Goal: Task Accomplishment & Management: Manage account settings

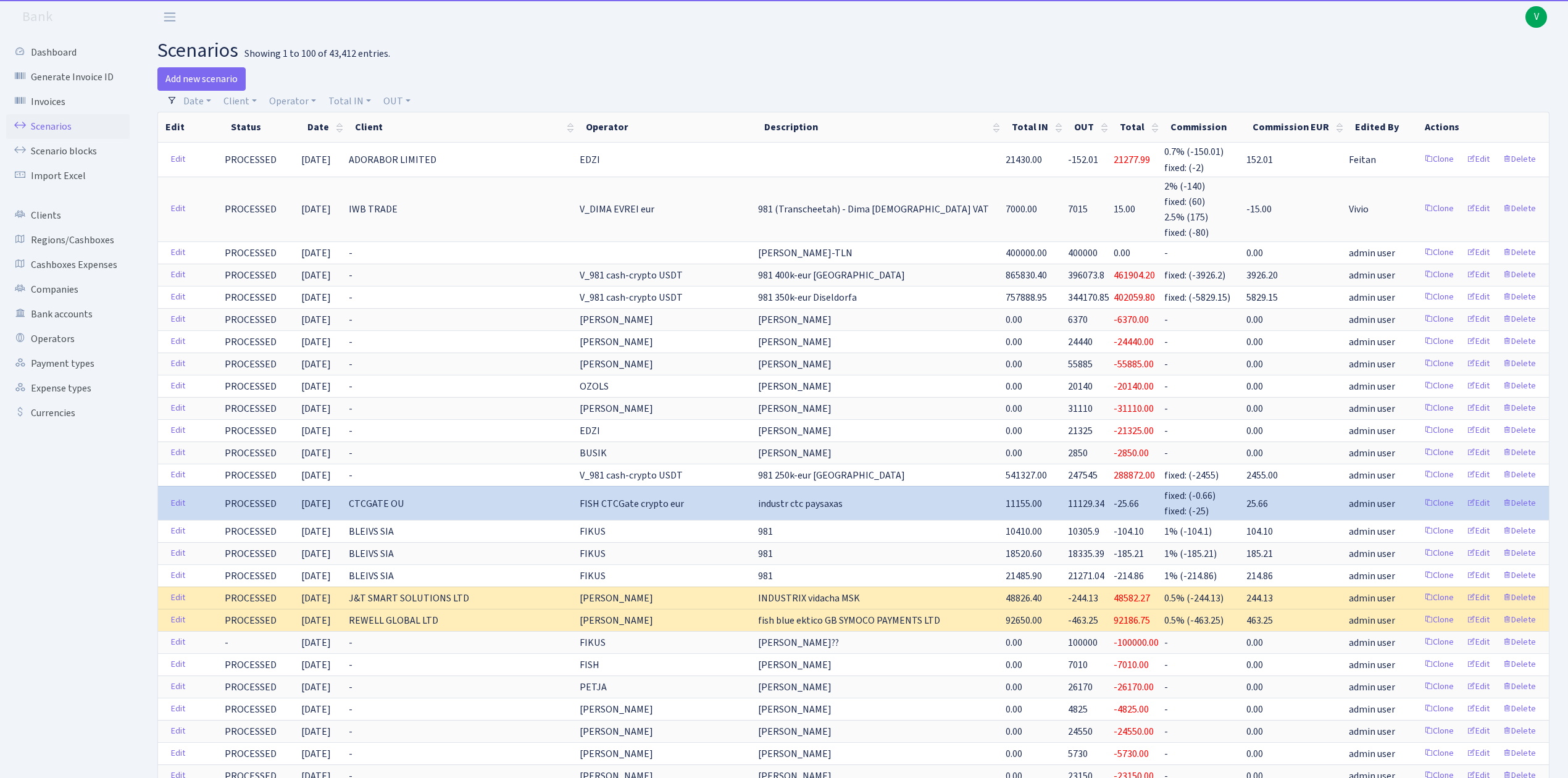
select select "100"
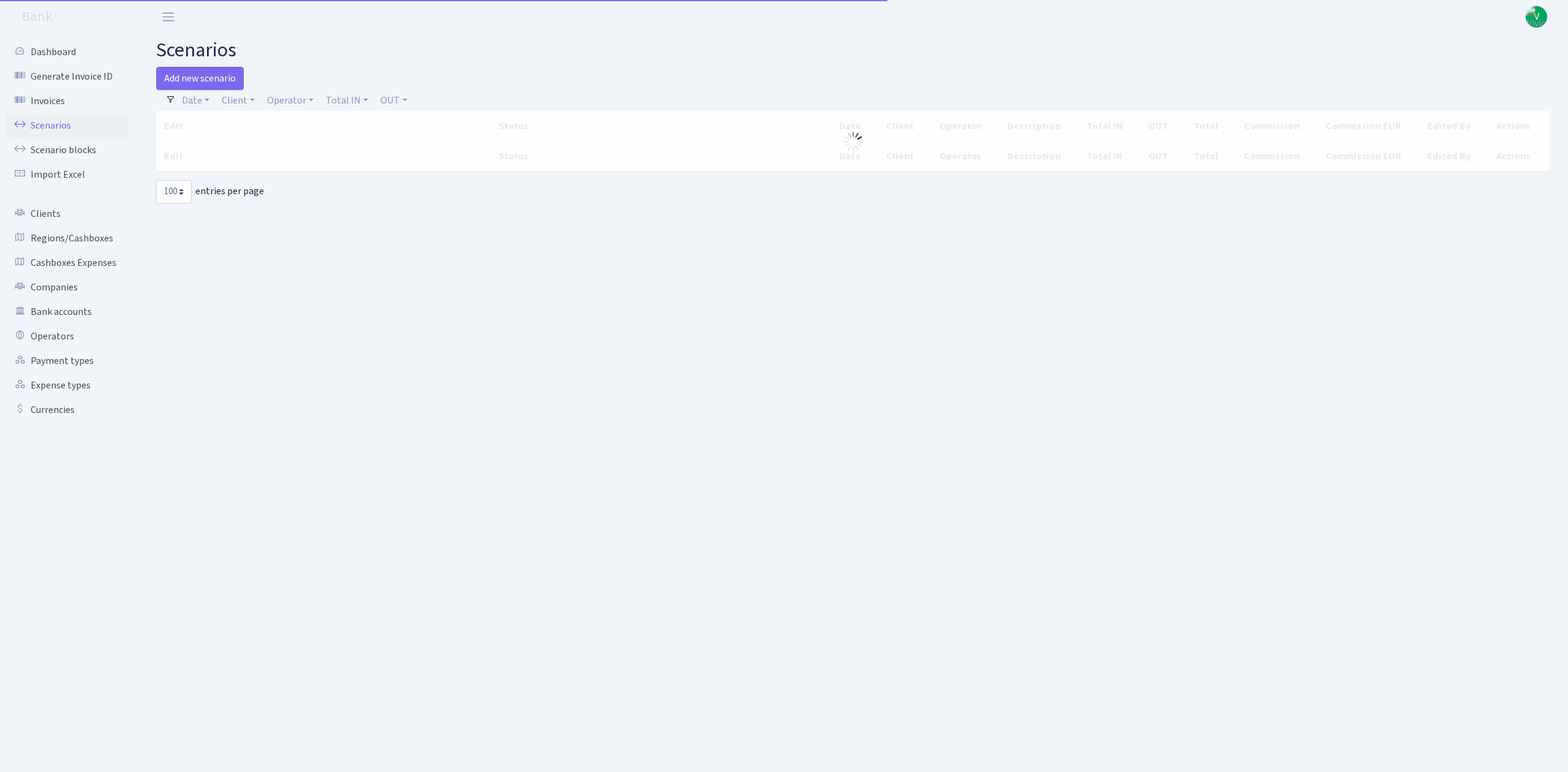
select select "100"
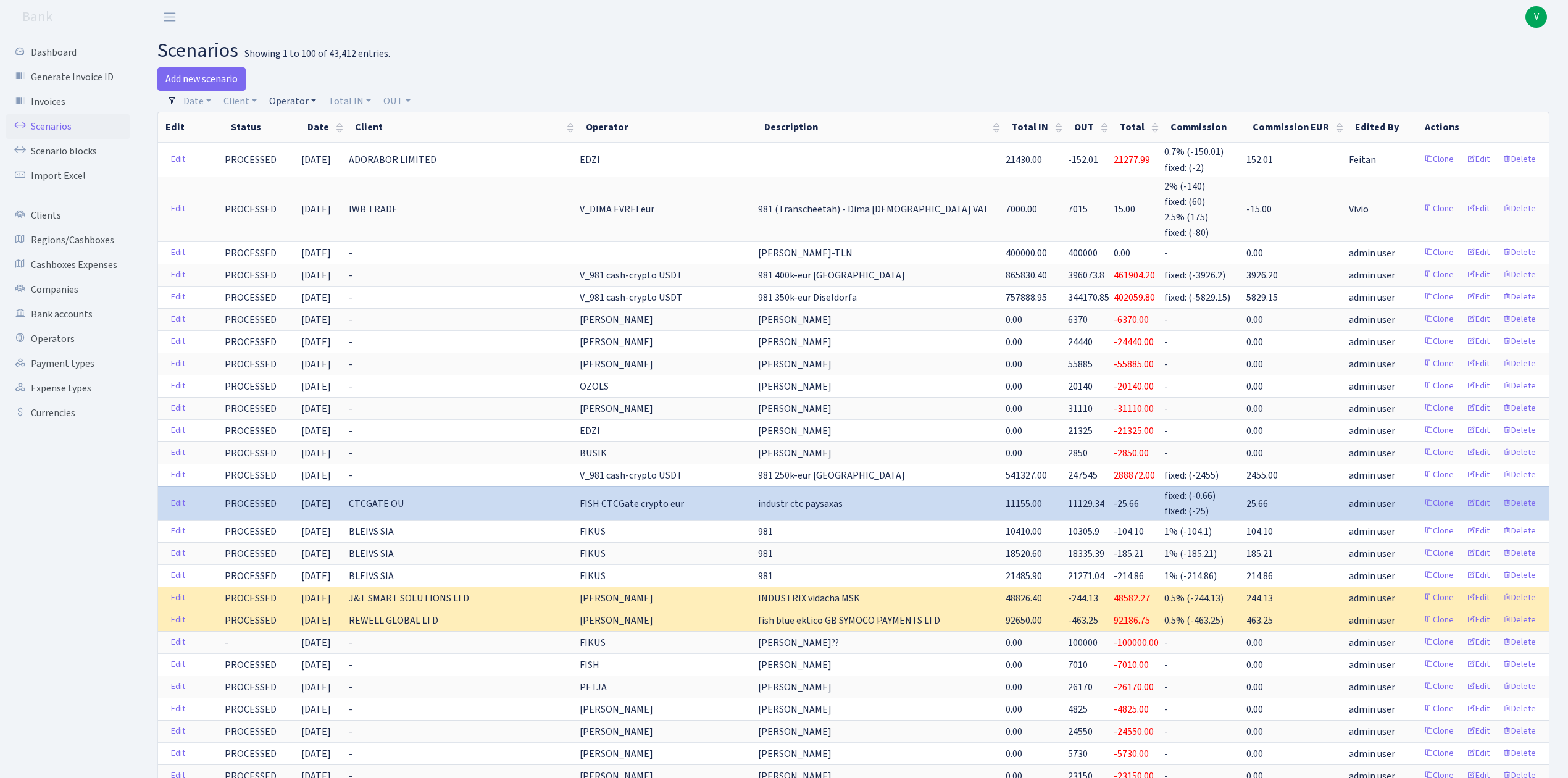
click at [299, 101] on link "Operator" at bounding box center [292, 101] width 57 height 21
click at [316, 142] on input "search" at bounding box center [313, 146] width 91 height 19
type input "edzi"
click at [337, 235] on li "EDZI MARVEL usdt" at bounding box center [313, 246] width 93 height 21
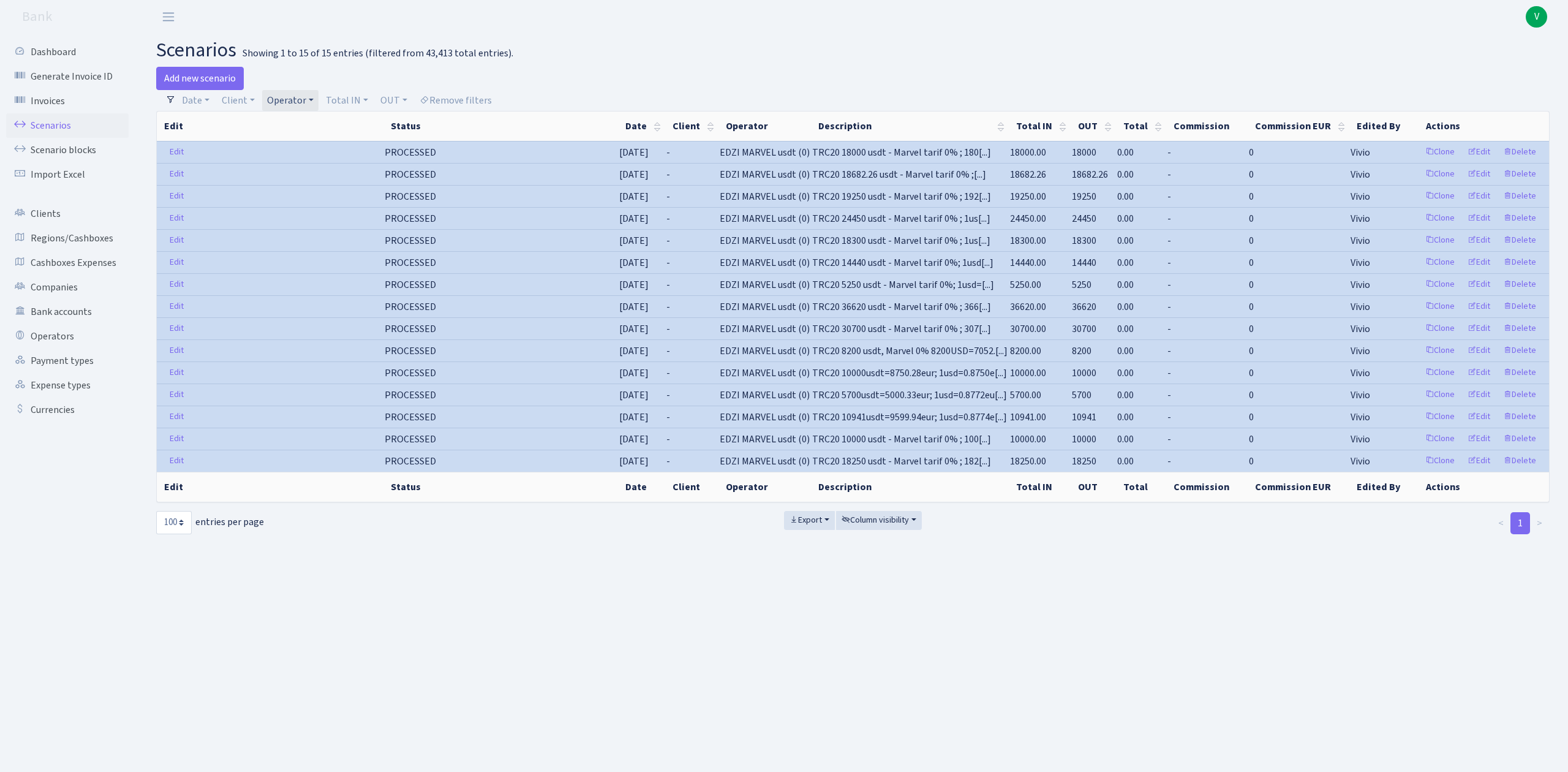
drag, startPoint x: 280, startPoint y: 90, endPoint x: 290, endPoint y: 90, distance: 10.0
click at [280, 90] on div "Add new scenario" at bounding box center [500, 79] width 688 height 24
click at [294, 101] on link "Operator" at bounding box center [290, 101] width 57 height 21
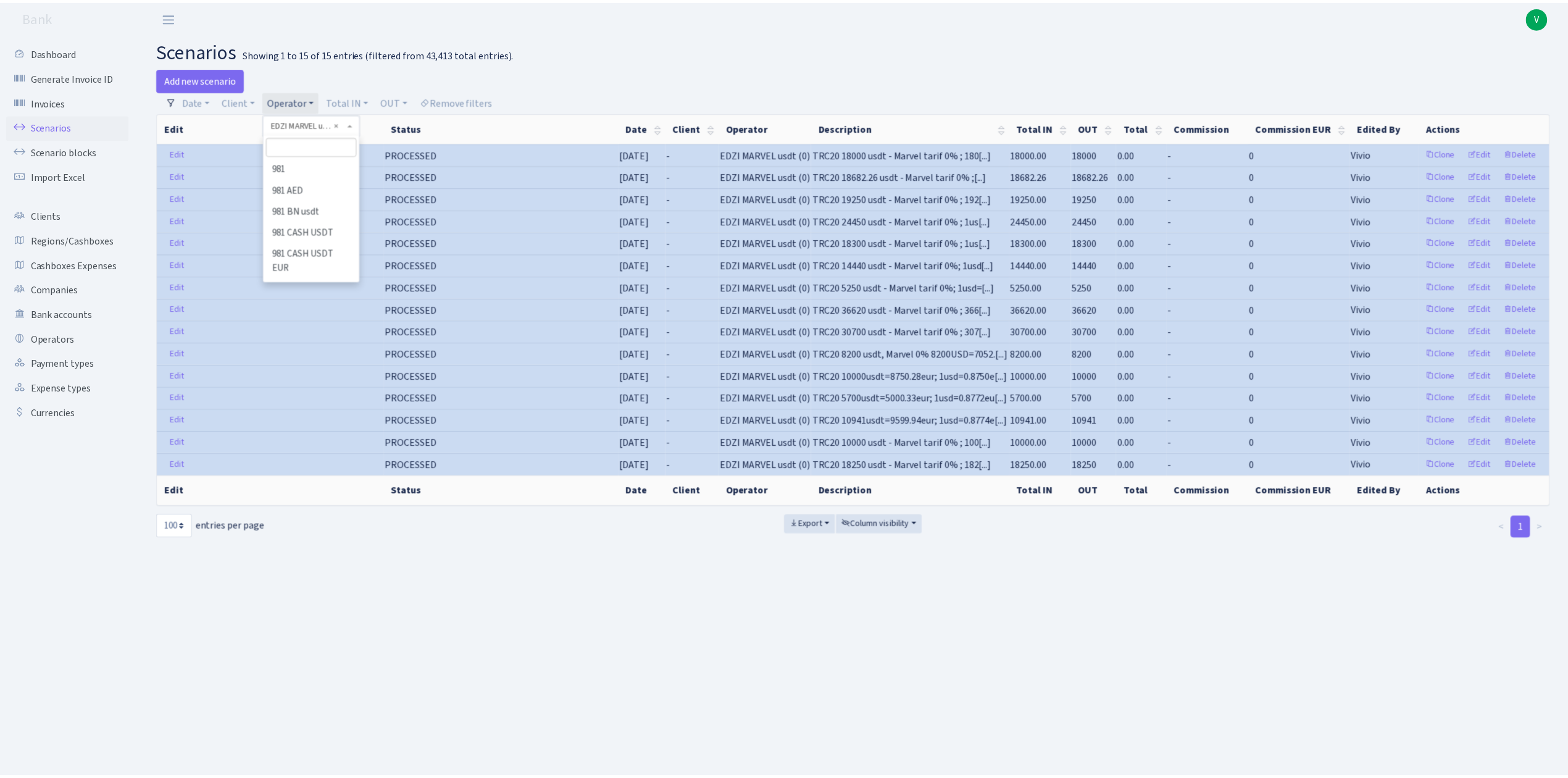
scroll to position [2075, 0]
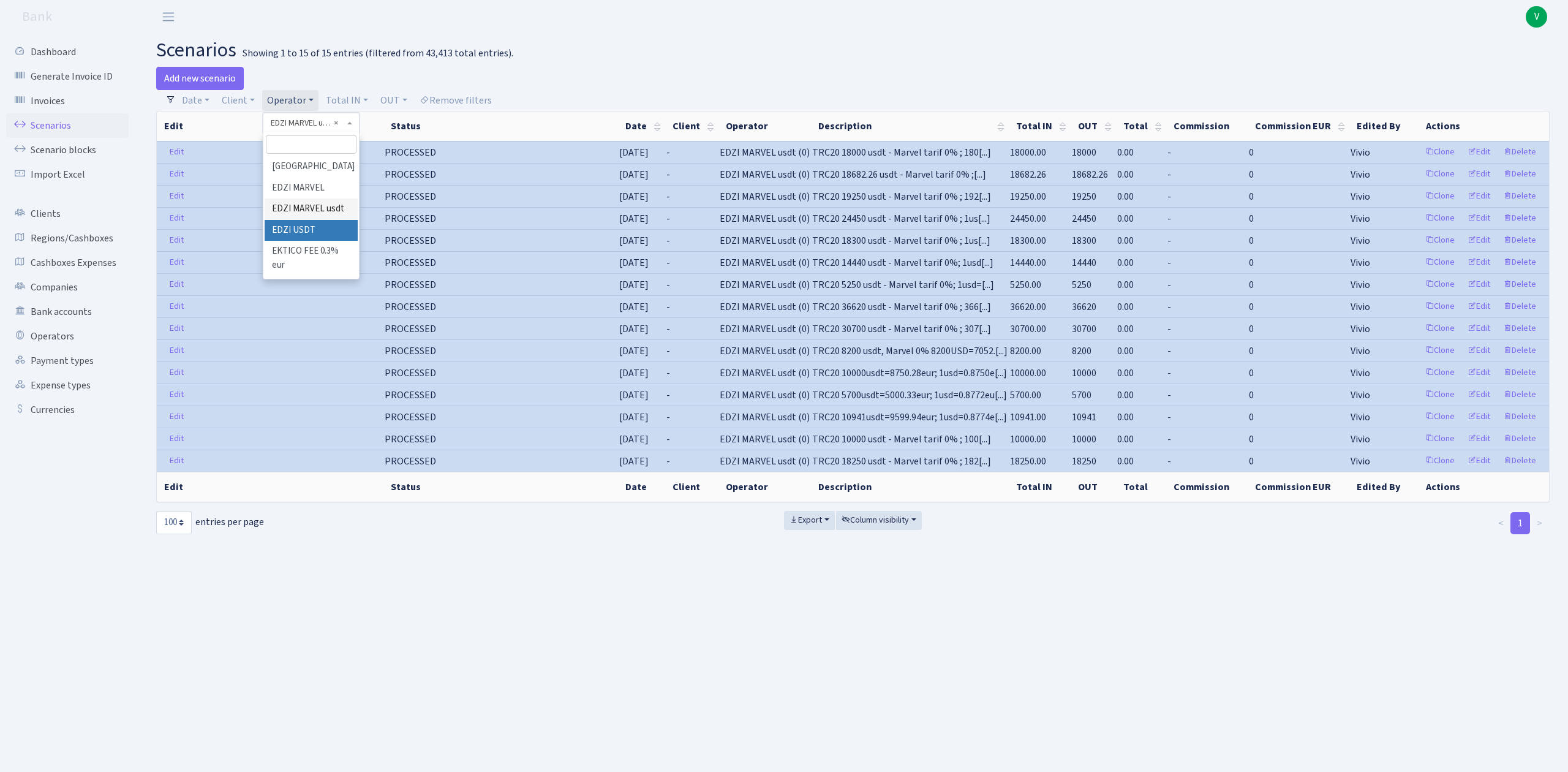
click at [314, 242] on li "EDZI USDT" at bounding box center [311, 230] width 92 height 21
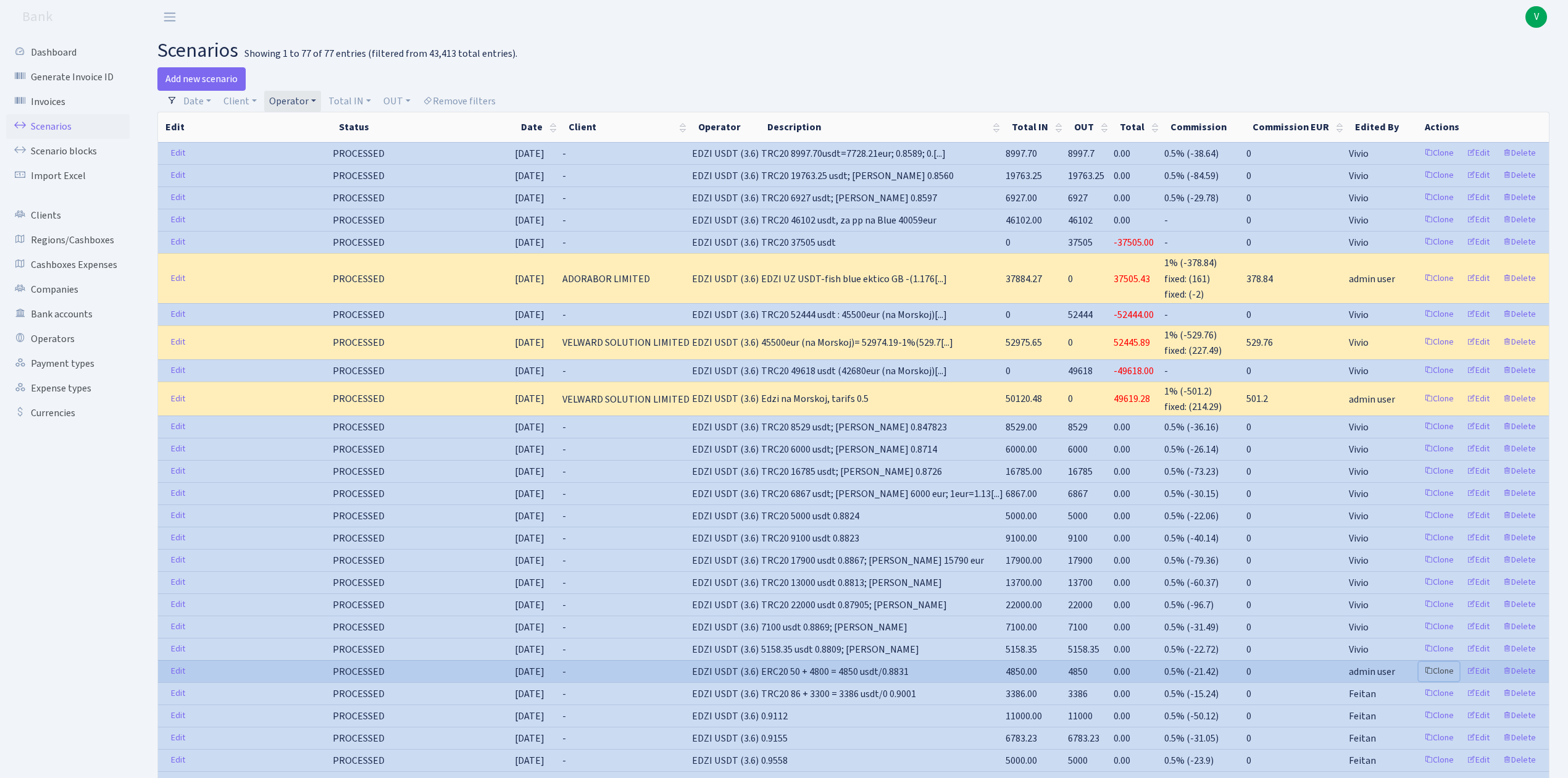
click at [1439, 680] on link "Clone" at bounding box center [1439, 671] width 41 height 19
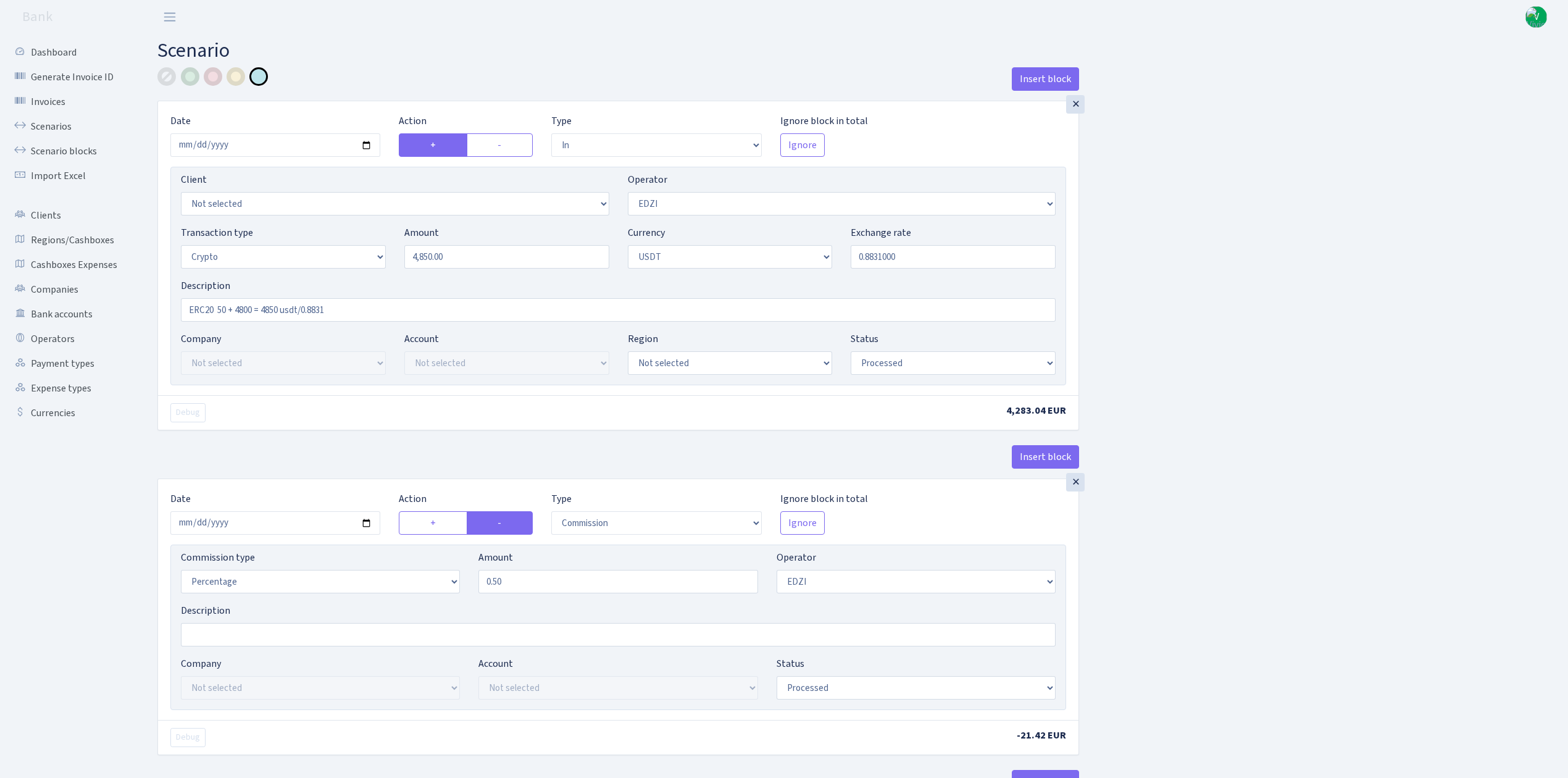
select select "in"
select select "11"
select select "3"
select select "6"
select select "processed"
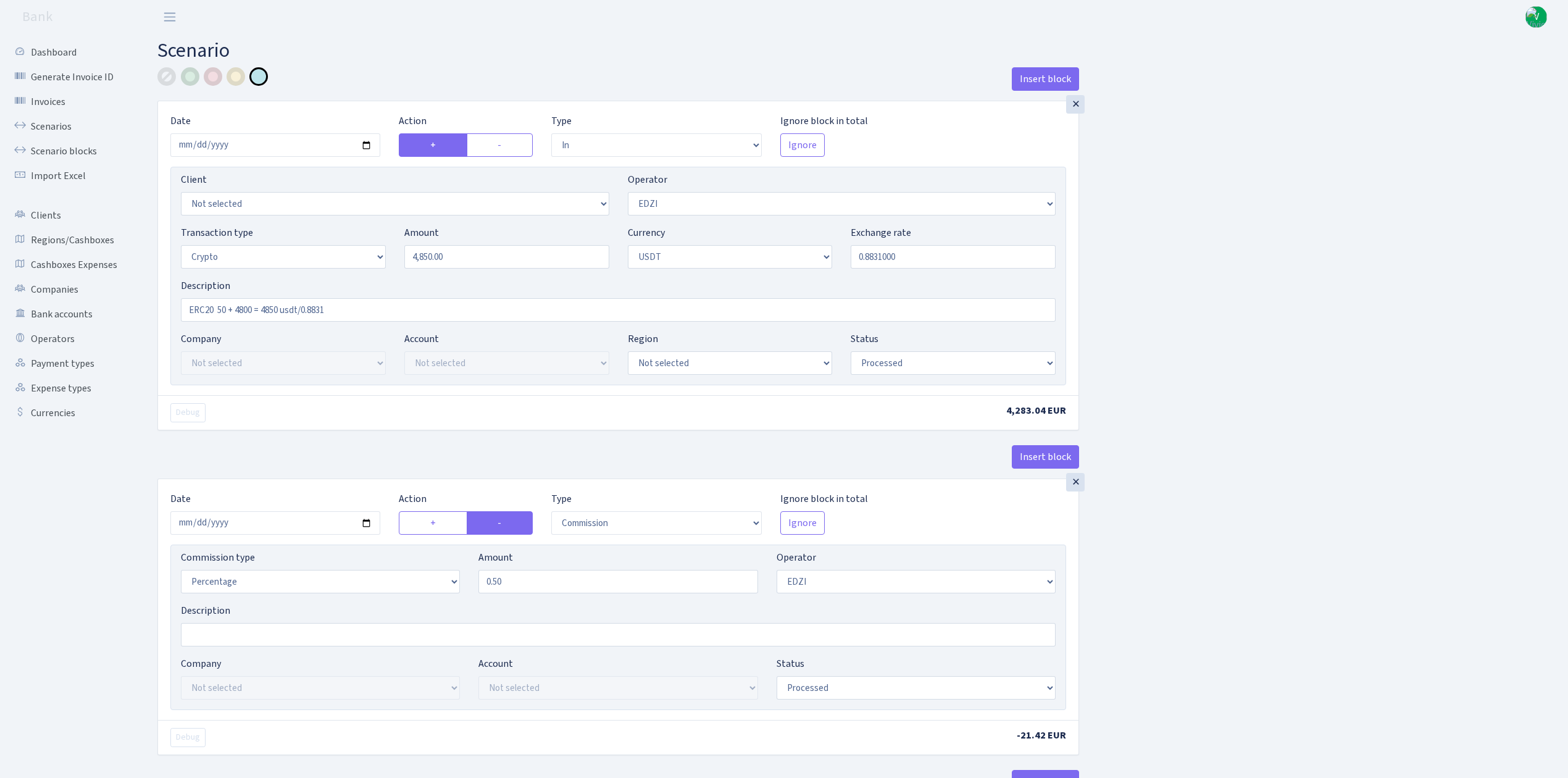
select select "commission"
select select "11"
select select "processed"
select select "in"
select select "212"
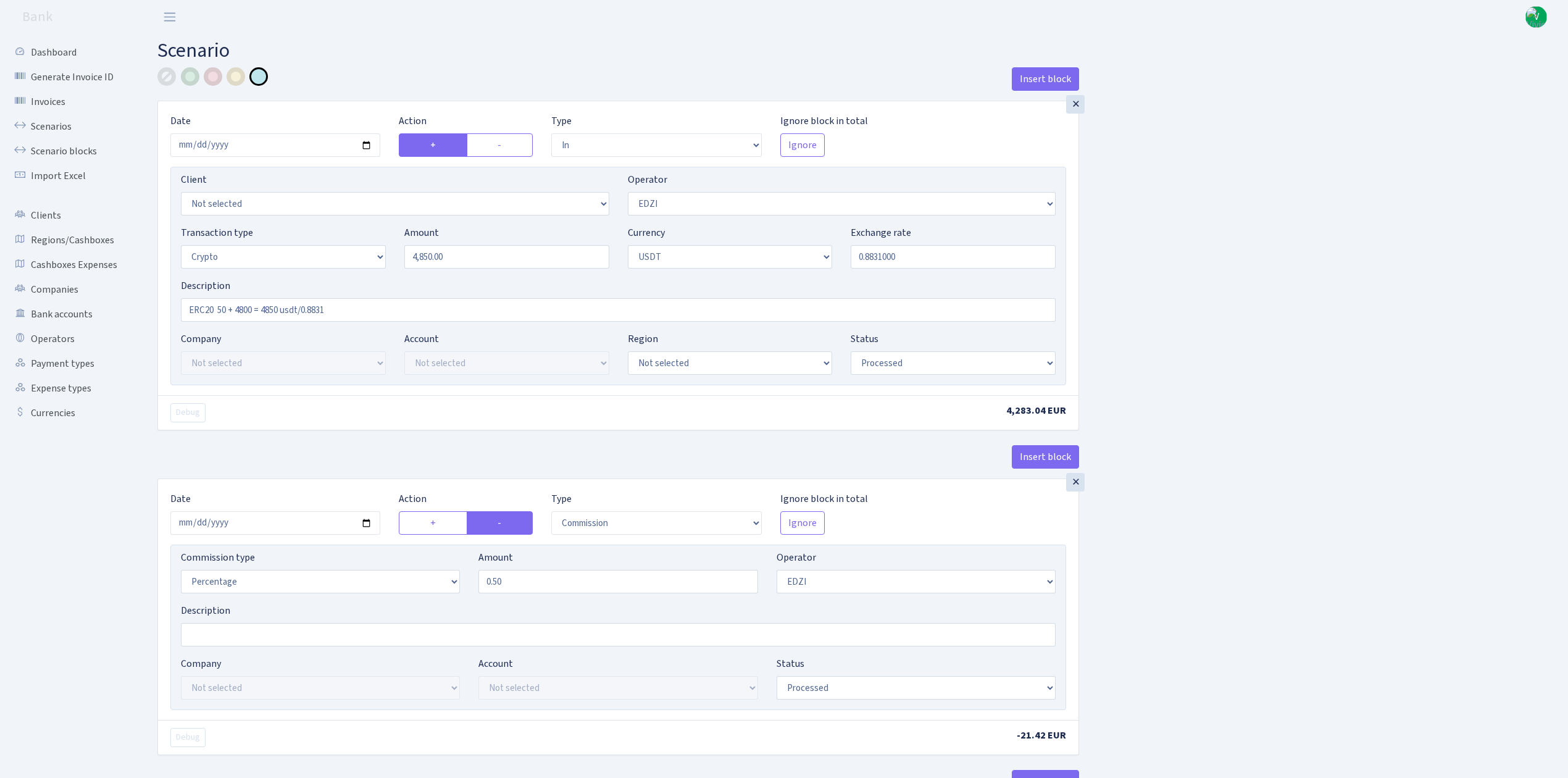
select select "2"
select select "6"
select select "21"
select select "58"
select select "processed"
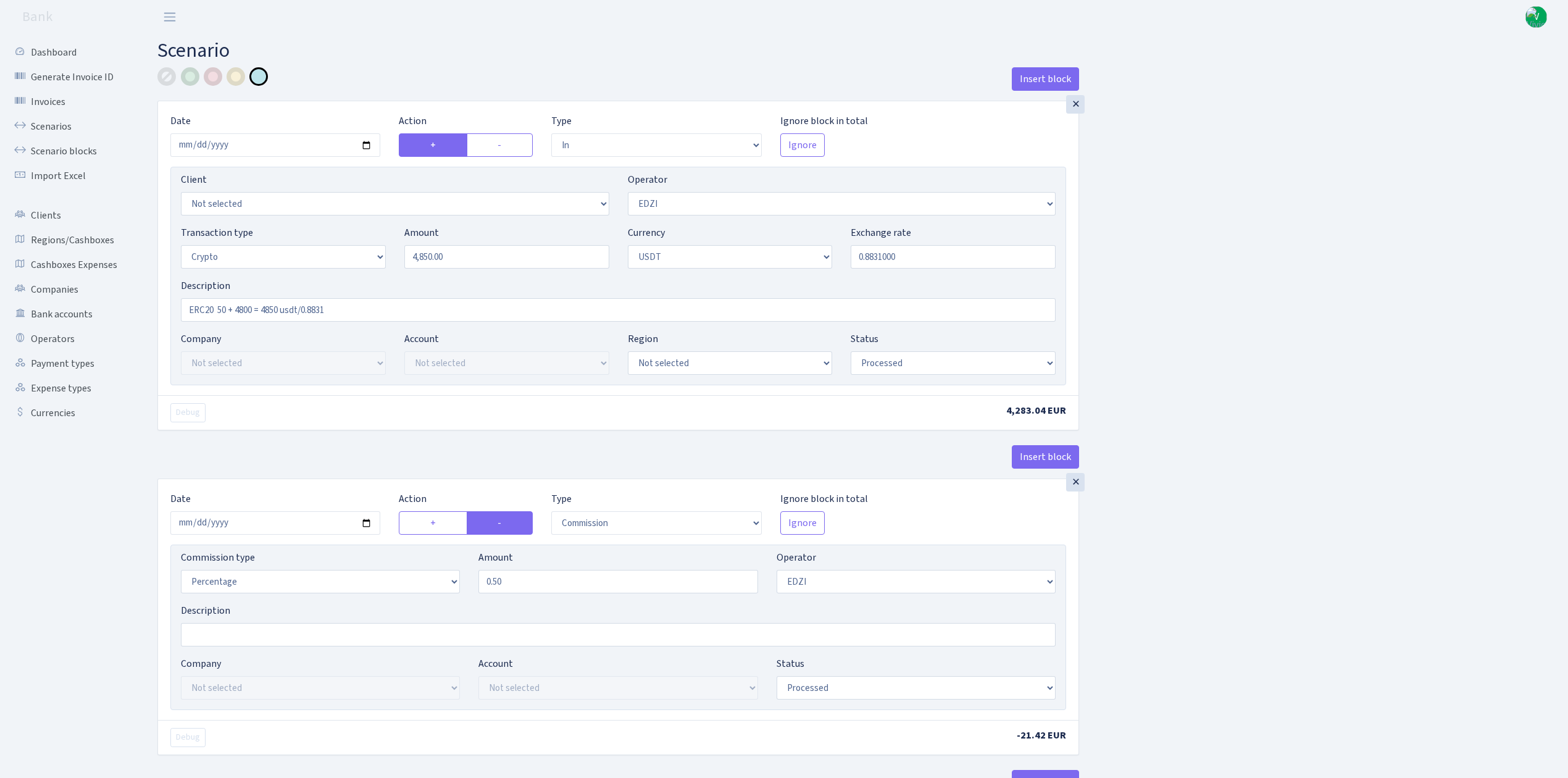
select select "out"
select select "212"
select select "15"
select select "6"
select select "processed"
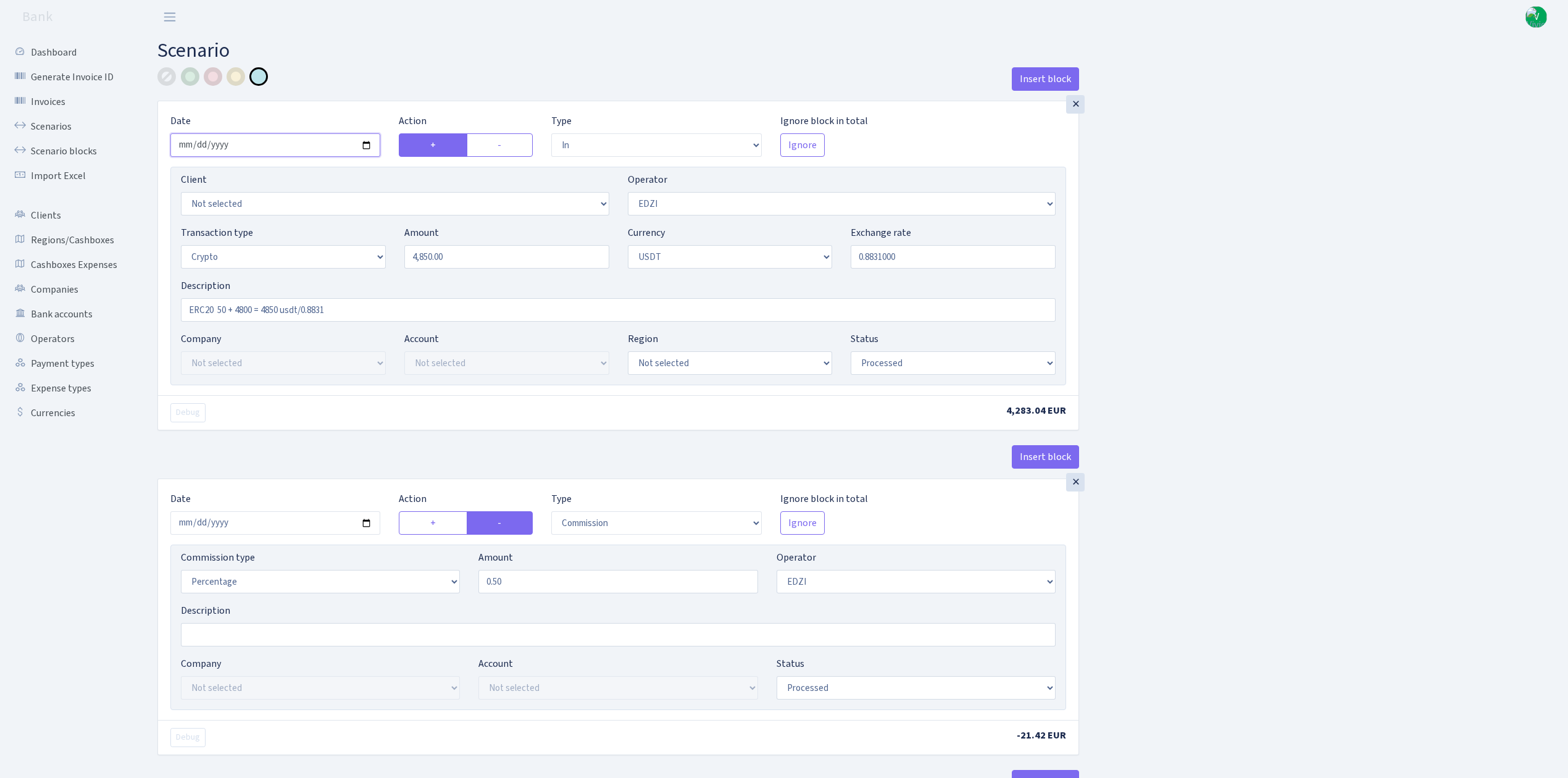
click at [371, 146] on input "2025-04-14" at bounding box center [275, 145] width 210 height 24
type input "[DATE]"
drag, startPoint x: 440, startPoint y: 249, endPoint x: 360, endPoint y: 240, distance: 80.5
click at [360, 240] on div "Transaction type Not selected 981 ELF FISH crypto GIRT IVO dekl MM-BALTIC eur U…" at bounding box center [618, 252] width 893 height 53
click at [895, 268] on input "0.8831000" at bounding box center [953, 257] width 205 height 24
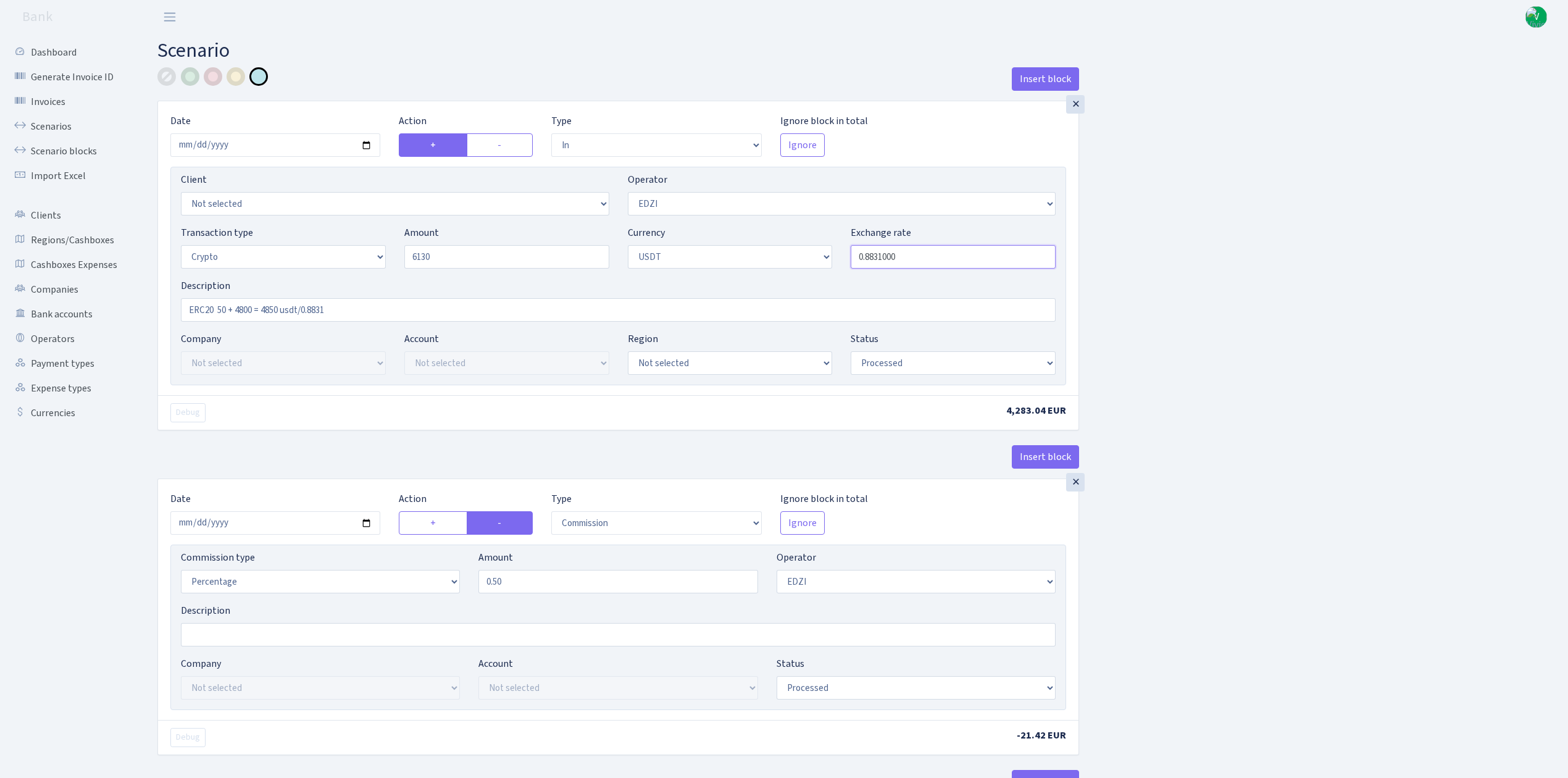
type input "6,130.00"
drag, startPoint x: 869, startPoint y: 257, endPoint x: 956, endPoint y: 268, distance: 87.7
click at [956, 268] on input "0.8831000" at bounding box center [953, 257] width 205 height 24
type input "0.8550000"
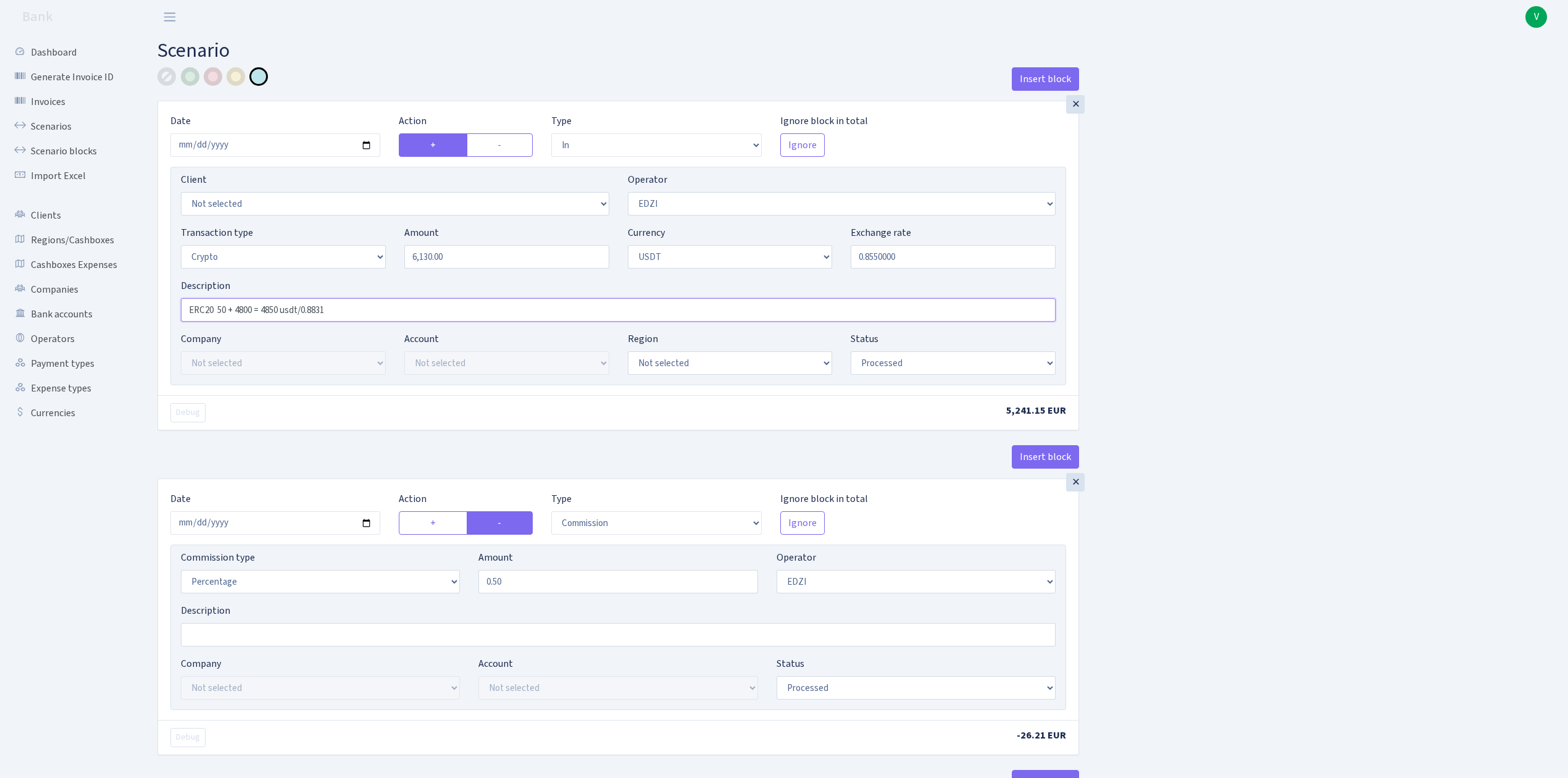
drag, startPoint x: 218, startPoint y: 309, endPoint x: 279, endPoint y: 310, distance: 61.0
click at [279, 310] on input "ERC20 50 + 4800 = 4850 usdt/0.8831" at bounding box center [618, 310] width 875 height 24
drag, startPoint x: 258, startPoint y: 307, endPoint x: 337, endPoint y: 315, distance: 79.4
click at [337, 315] on input "ERC20 6130 usdt/0.8831" at bounding box center [618, 310] width 875 height 24
type input "ERC20 6130 usdt/0.8550"
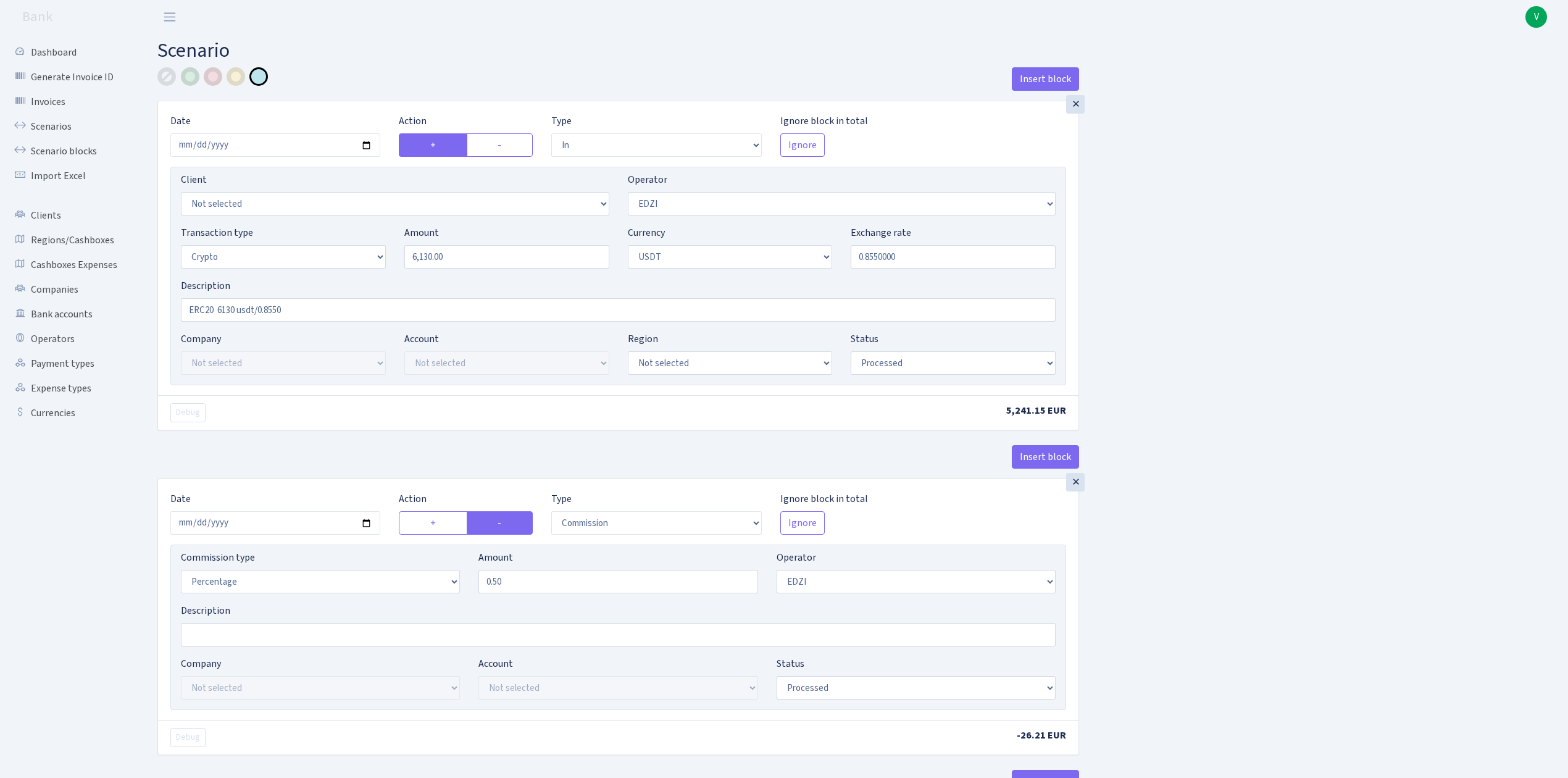
click at [369, 527] on input "2025-04-14" at bounding box center [275, 523] width 210 height 24
type input "[DATE]"
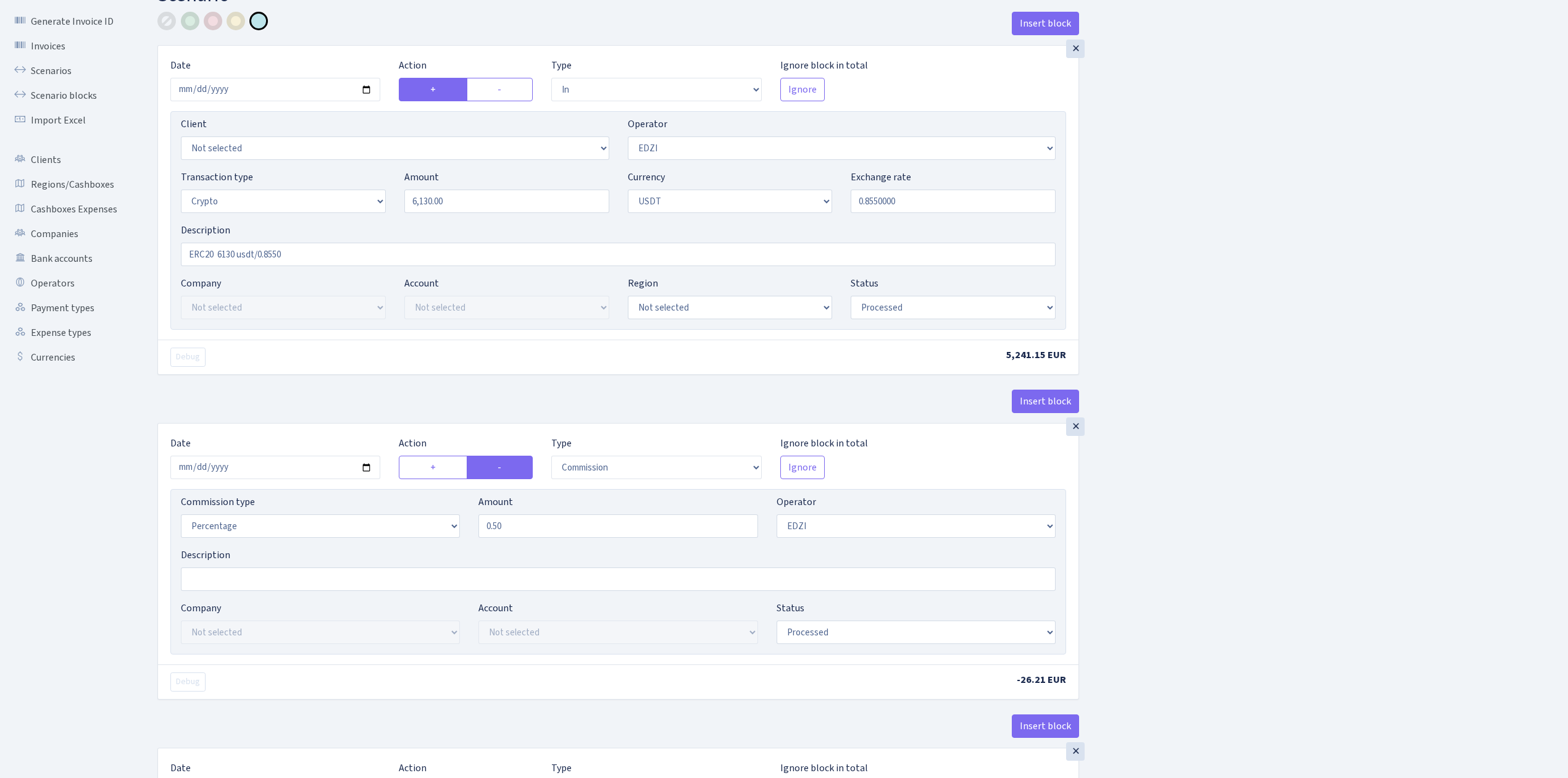
scroll to position [329, 0]
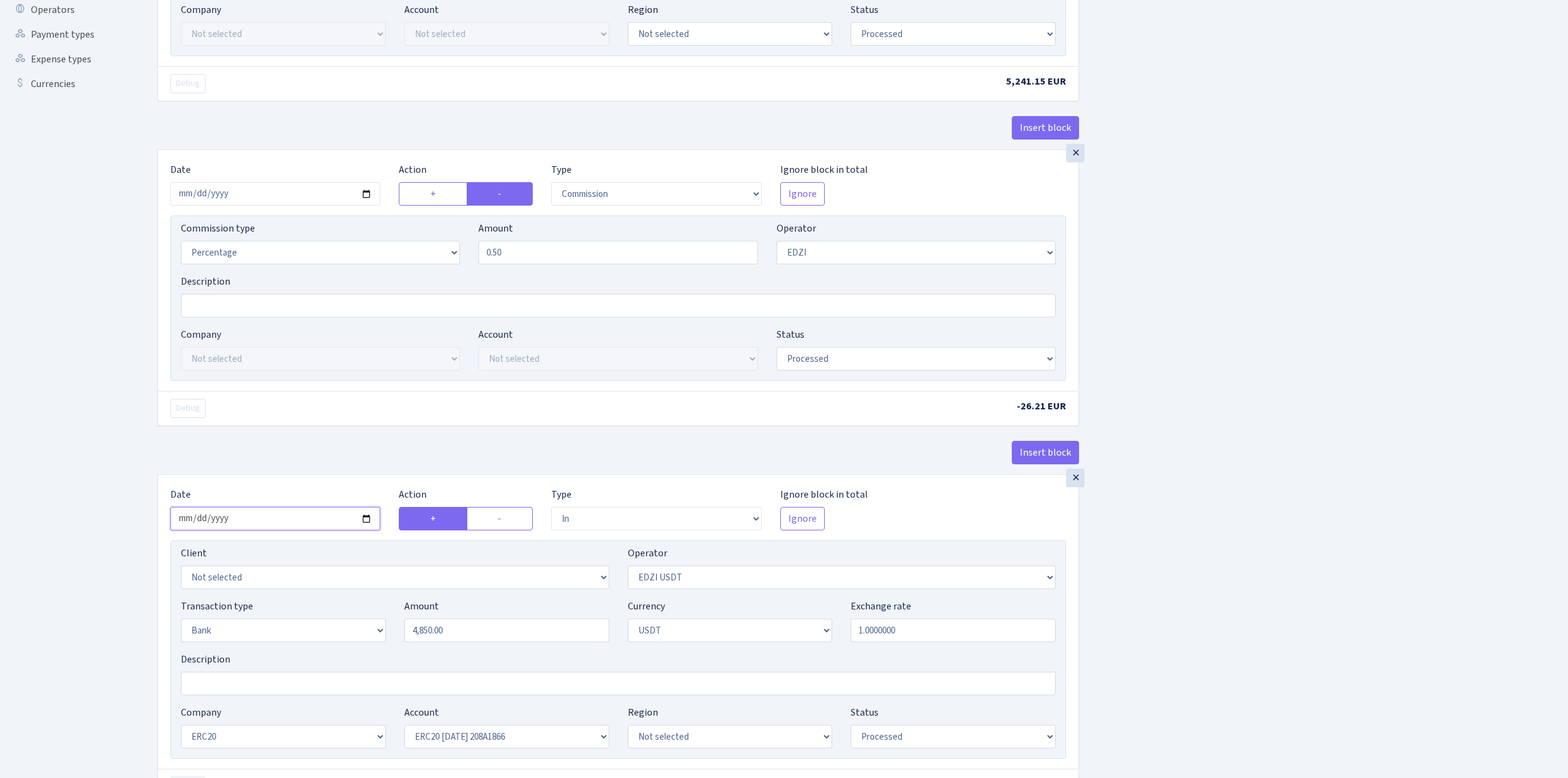
click at [369, 524] on input "2025-04-14" at bounding box center [275, 519] width 210 height 24
type input "[DATE]"
drag, startPoint x: 493, startPoint y: 632, endPoint x: 340, endPoint y: 610, distance: 154.6
click at [340, 610] on div "Transaction type Not selected 981 ELF FISH crypto GIRT IVO dekl MM-BALTIC eur U…" at bounding box center [618, 626] width 893 height 53
click at [1242, 648] on div "Insert block × Date [DATE] Action + - Type --- In Out Commission Field required…" at bounding box center [853, 512] width 1410 height 1548
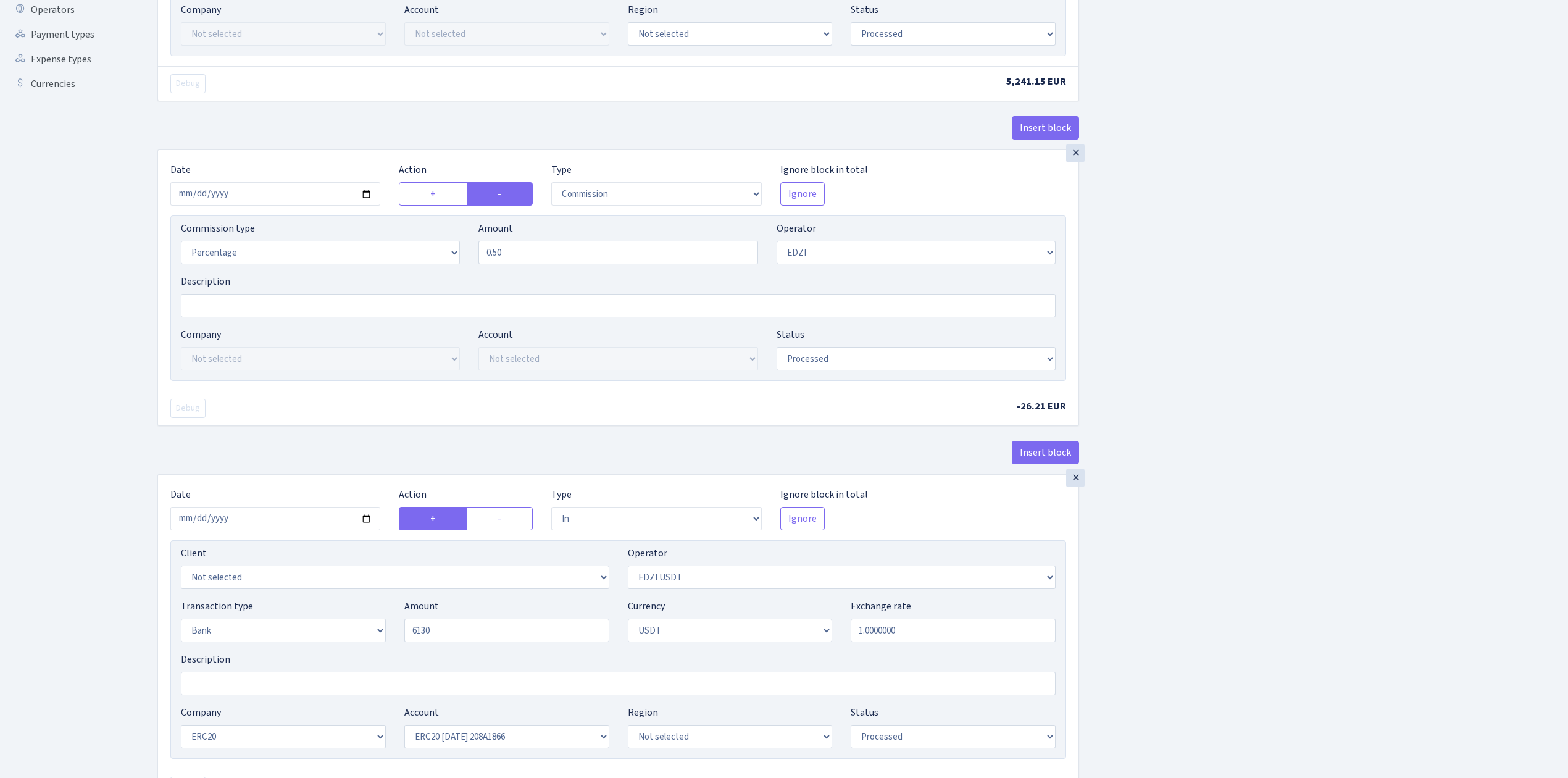
type input "6,130.00"
click at [485, 746] on select "Not selected Closed ERC20 2024.08.01-2024.09.15 F83207D Closed ERC20 2024.09.12…" at bounding box center [506, 737] width 205 height 24
select select "62"
click at [404, 731] on select "Not selected Closed ERC20 2024.08.01-2024.09.15 F83207D Closed ERC20 2024.09.12…" at bounding box center [506, 737] width 205 height 24
click at [1300, 683] on div "Insert block × Date [DATE] Action + - Type --- In Out Commission Field required…" at bounding box center [853, 512] width 1410 height 1548
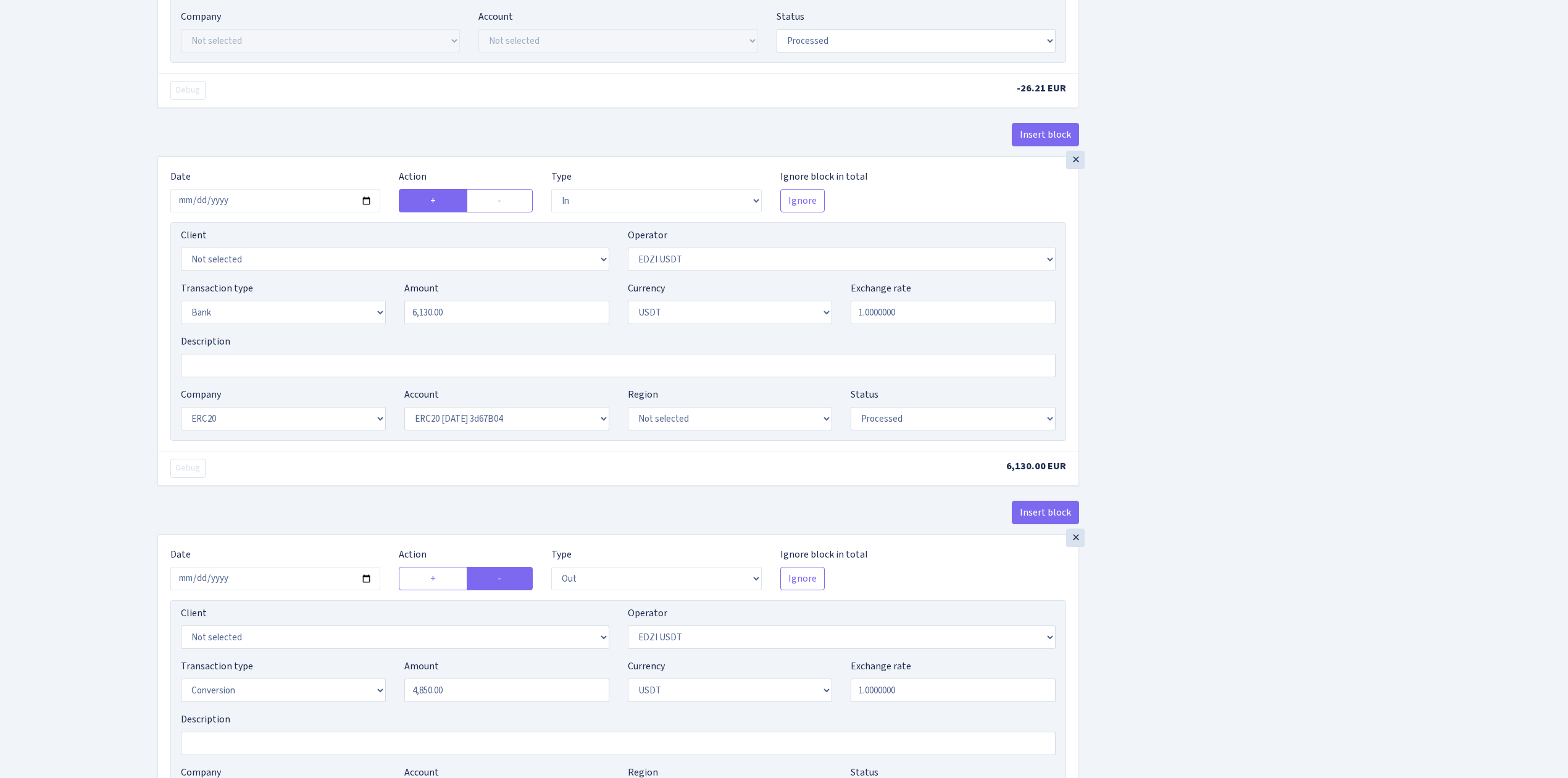
scroll to position [658, 0]
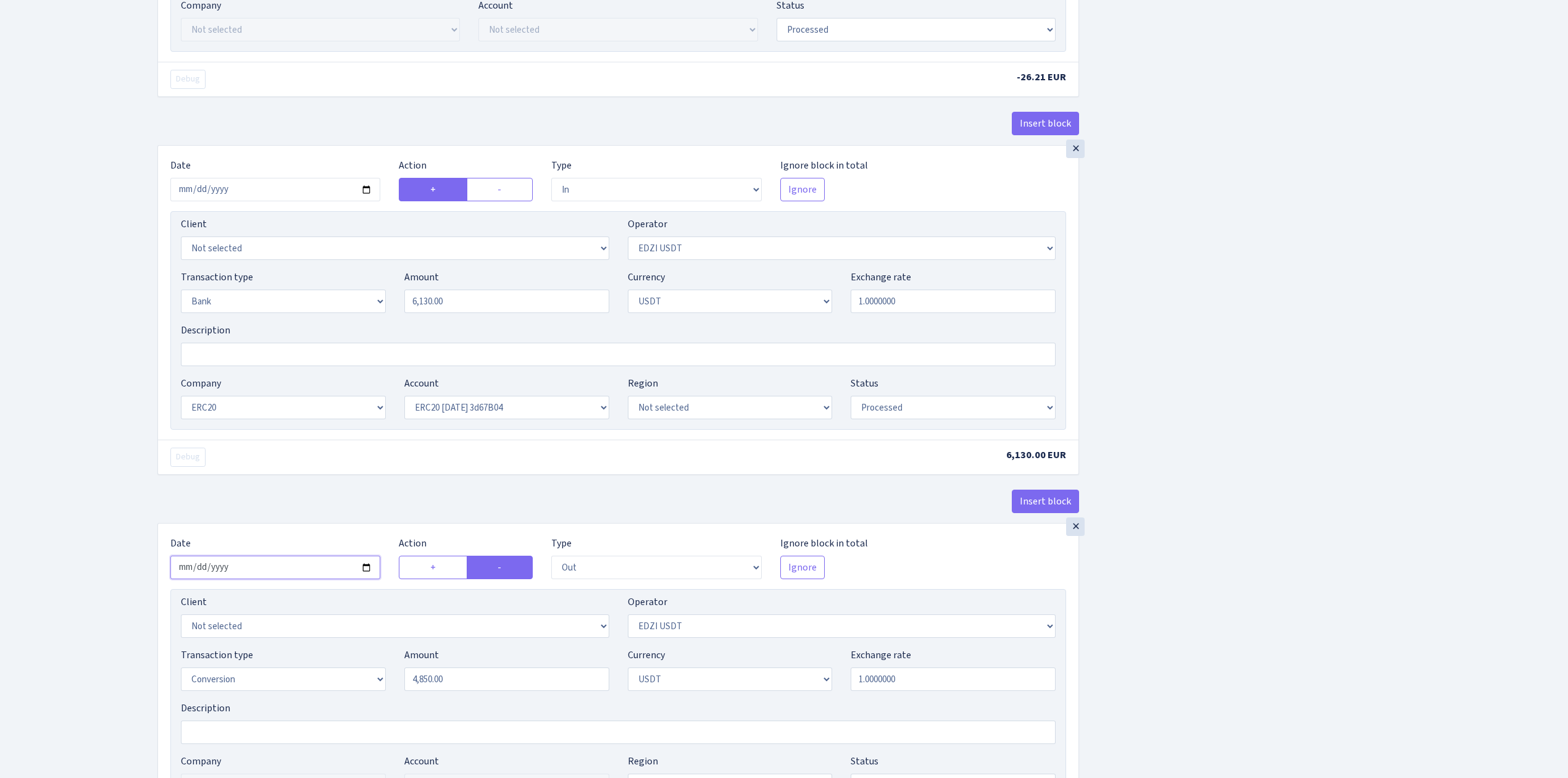
click at [366, 569] on input "2025-04-14" at bounding box center [275, 568] width 210 height 24
type input "[DATE]"
drag, startPoint x: 457, startPoint y: 689, endPoint x: 366, endPoint y: 672, distance: 92.6
click at [366, 672] on div "Transaction type Not selected 981 ELF FISH crypto GIRT IVO dekl MM-BALTIC eur U…" at bounding box center [618, 674] width 893 height 53
click at [1428, 635] on div "Insert block × Date [DATE] Action + - Type --- In Out Commission Field required…" at bounding box center [853, 183] width 1410 height 1548
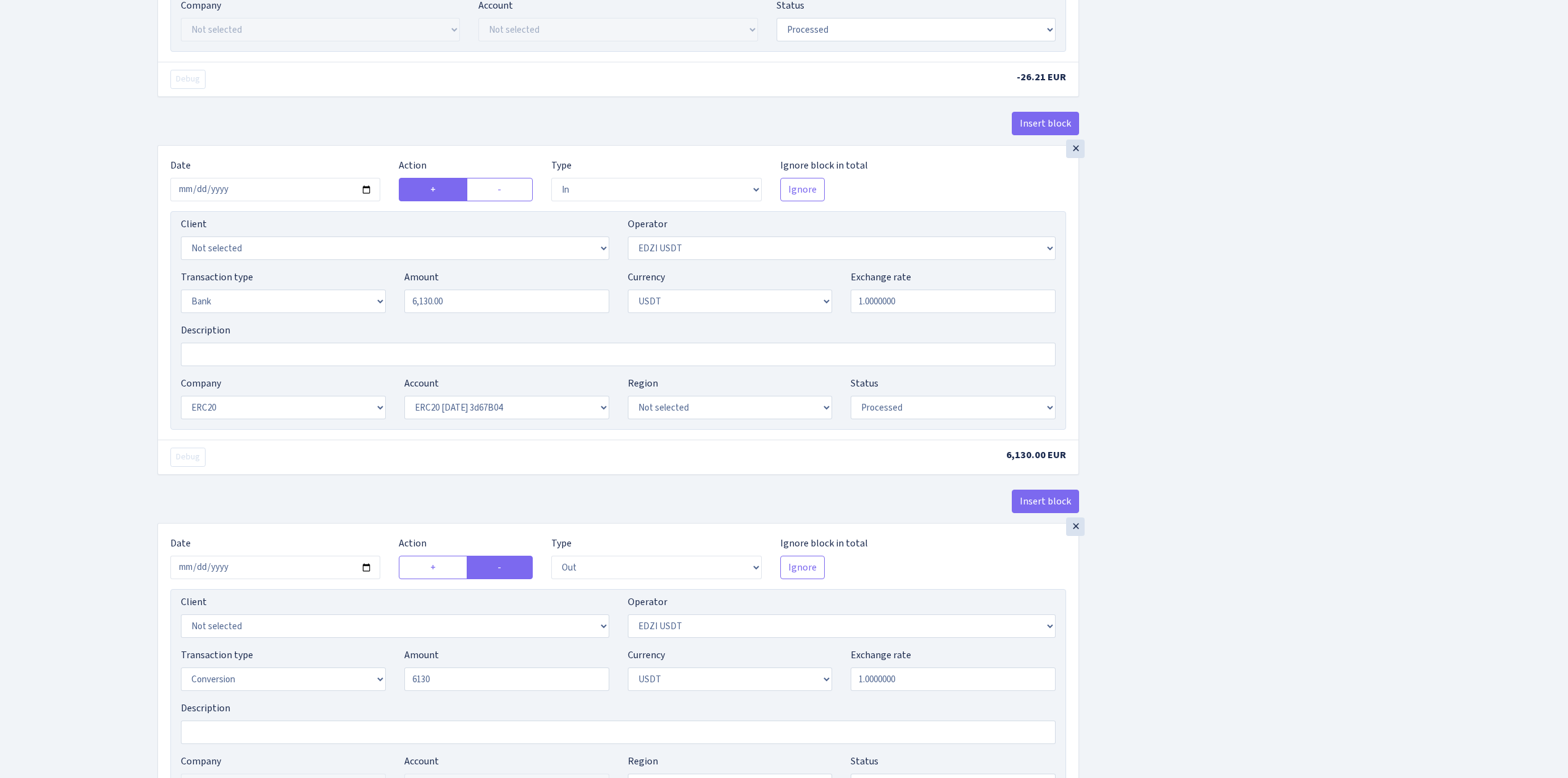
type input "6,130.00"
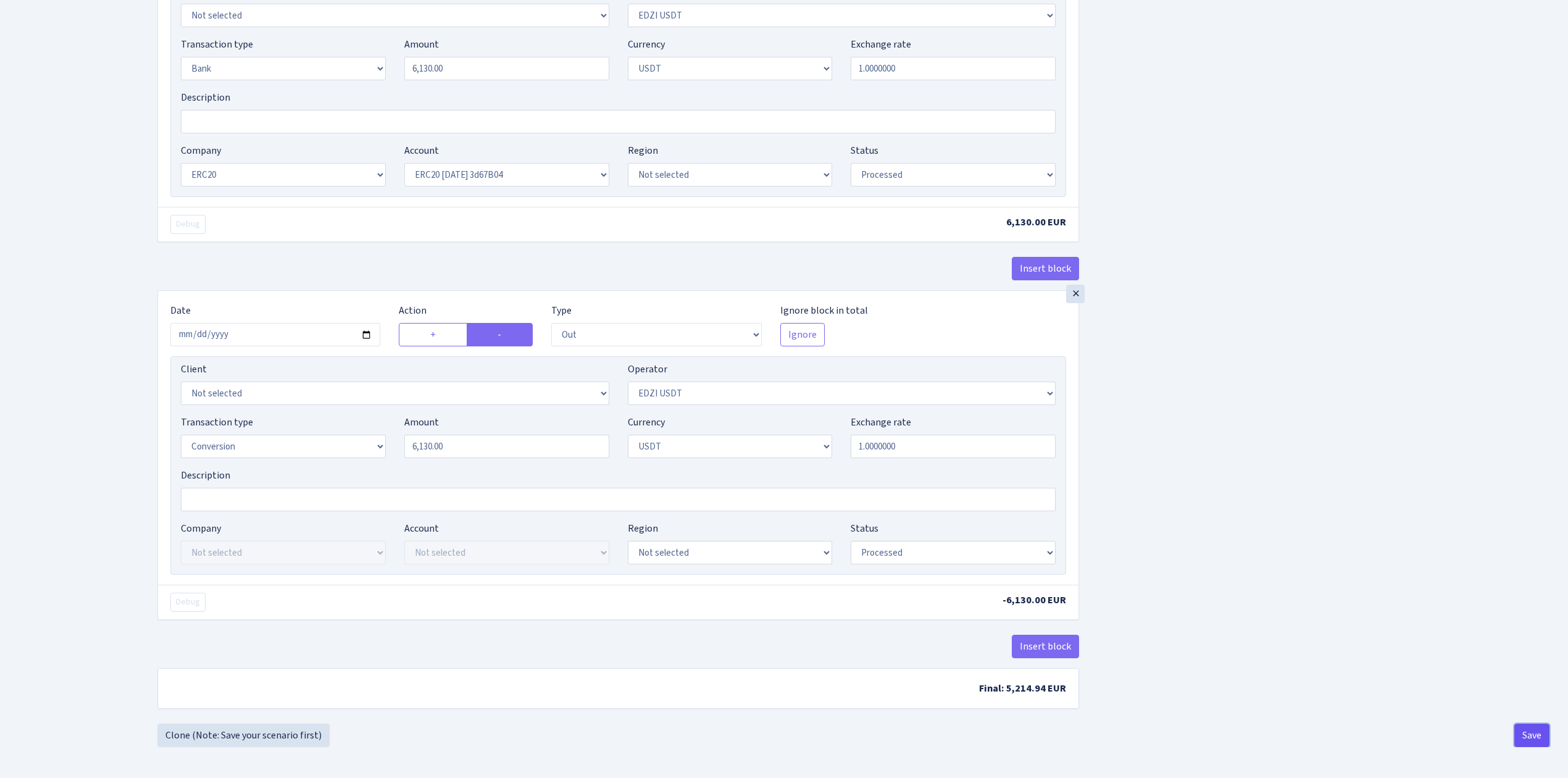
click at [1527, 726] on button "Save" at bounding box center [1532, 736] width 36 height 24
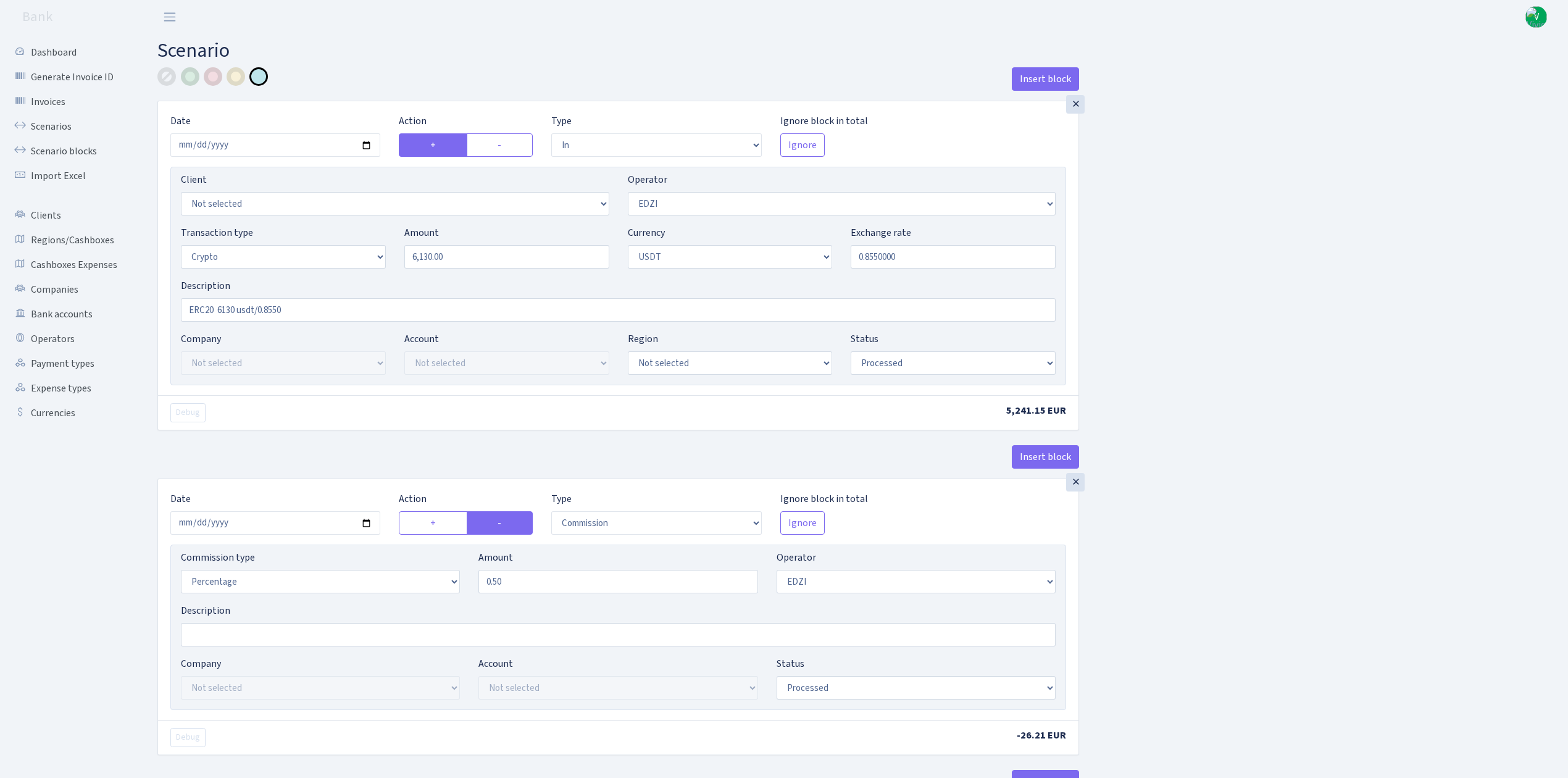
select select "in"
select select "11"
select select "3"
select select "6"
select select "processed"
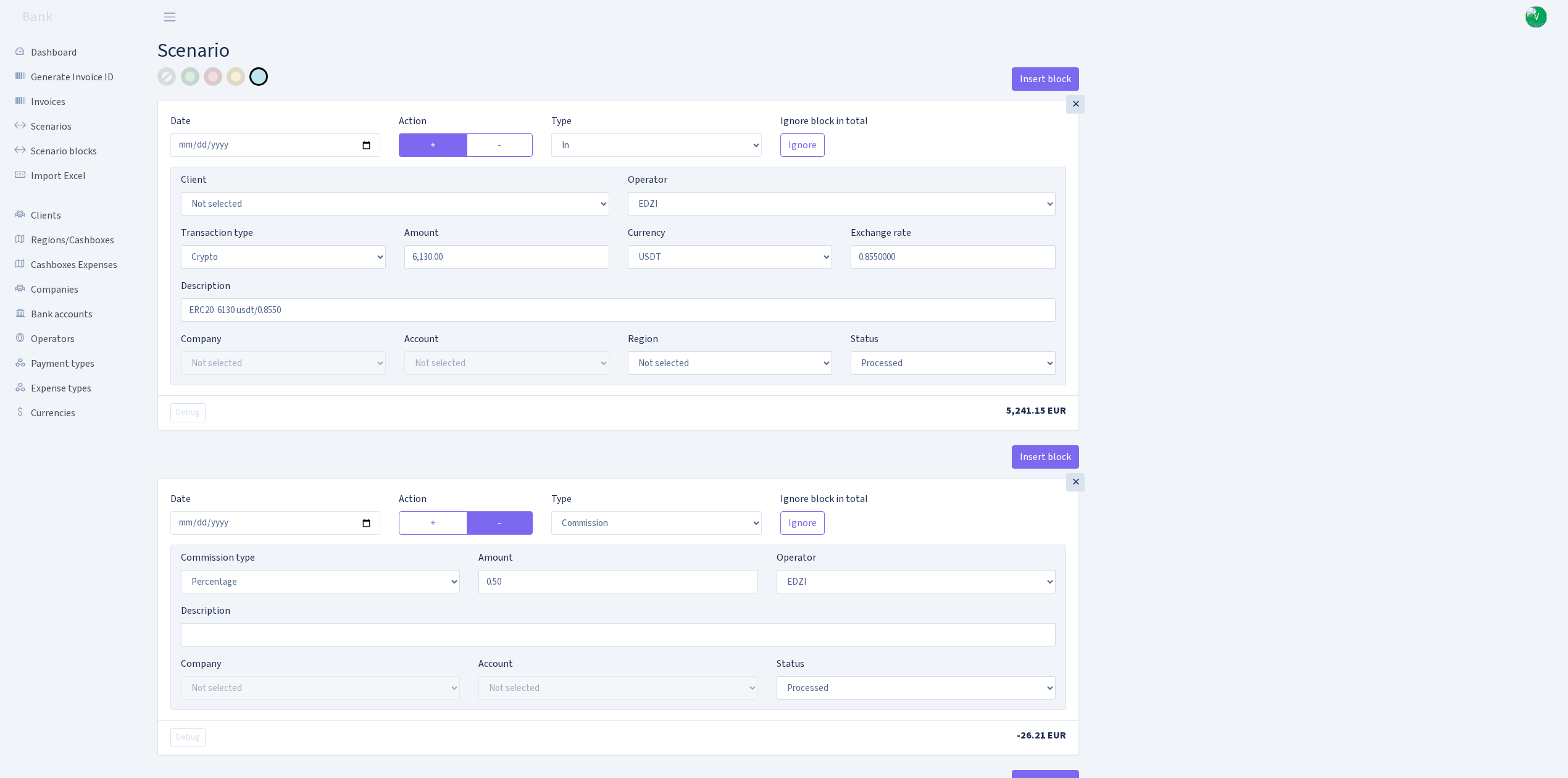
select select "commission"
select select "11"
select select "processed"
select select "in"
select select "212"
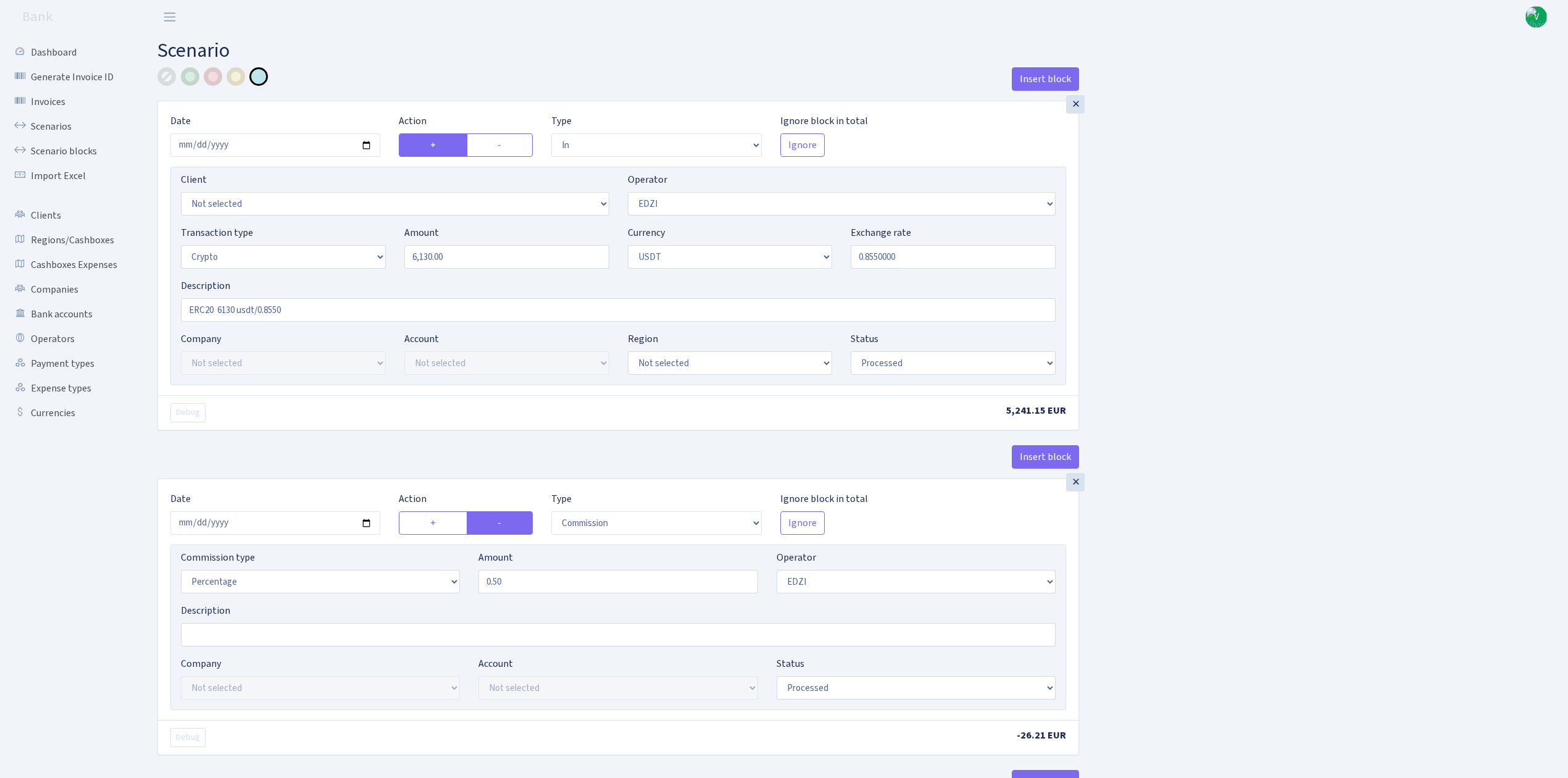
select select "2"
select select "6"
select select "21"
select select "62"
select select "processed"
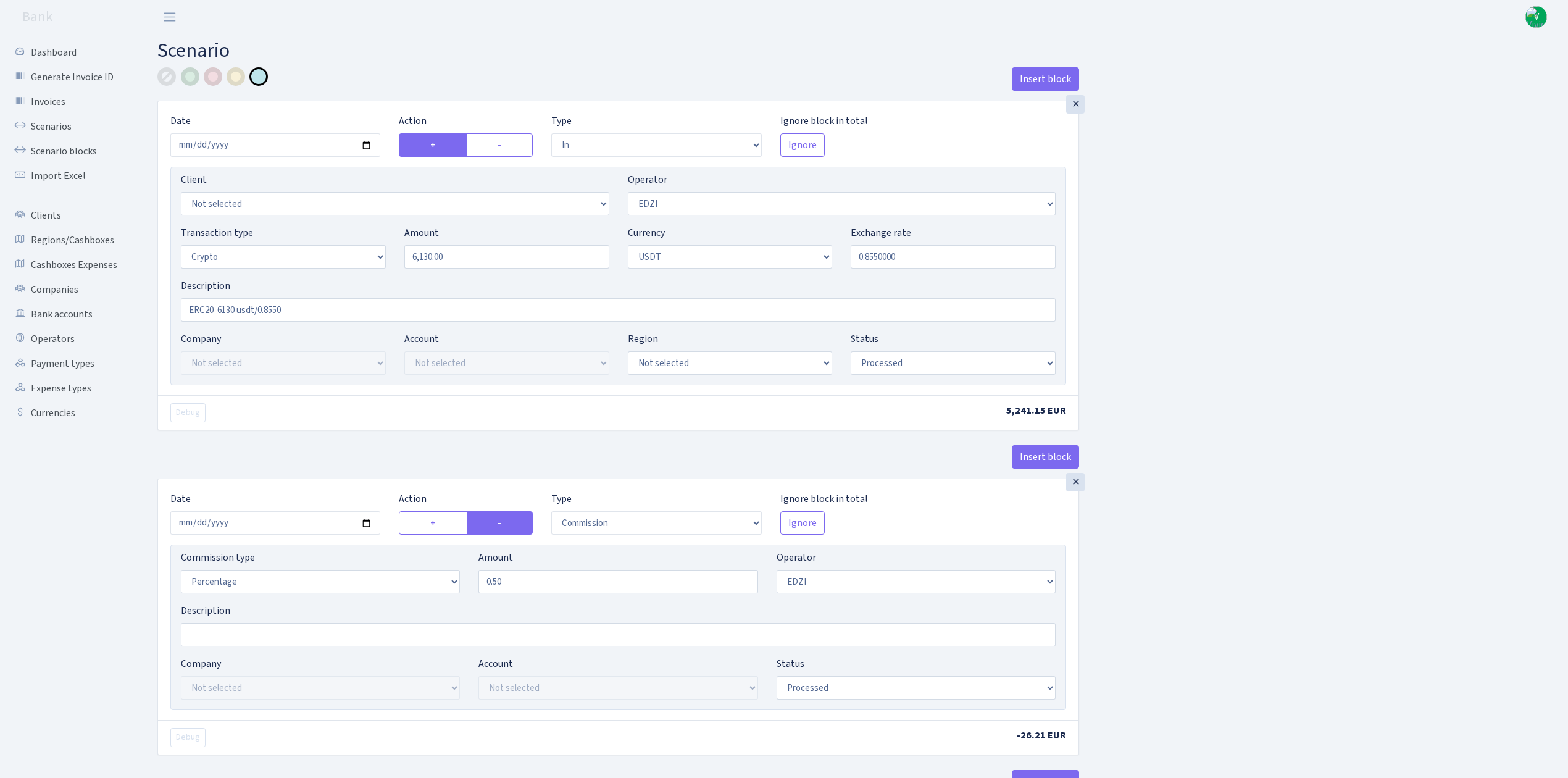
select select "out"
select select "212"
select select "15"
select select "6"
select select "processed"
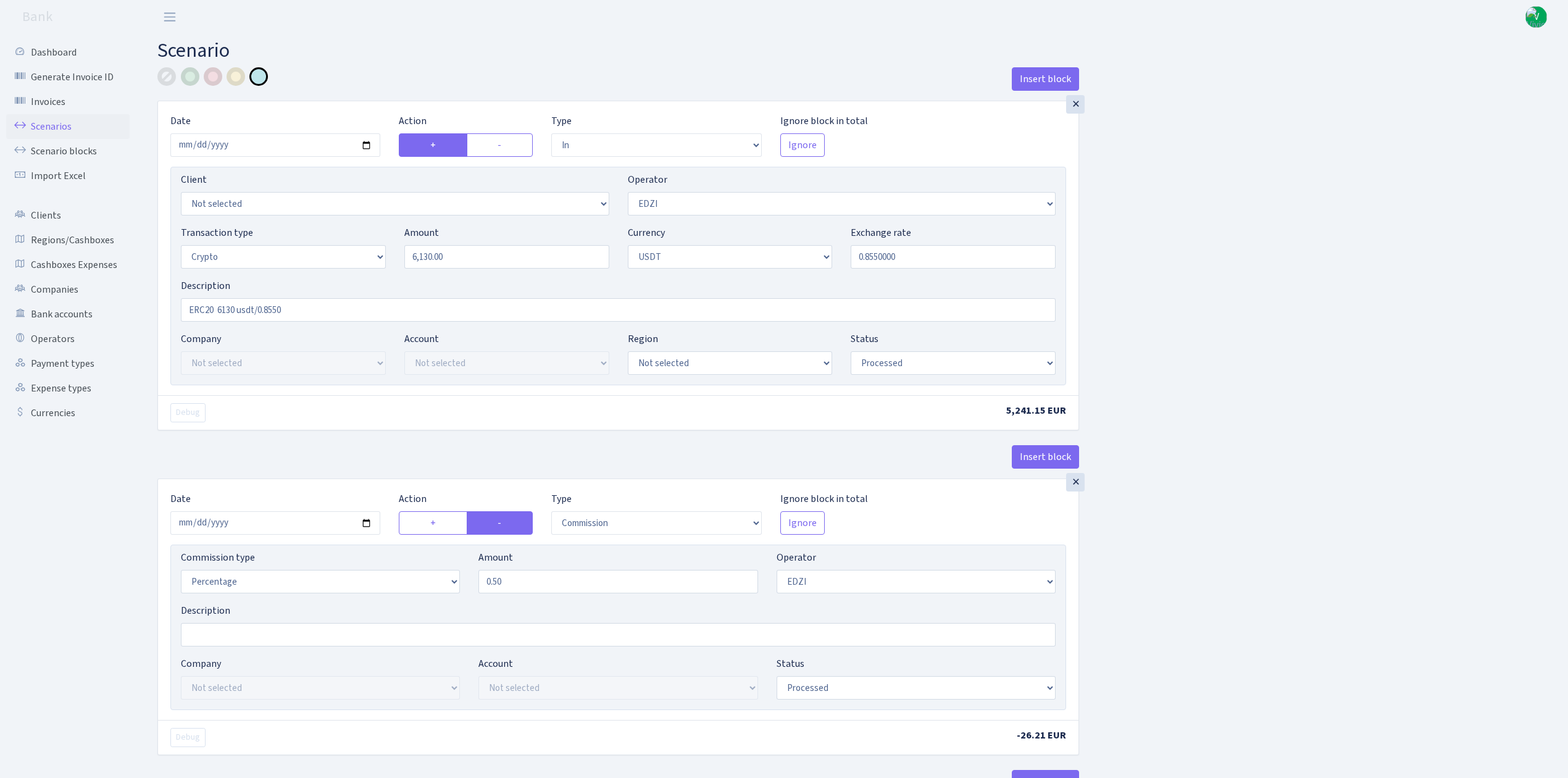
click at [43, 118] on link "Scenarios" at bounding box center [67, 126] width 124 height 24
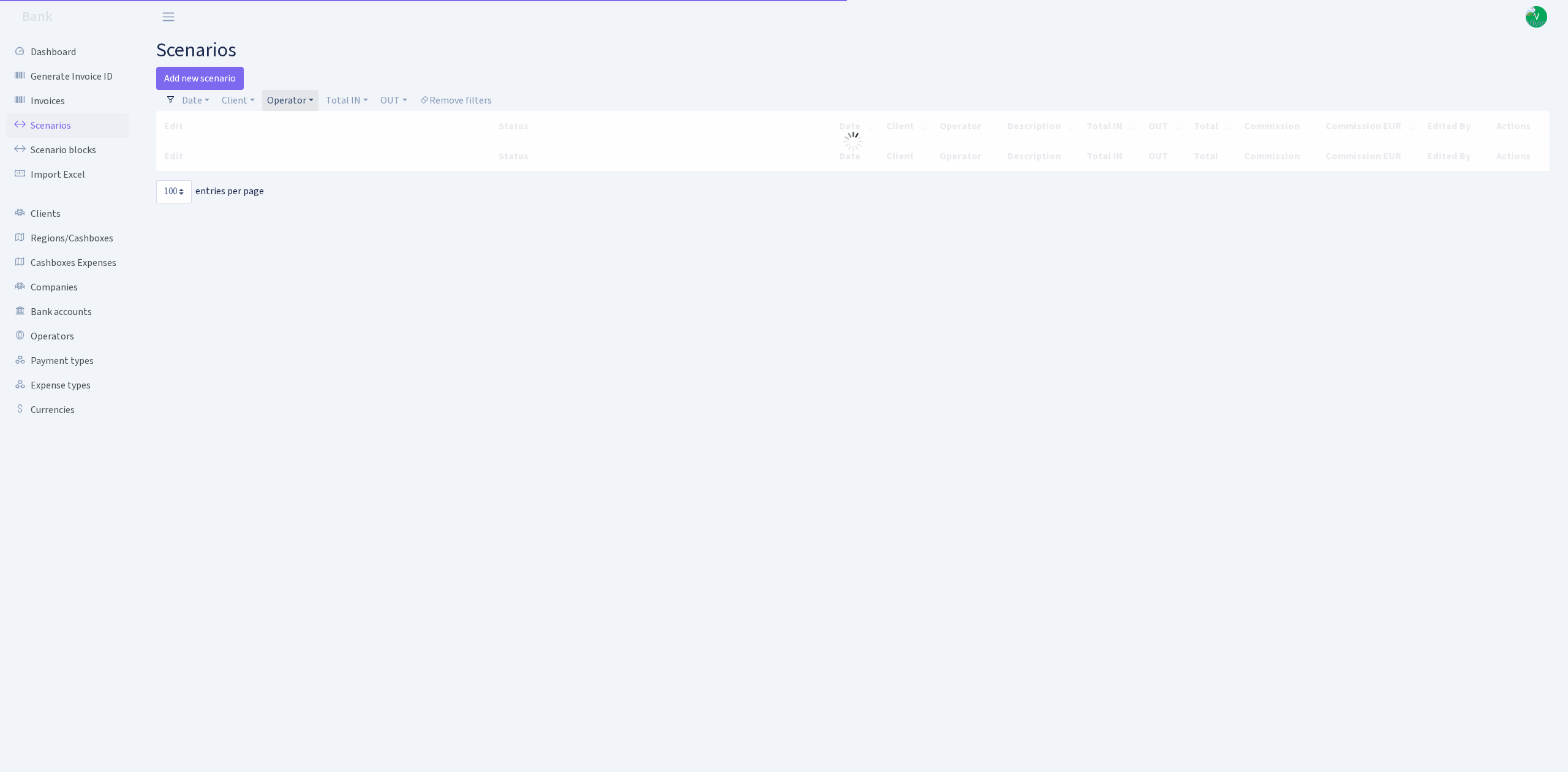
select select "100"
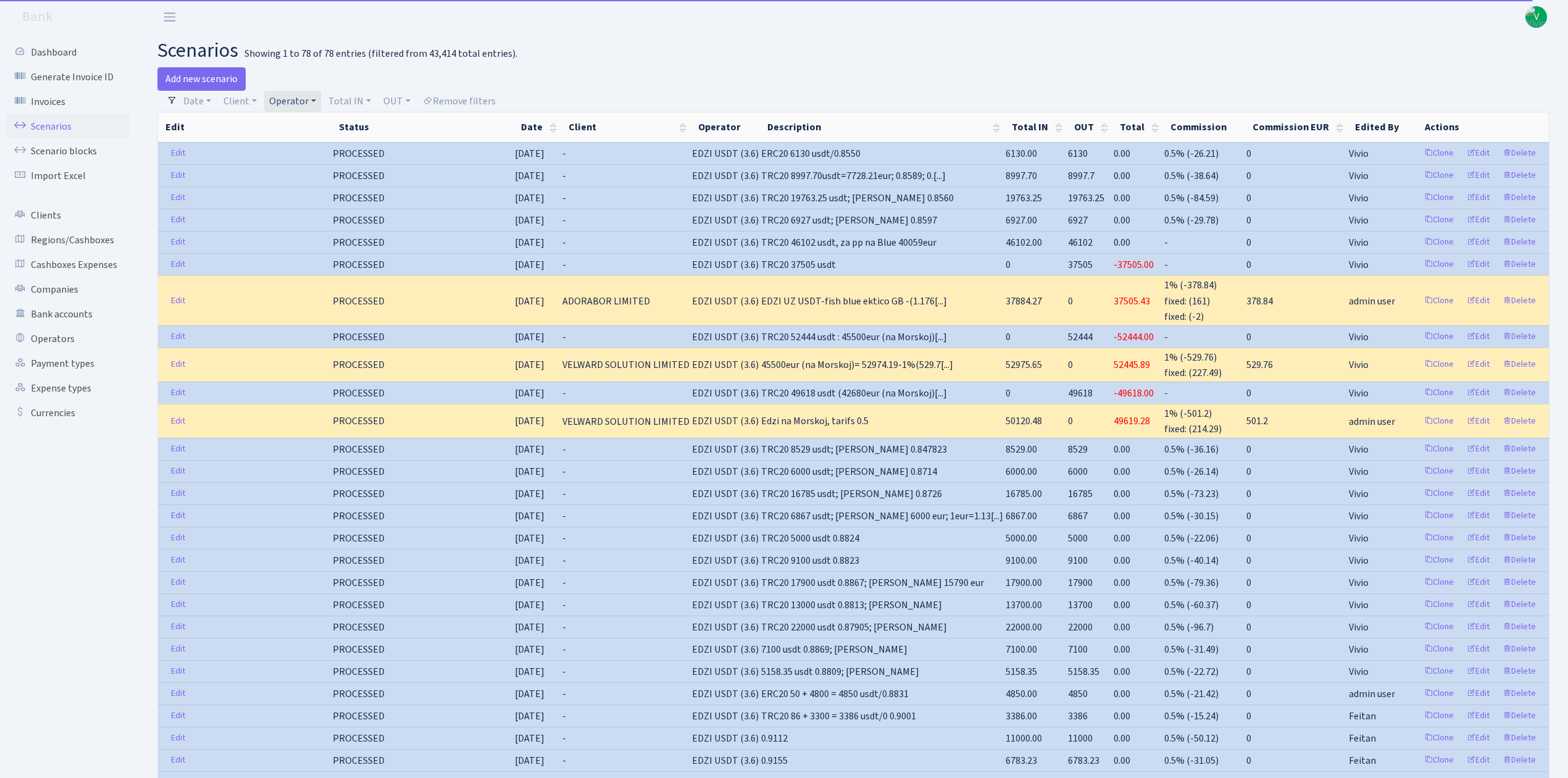
click at [297, 96] on link "Operator" at bounding box center [292, 101] width 57 height 21
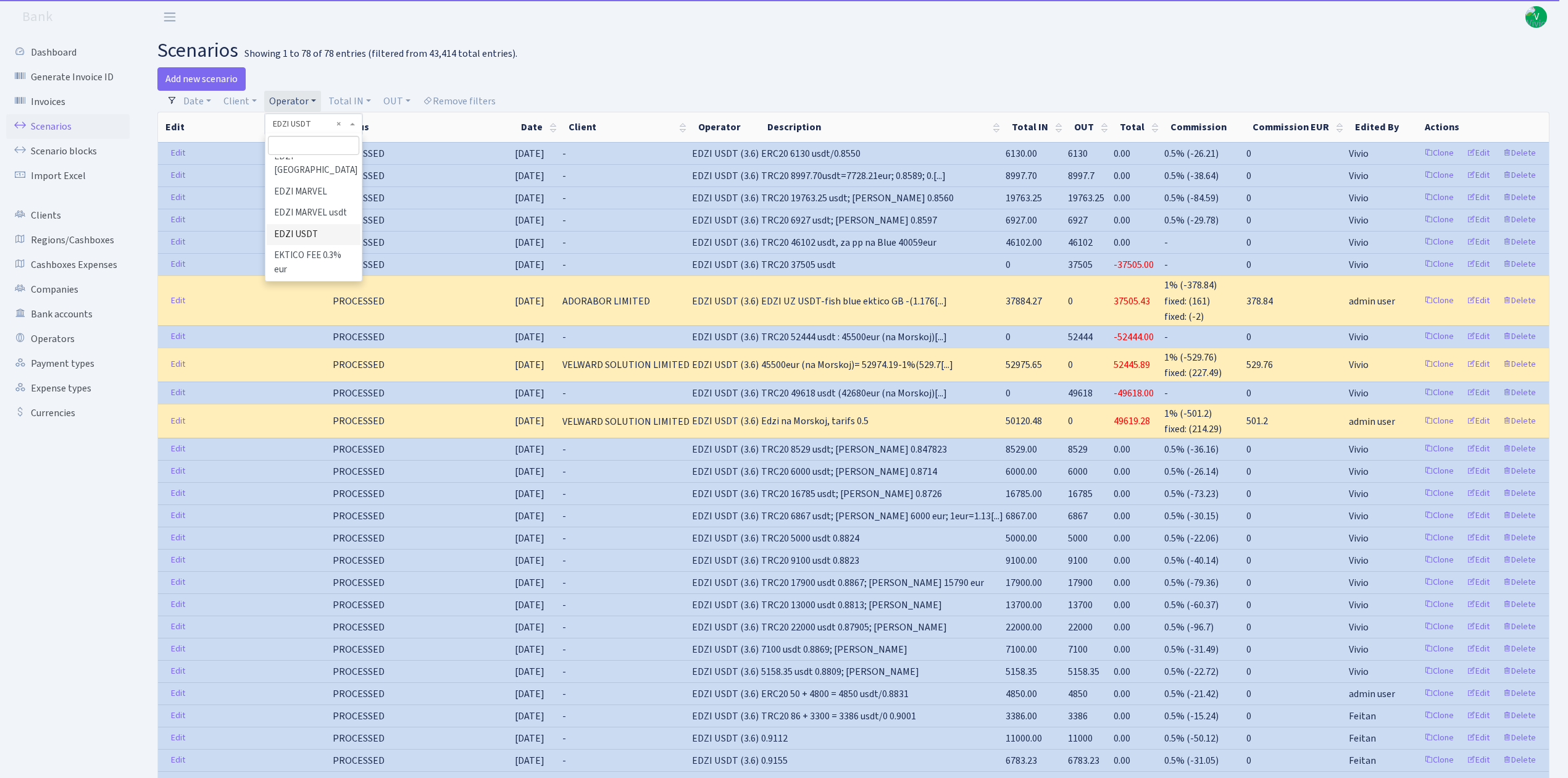
click at [336, 147] on li "EDZI" at bounding box center [313, 135] width 93 height 21
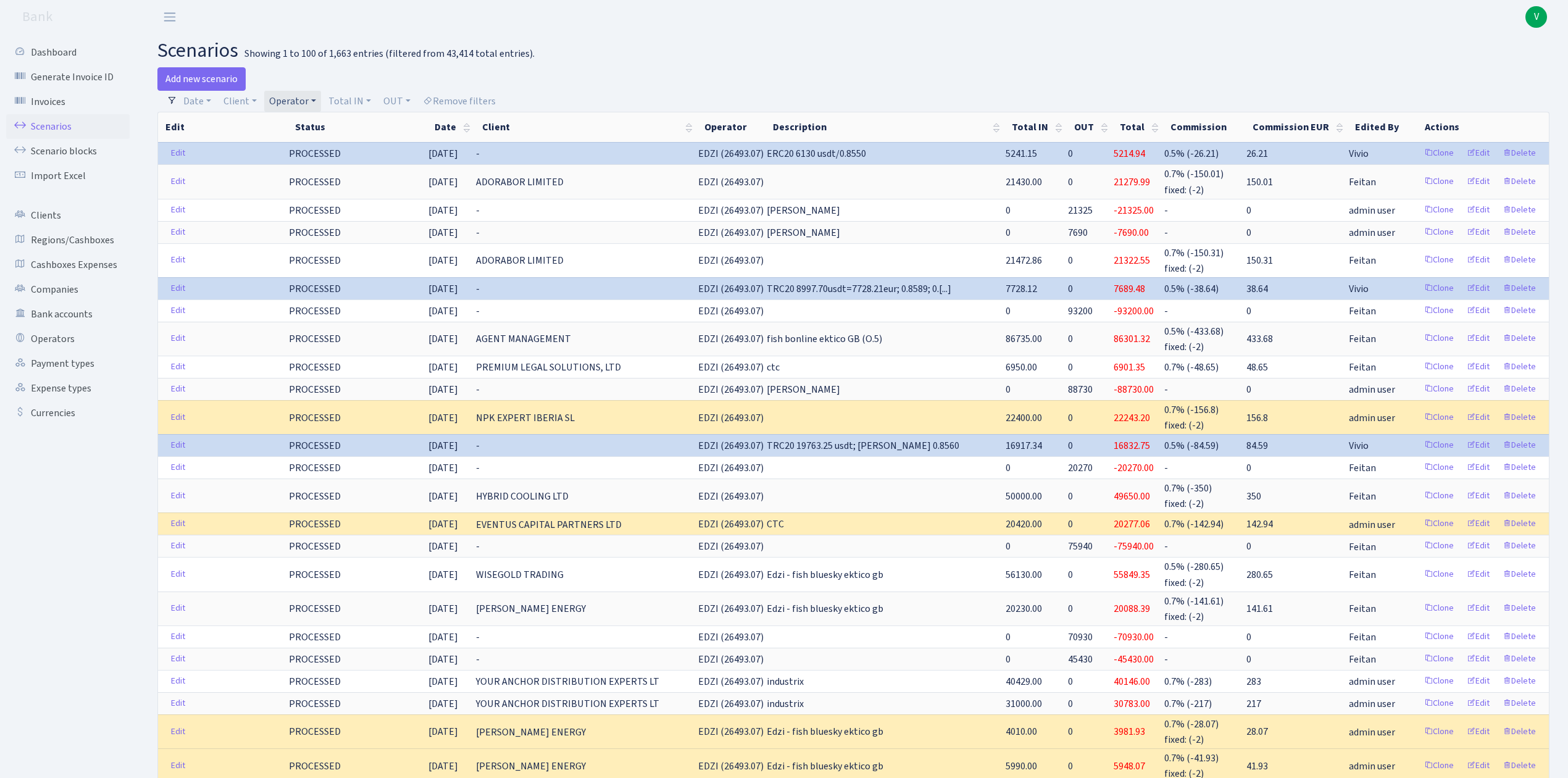
click at [279, 93] on link "Operator" at bounding box center [292, 101] width 57 height 21
select select
drag, startPoint x: 340, startPoint y: 124, endPoint x: 299, endPoint y: 121, distance: 41.1
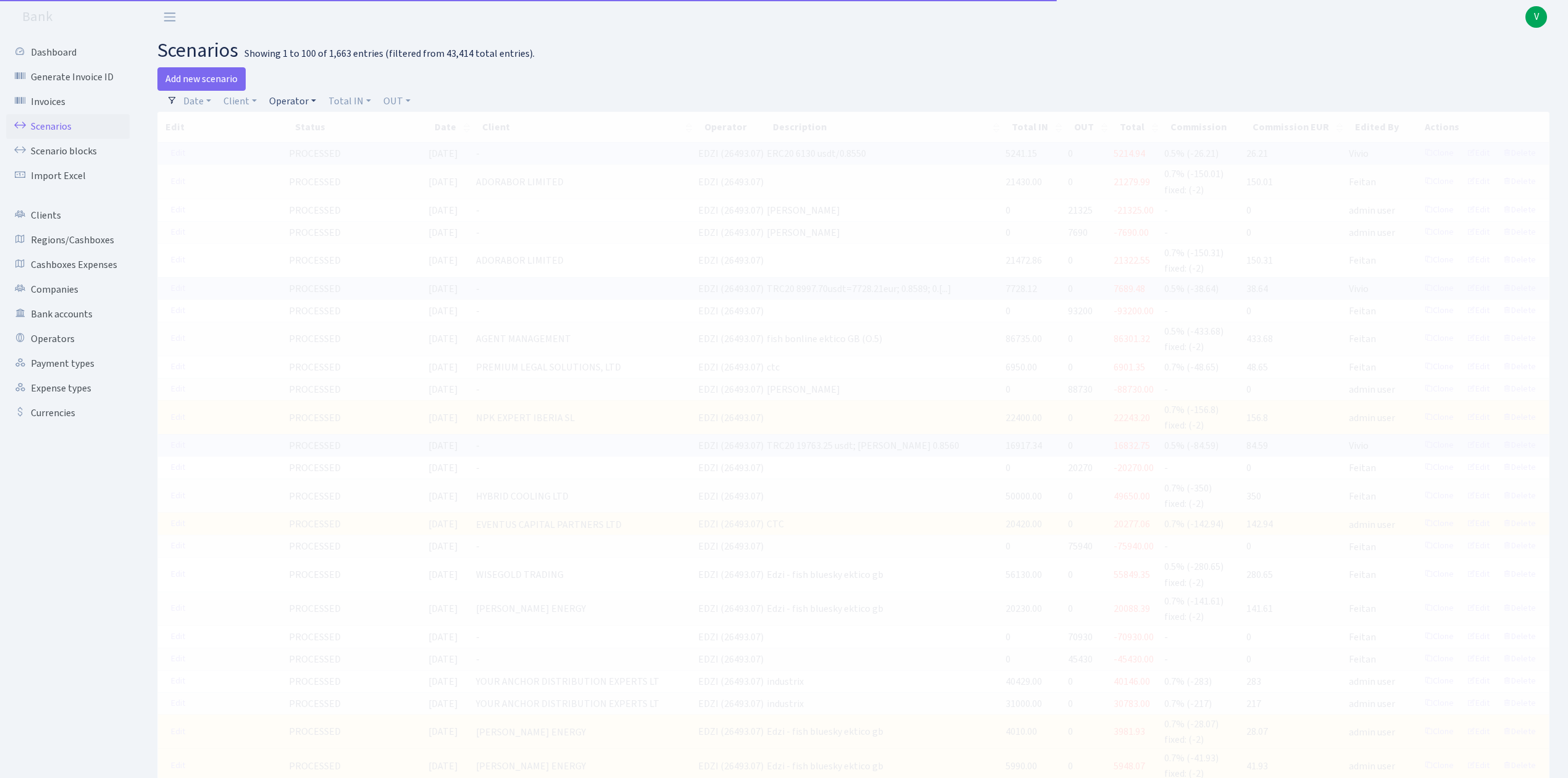
click at [292, 101] on link "Operator" at bounding box center [292, 101] width 57 height 21
click at [301, 136] on span at bounding box center [313, 145] width 95 height 24
click at [288, 95] on link "Operator" at bounding box center [292, 101] width 57 height 21
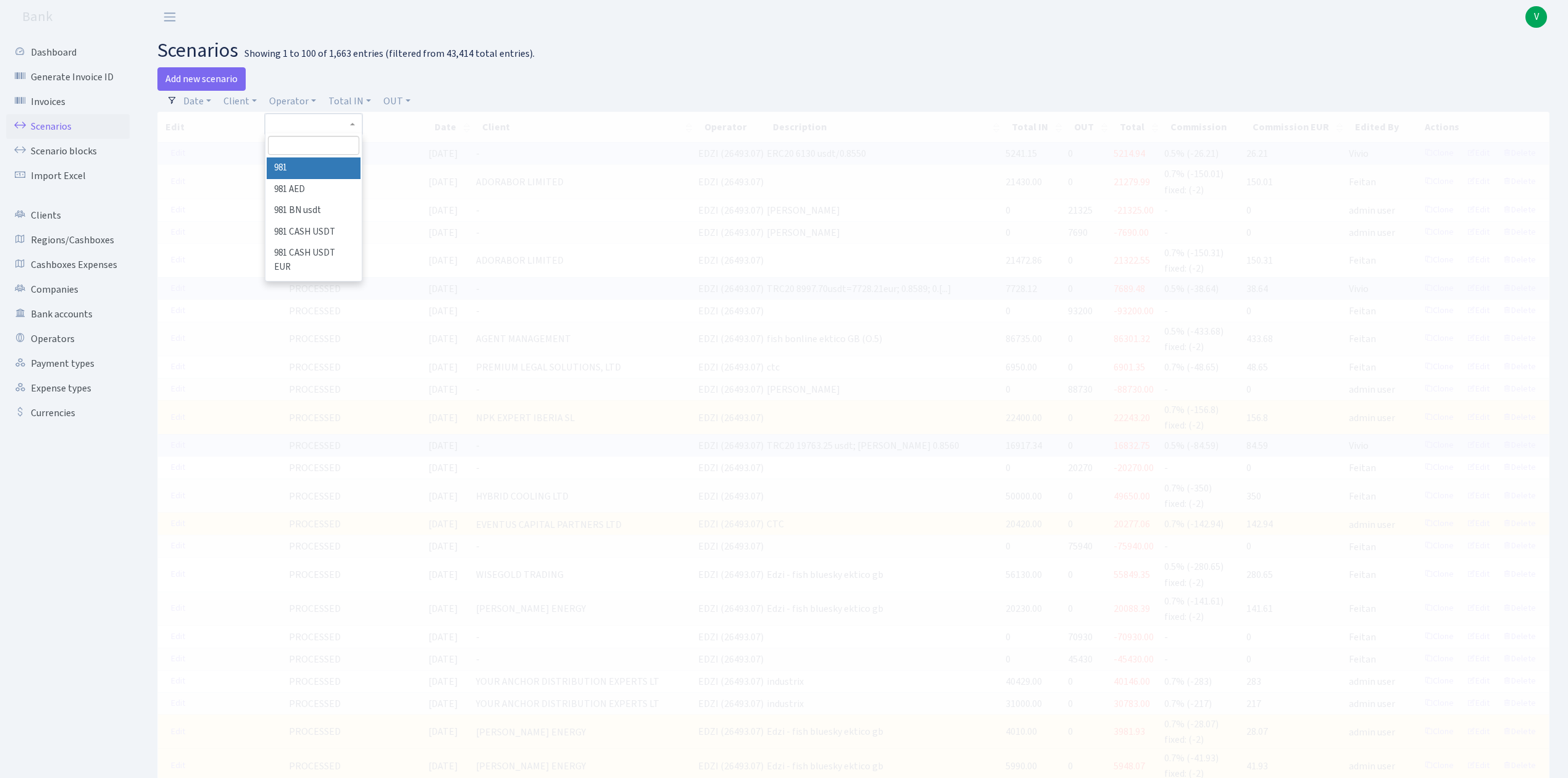
click at [295, 141] on input "search" at bounding box center [313, 146] width 91 height 19
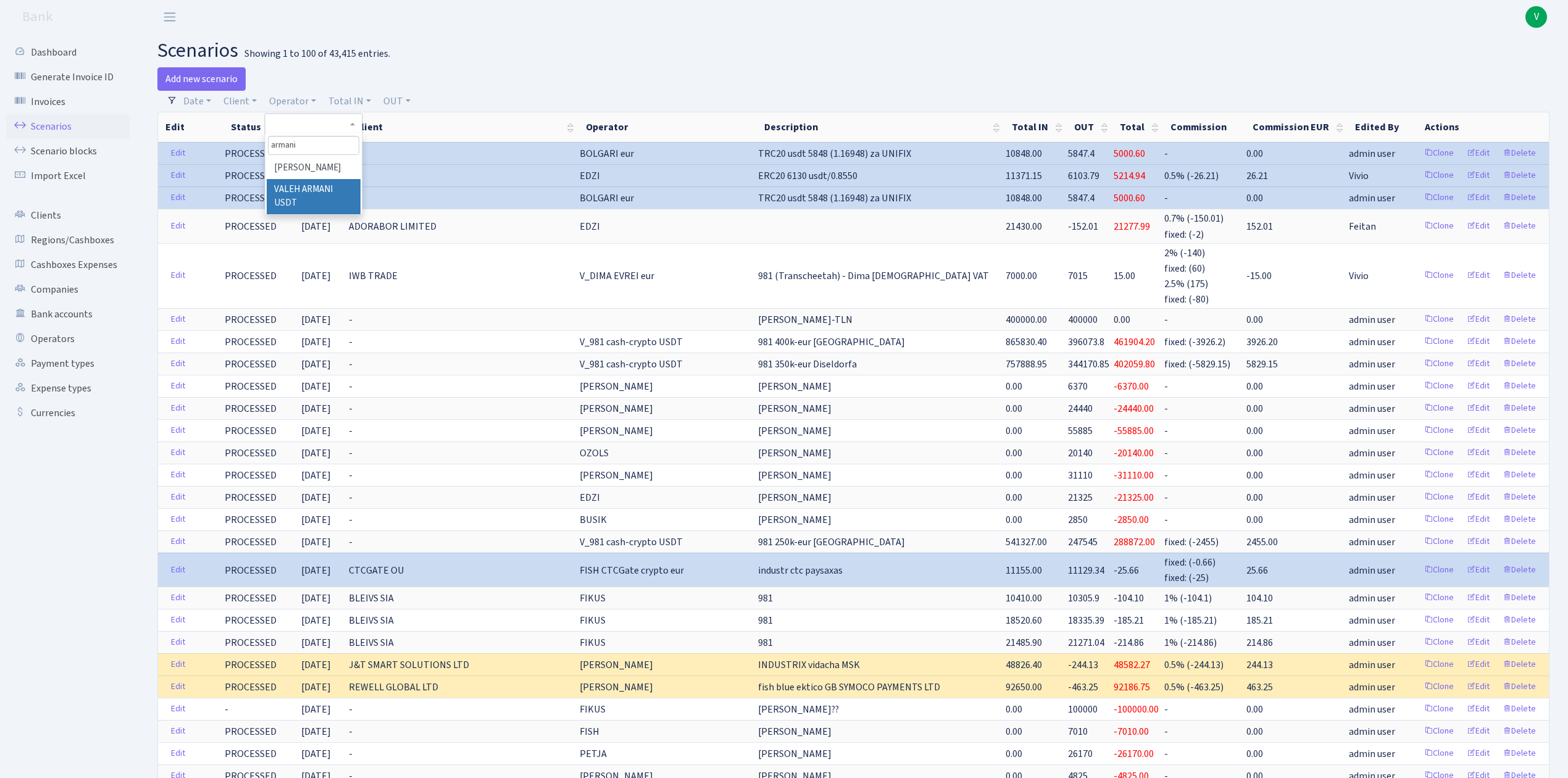
type input "armani"
click at [309, 188] on li "VALEH ARMANI USDT" at bounding box center [313, 197] width 93 height 36
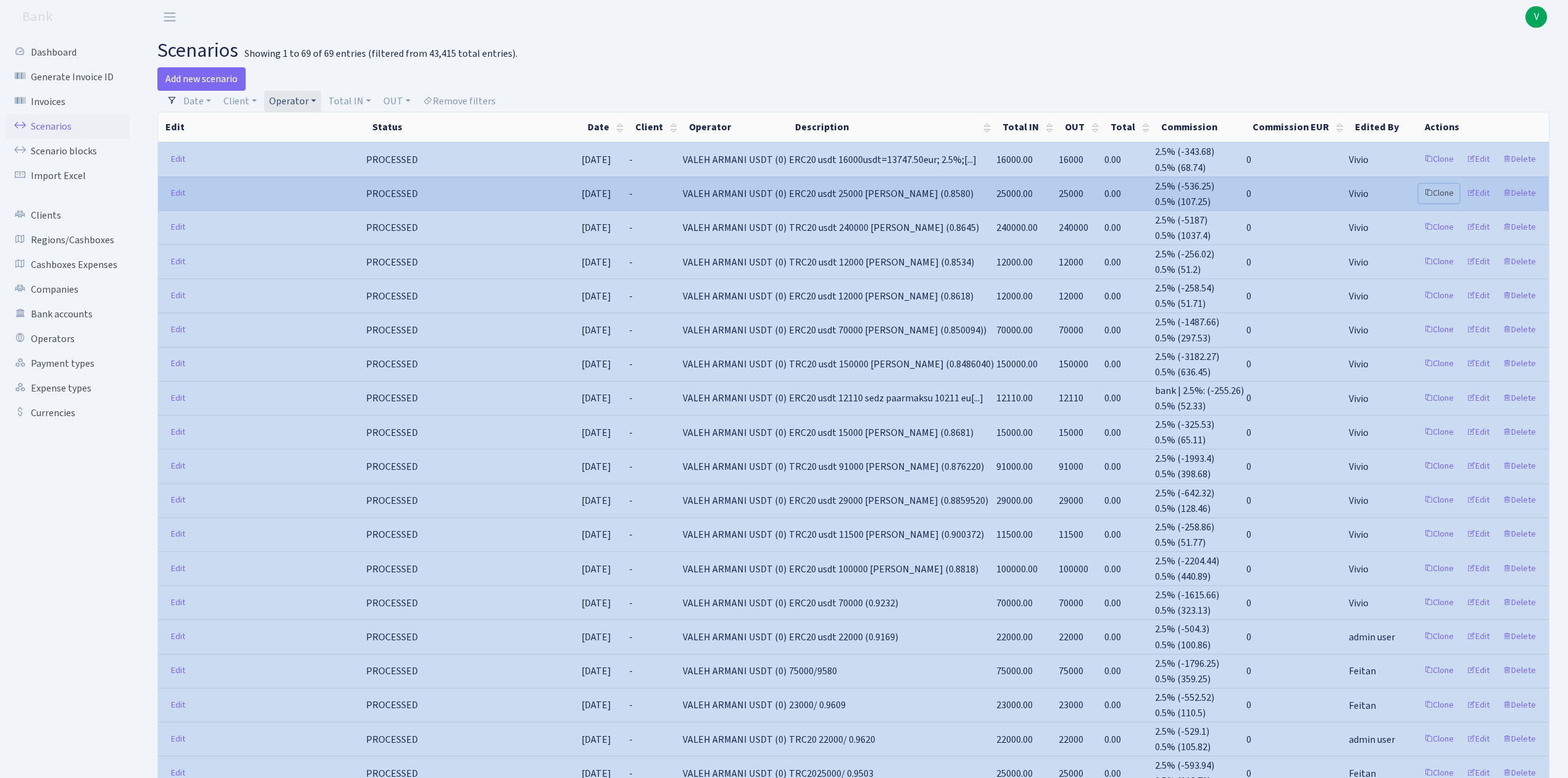
click at [1439, 189] on link "Clone" at bounding box center [1439, 194] width 41 height 19
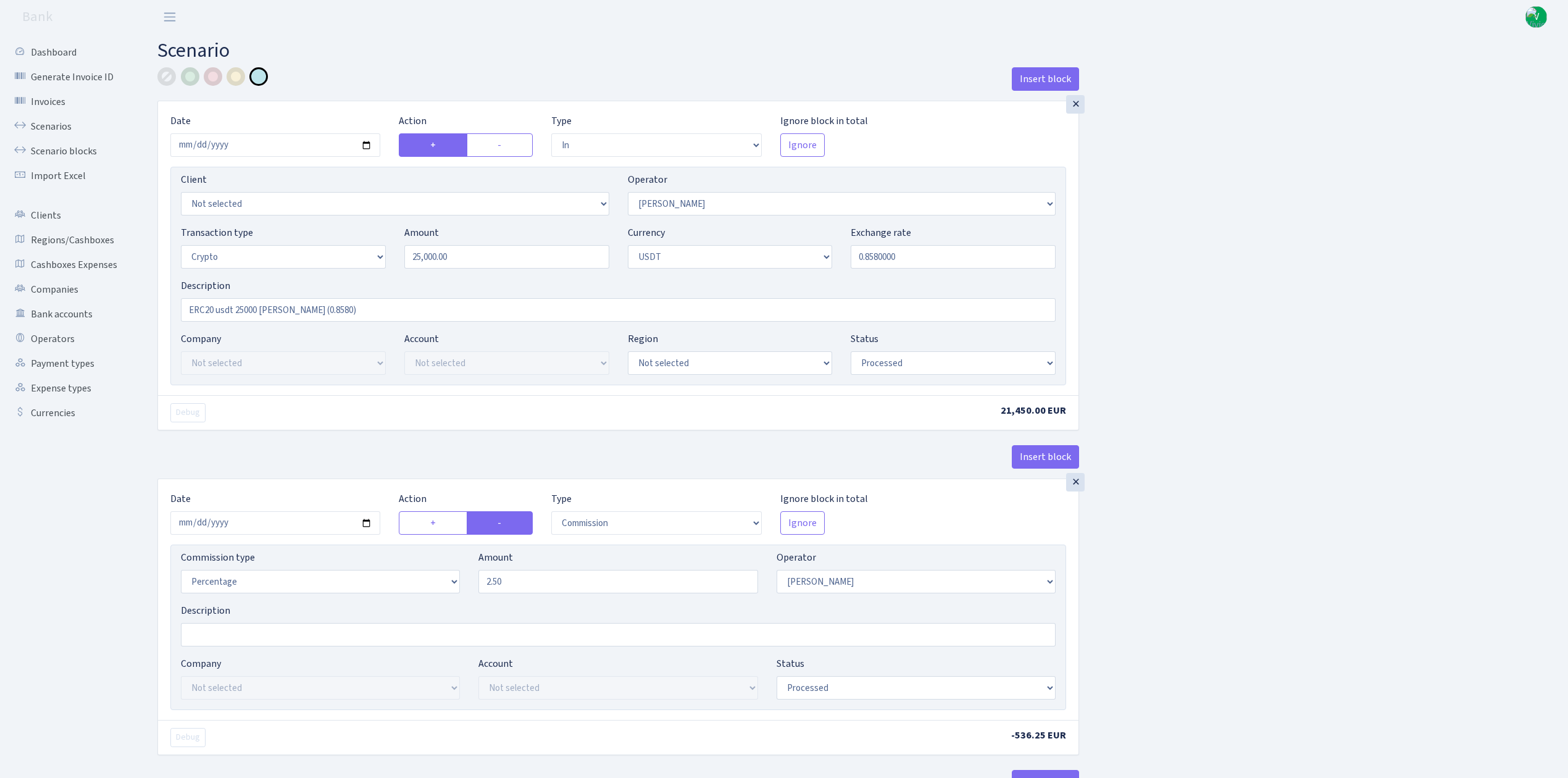
select select "in"
select select "68"
select select "3"
select select "6"
select select "processed"
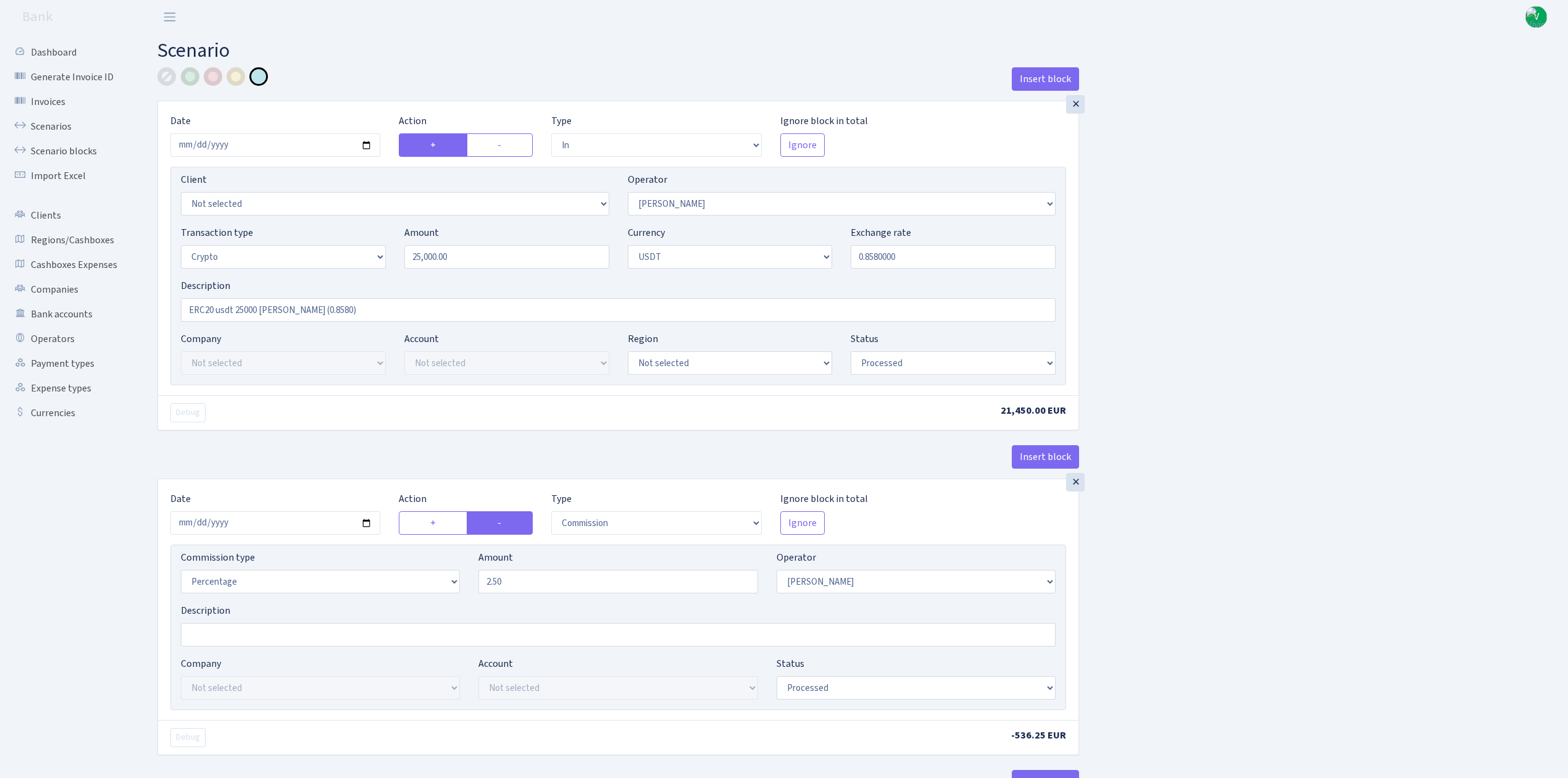
select select "commission"
select select "68"
select select "processed"
select select "in"
select select "178"
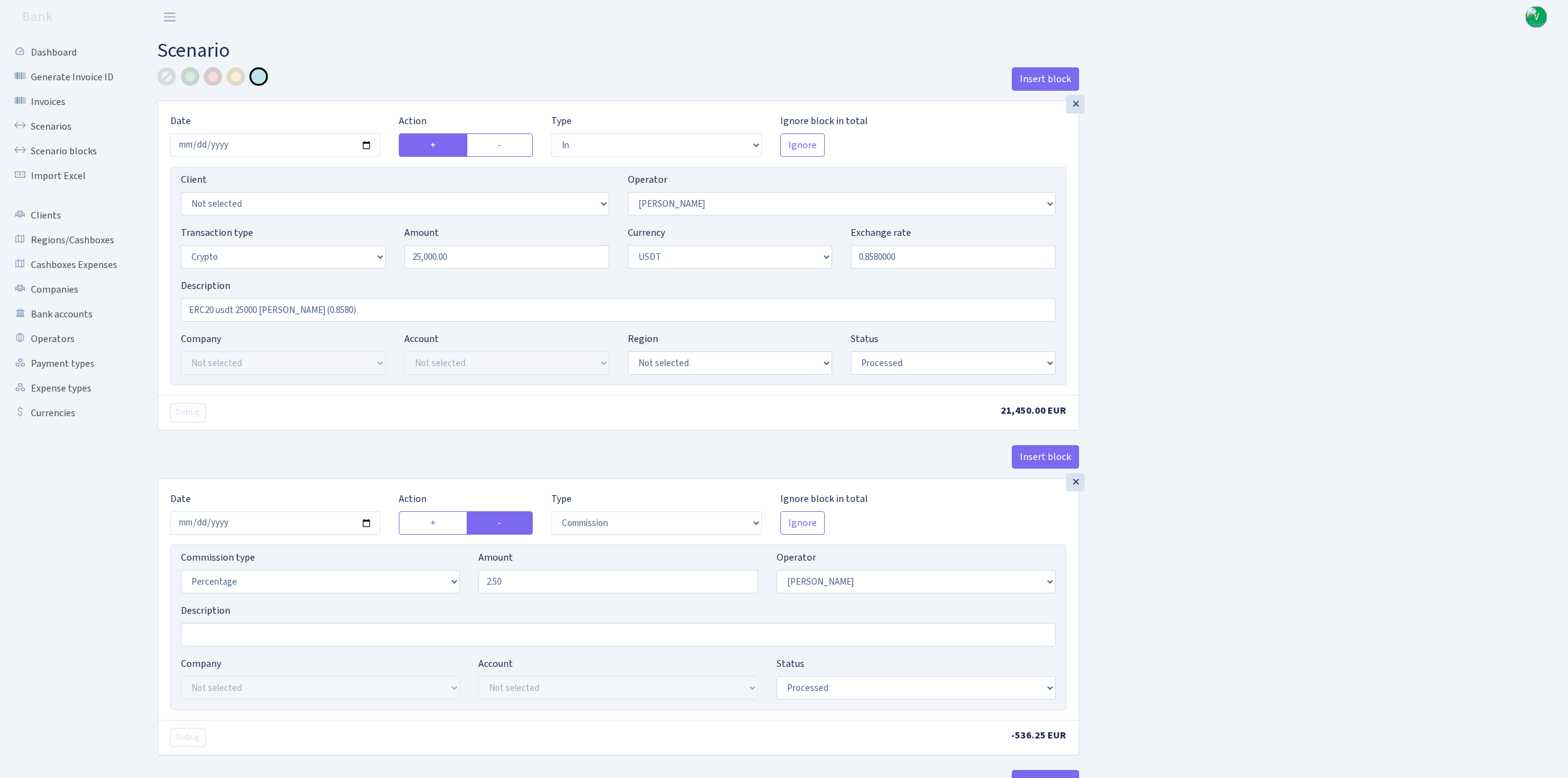
select select "2"
select select "6"
select select "21"
select select "62"
select select "processed"
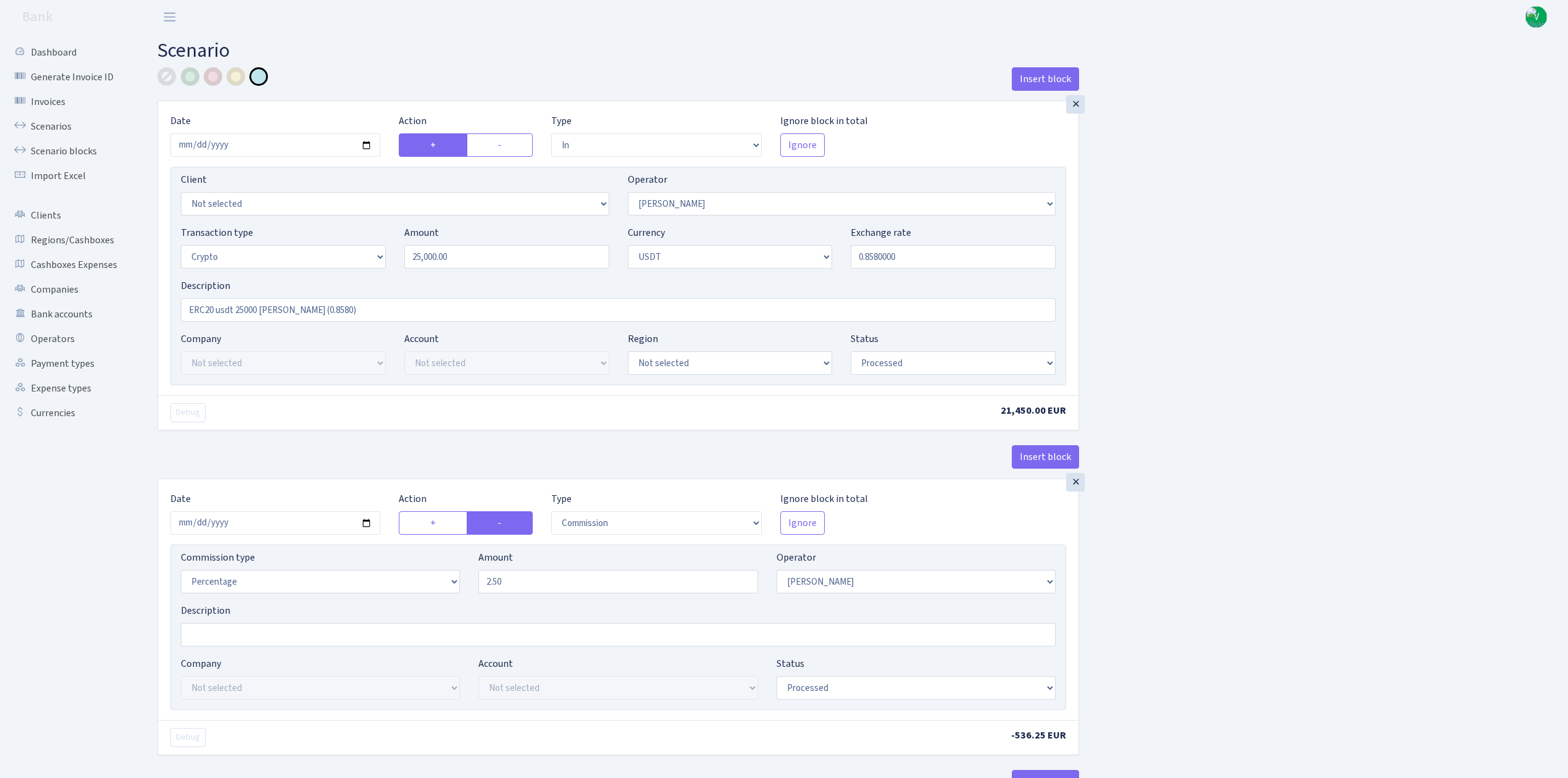
select select "out"
select select "178"
select select "15"
select select "6"
select select "processed"
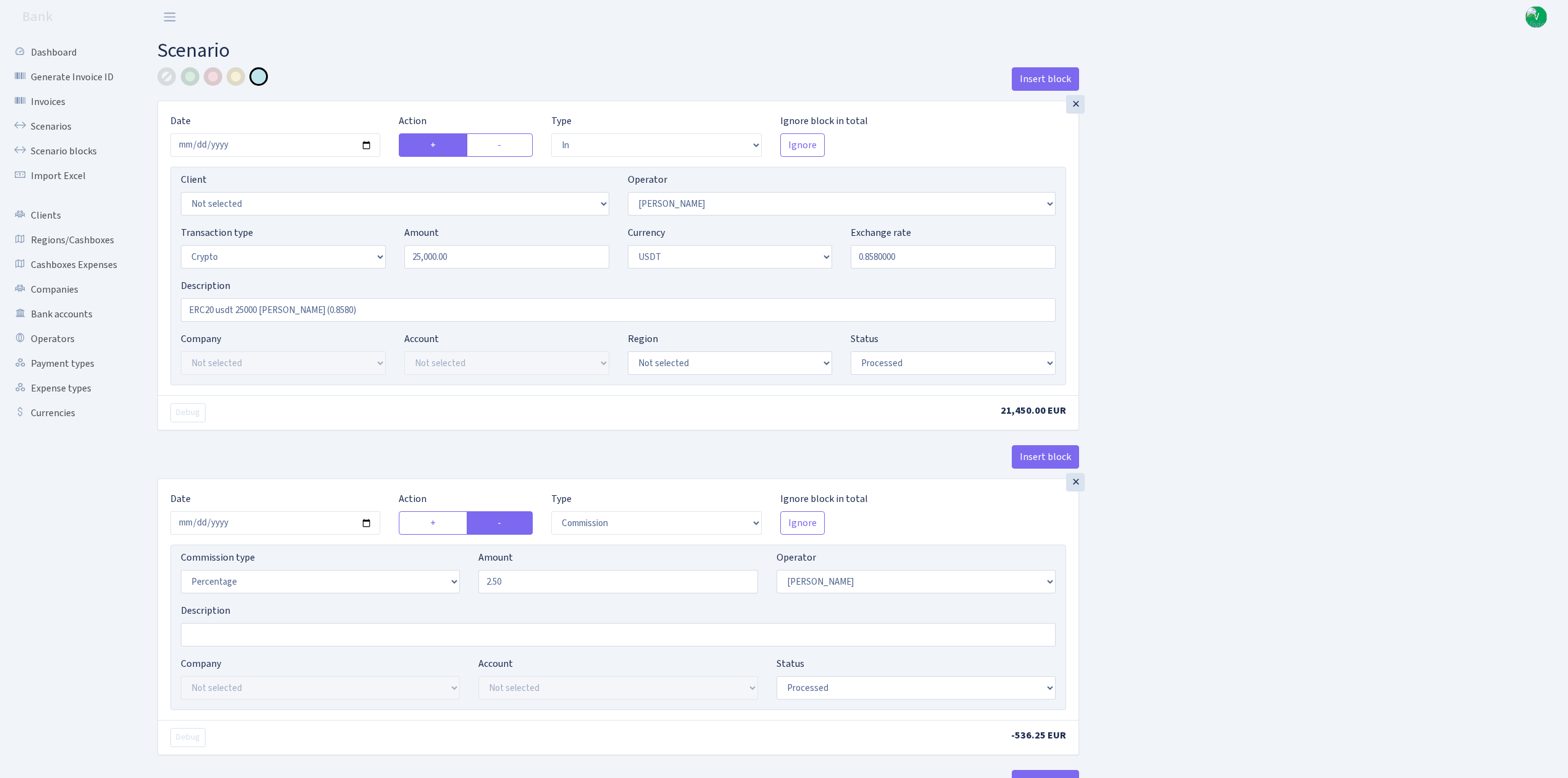
select select "commission"
select select "67"
select select "processed"
click at [367, 144] on input "2025-08-11" at bounding box center [275, 145] width 210 height 24
type input "2025-08-25"
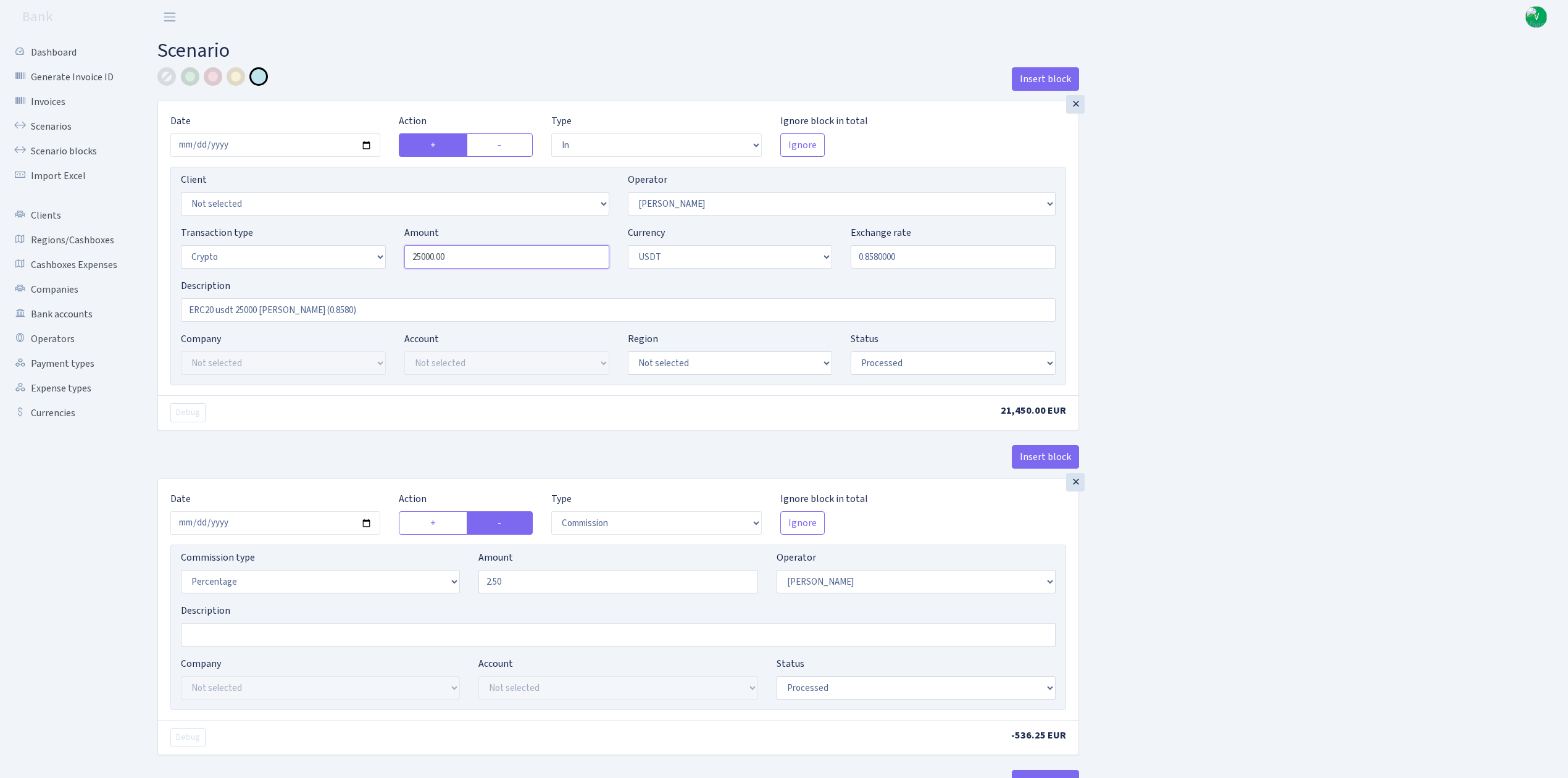
drag, startPoint x: 482, startPoint y: 253, endPoint x: 295, endPoint y: 218, distance: 190.2
click at [295, 218] on div "Client Not selected 1 KOC GEMICILIK VE TASIMACILIK 1/BALDERE-SILDEDZE SIGNE 1/S…" at bounding box center [618, 275] width 895 height 218
click at [959, 264] on input "0.8580000" at bounding box center [953, 257] width 205 height 24
type input "24,000.00"
drag, startPoint x: 875, startPoint y: 255, endPoint x: 991, endPoint y: 266, distance: 116.5
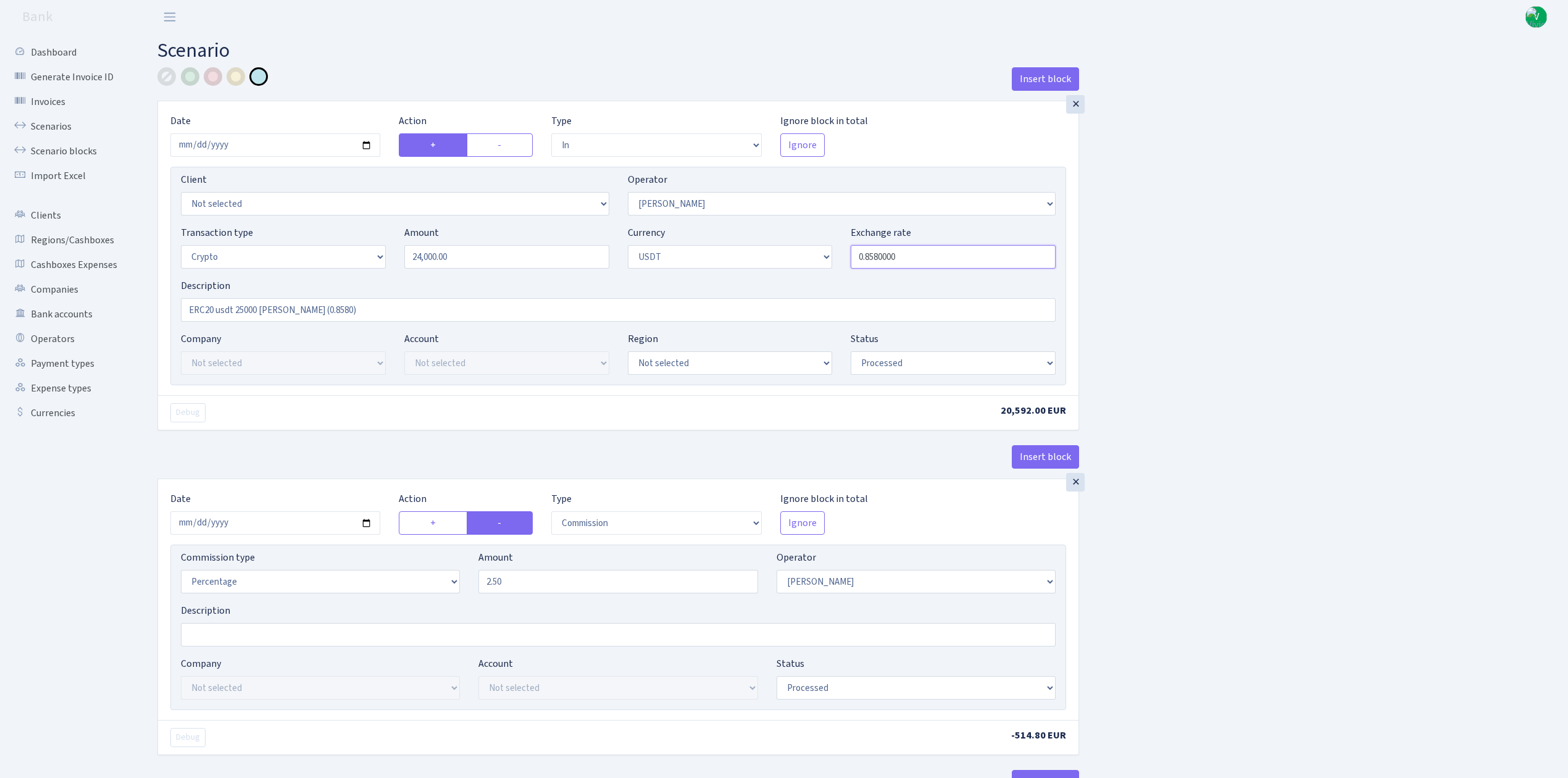
click at [991, 266] on input "0.8580000" at bounding box center [953, 257] width 205 height 24
type input "0.8549000"
drag, startPoint x: 235, startPoint y: 309, endPoint x: 258, endPoint y: 306, distance: 23.2
click at [258, 306] on input "ERC20 usdt 25000 RIX (0.8580)" at bounding box center [618, 310] width 875 height 24
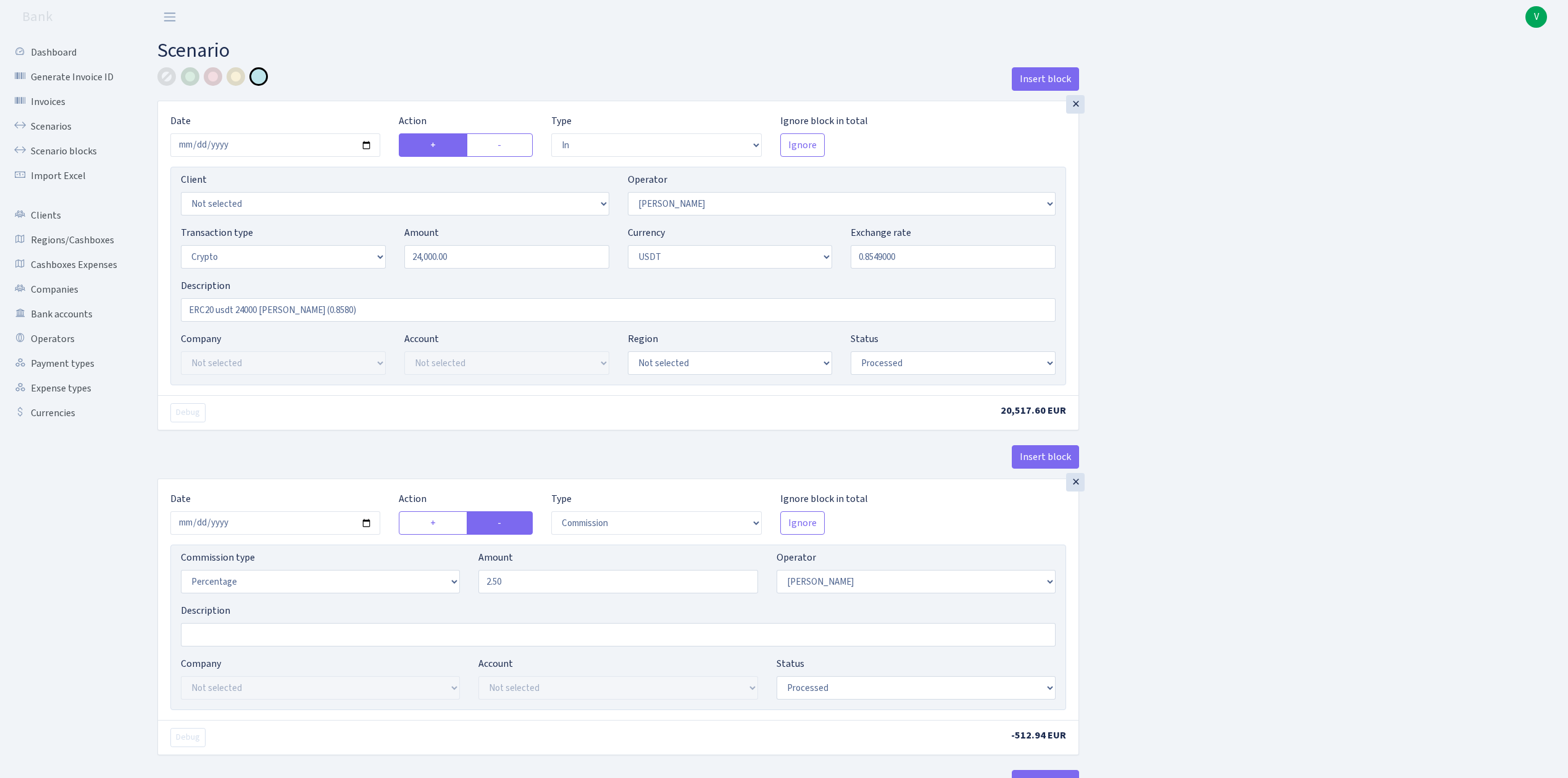
click at [301, 311] on input "ERC20 usdt 24000 RIX (0.8580)" at bounding box center [618, 310] width 875 height 24
type input "ERC20 usdt 24000 RIX (0.8549)"
click at [369, 525] on input "2025-08-11" at bounding box center [275, 523] width 210 height 24
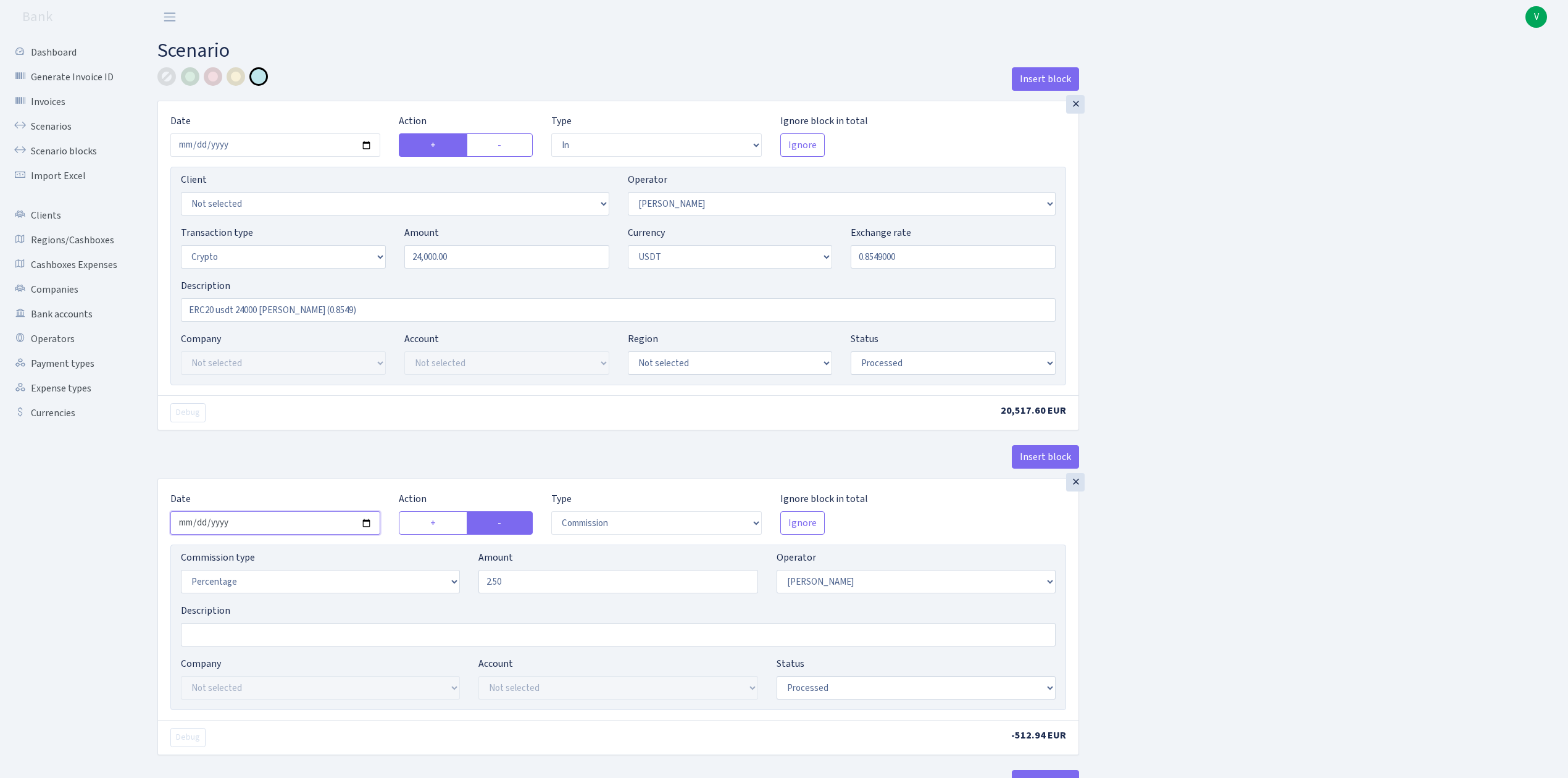
type input "[DATE]"
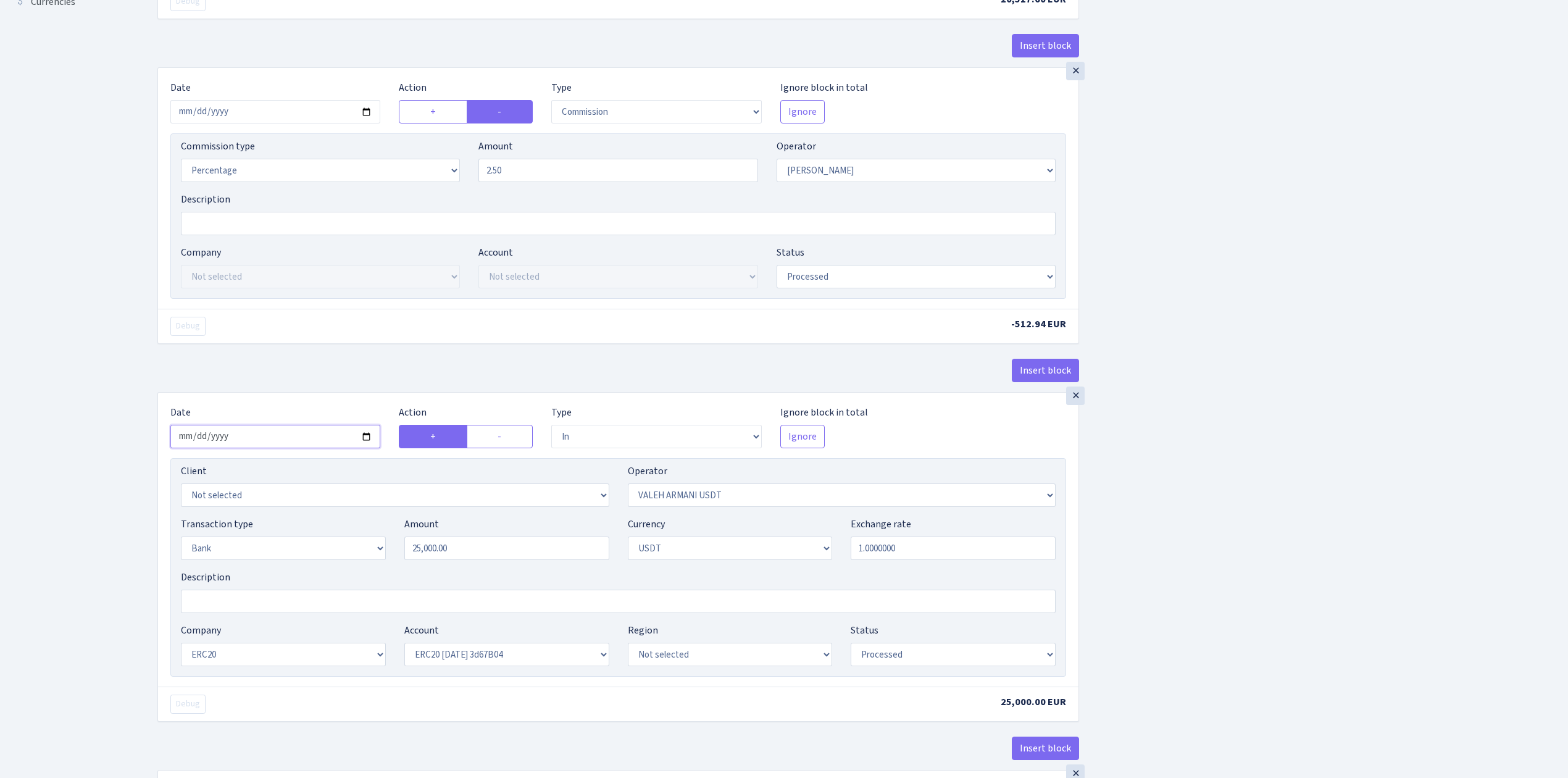
click at [366, 436] on input "2025-08-11" at bounding box center [275, 437] width 210 height 24
type input "[DATE]"
drag, startPoint x: 486, startPoint y: 552, endPoint x: 354, endPoint y: 534, distance: 133.2
click at [356, 536] on div "Transaction type Not selected 981 ELF FISH crypto GIRT IVO dekl MM-BALTIC eur U…" at bounding box center [618, 543] width 893 height 53
click at [1221, 562] on div "Insert block × Date 2025-08-25 Action + - Type --- In Out Commission Field requ…" at bounding box center [853, 591] width 1410 height 1872
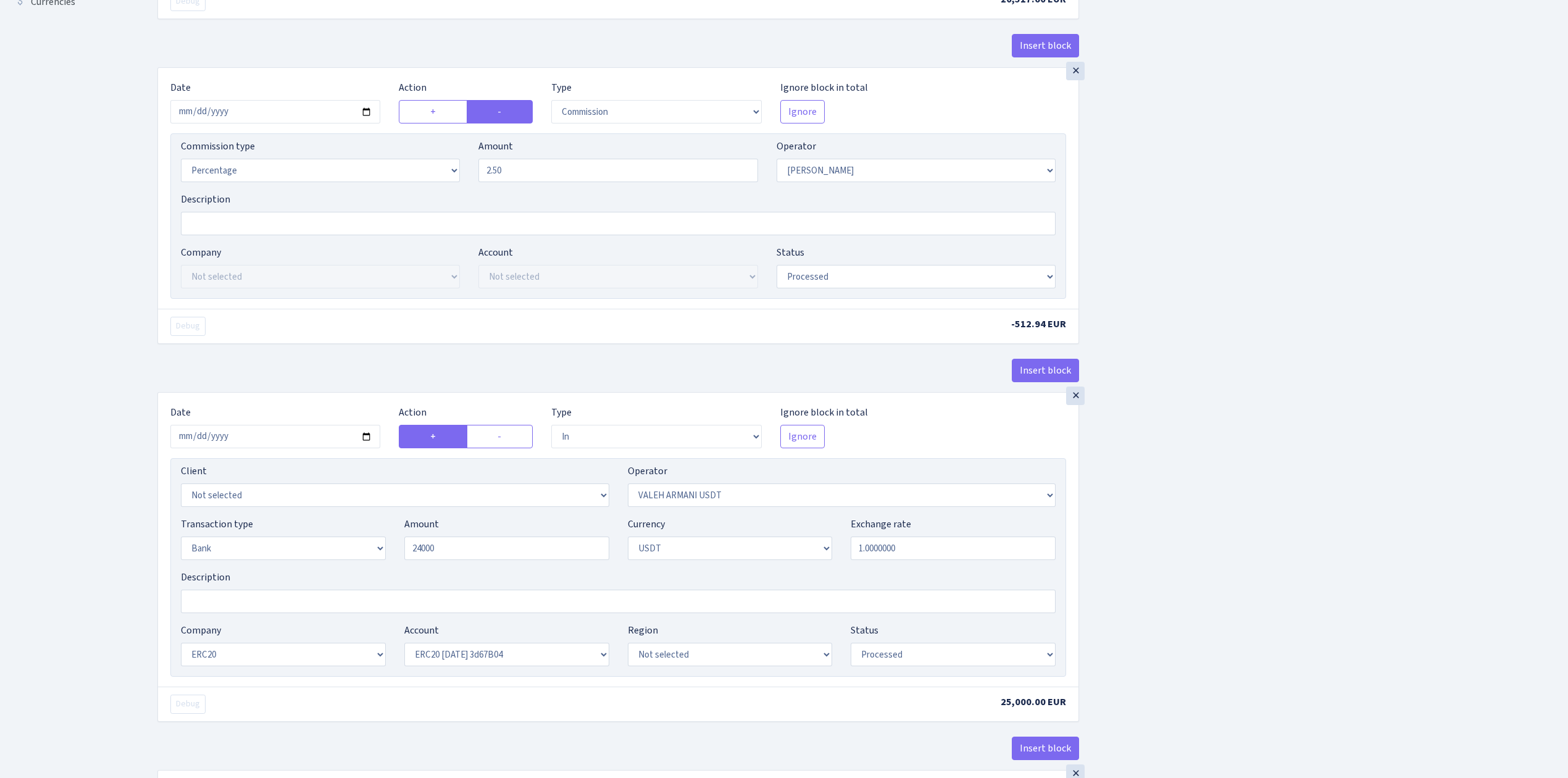
type input "24,000.00"
click at [512, 662] on select "Not selected Closed ERC20 2024.08.01-2024.09.15 F83207D Closed ERC20 2024.09.12…" at bounding box center [506, 654] width 205 height 24
click at [404, 648] on select "Not selected Closed ERC20 2024.08.01-2024.09.15 F83207D Closed ERC20 2024.09.12…" at bounding box center [506, 654] width 205 height 24
click at [1231, 628] on div "Insert block × Date 2025-08-25 Action + - Type --- In Out Commission Field requ…" at bounding box center [853, 591] width 1410 height 1872
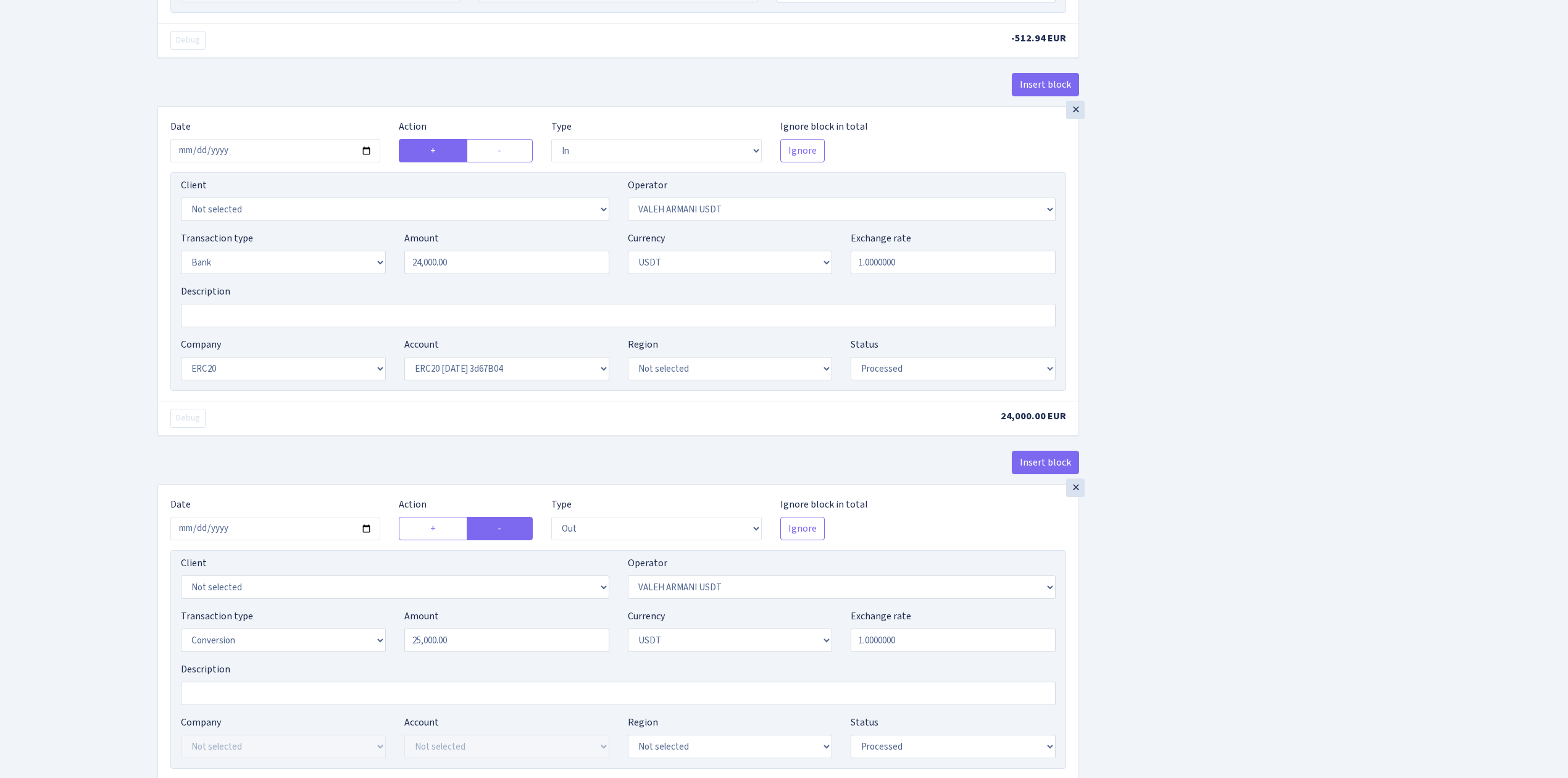
scroll to position [741, 0]
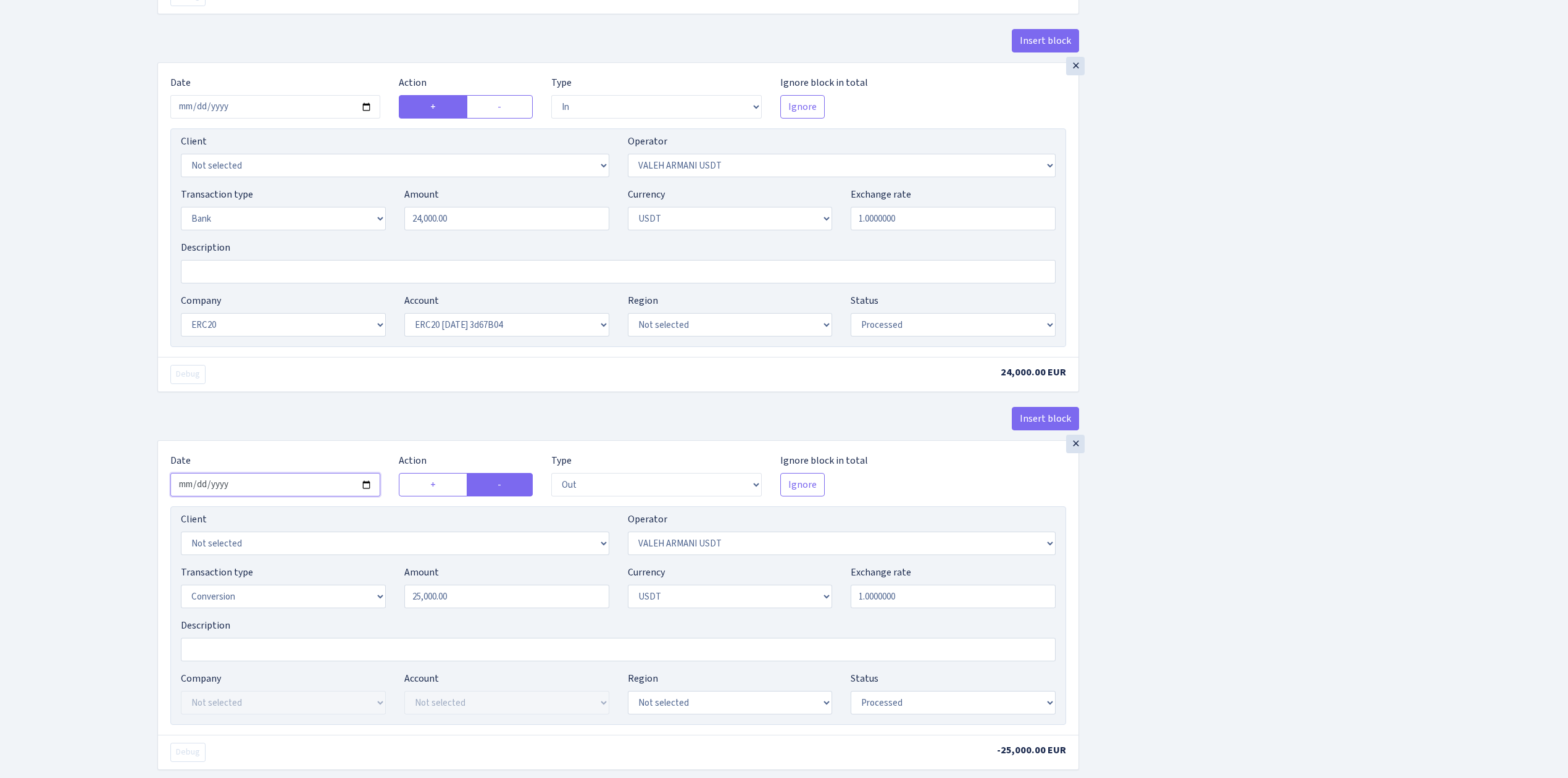
click at [371, 488] on input "2025-08-11" at bounding box center [275, 485] width 210 height 24
type input "2025-08-25"
drag, startPoint x: 485, startPoint y: 603, endPoint x: 351, endPoint y: 584, distance: 135.3
click at [351, 583] on div "Transaction type Not selected 981 ELF FISH crypto GIRT IVO dekl MM-BALTIC eur U…" at bounding box center [618, 591] width 893 height 53
drag, startPoint x: 1178, startPoint y: 512, endPoint x: 1182, endPoint y: 530, distance: 18.4
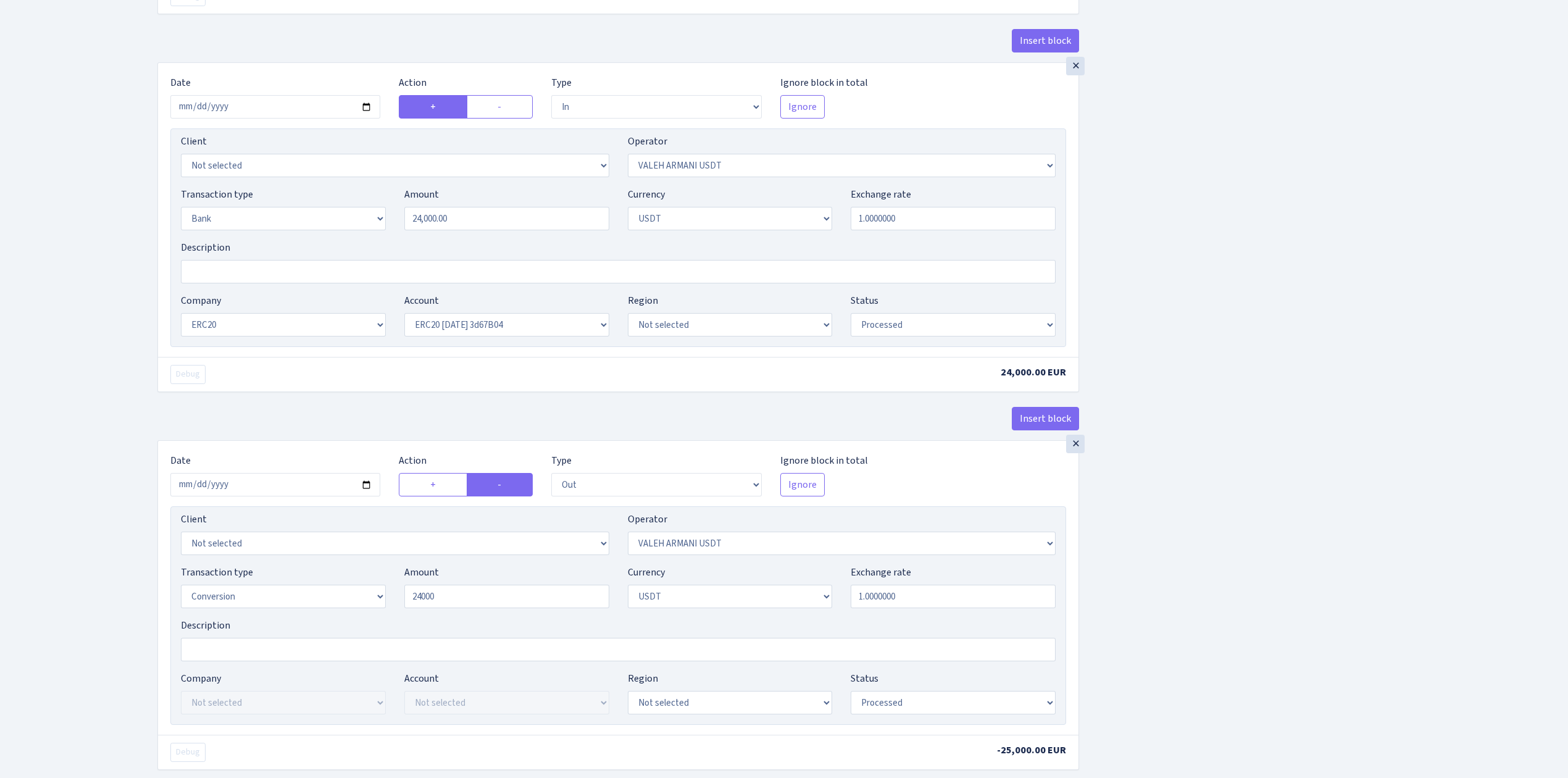
click at [1179, 512] on div "Insert block × Date 2025-08-25 Action + - Type --- In Out Commission Field requ…" at bounding box center [853, 262] width 1410 height 1872
type input "24,000.00"
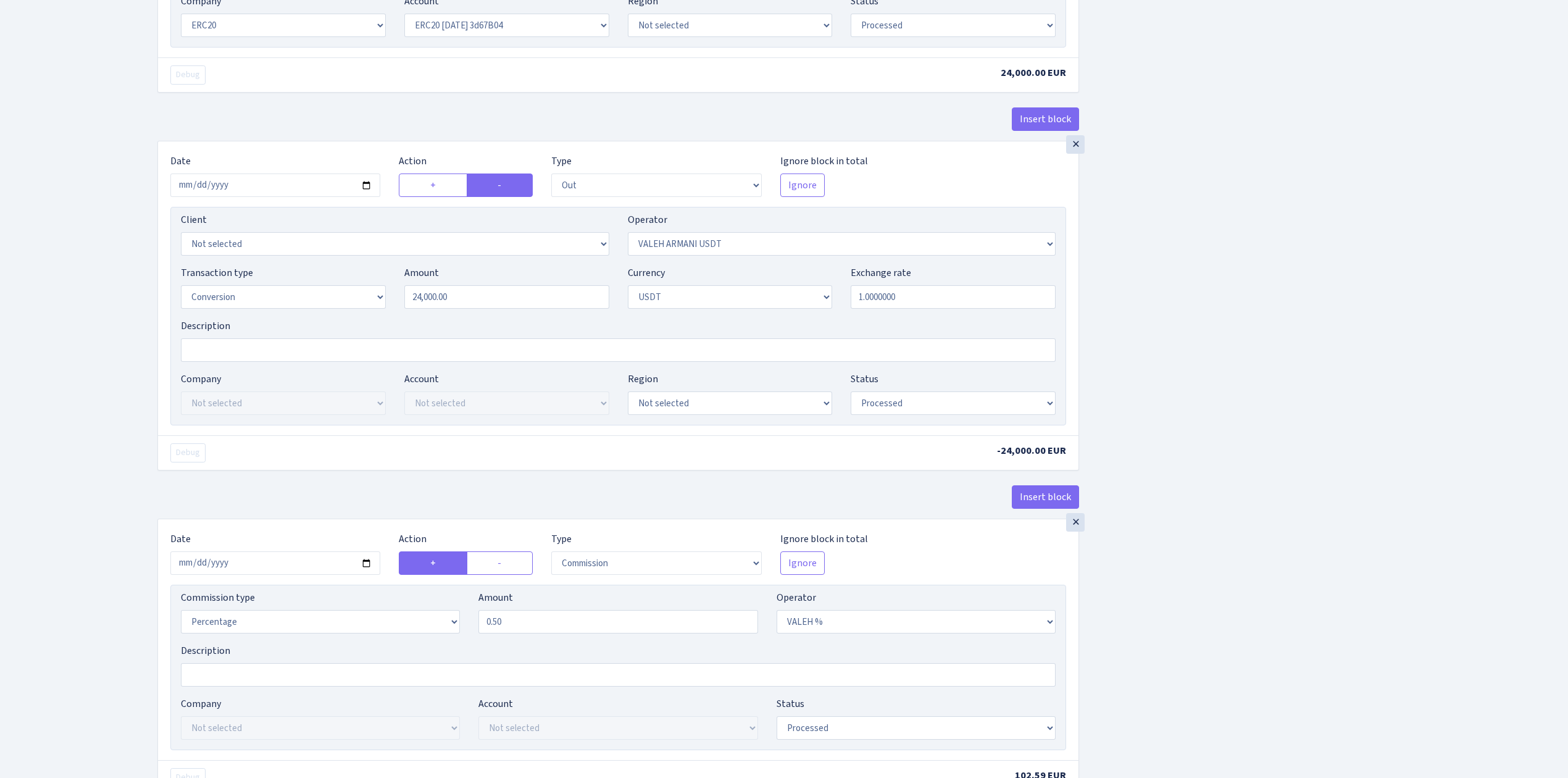
scroll to position [1070, 0]
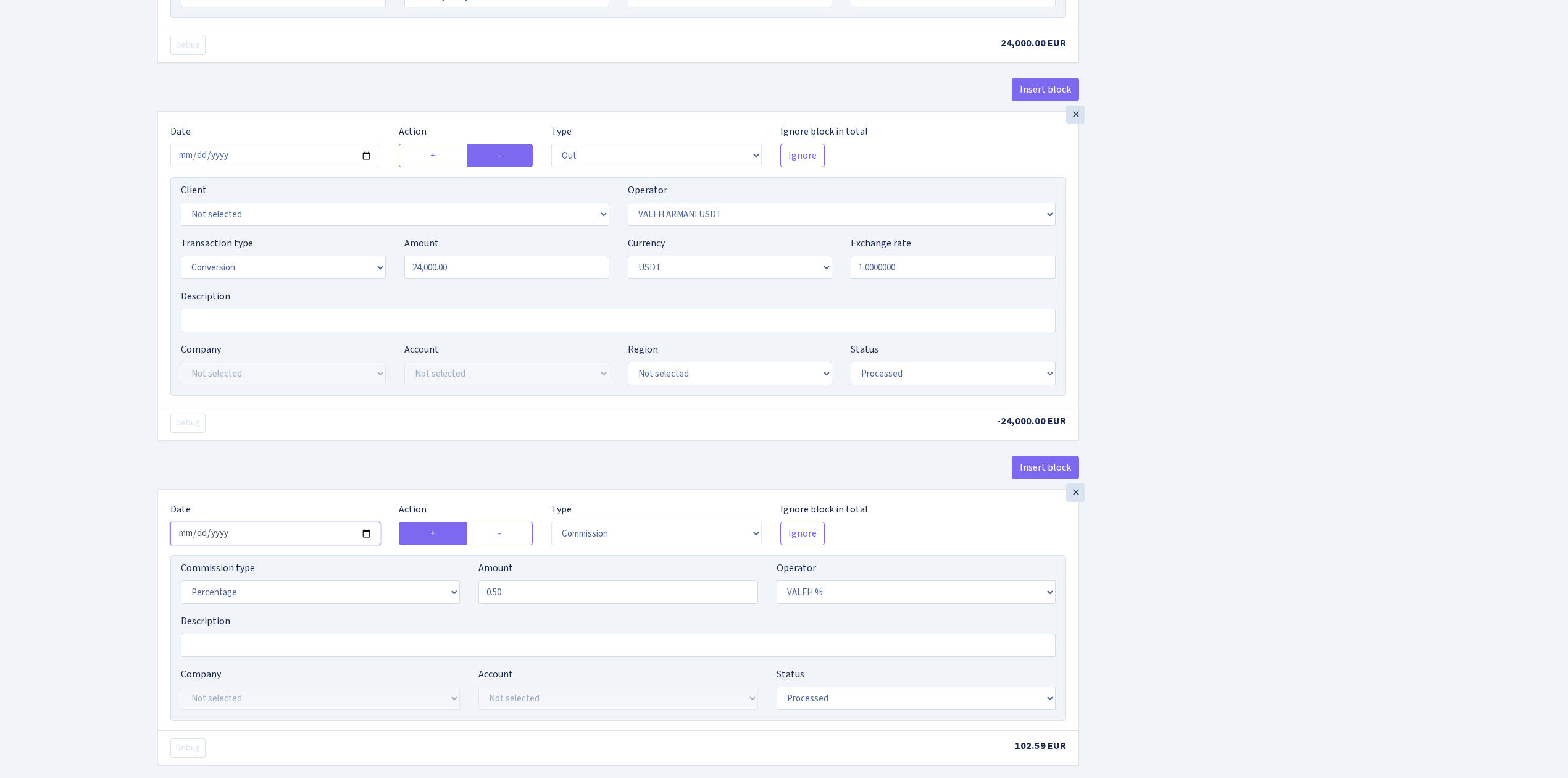
click at [368, 542] on input "2025-08-11" at bounding box center [275, 534] width 210 height 24
type input "[DATE]"
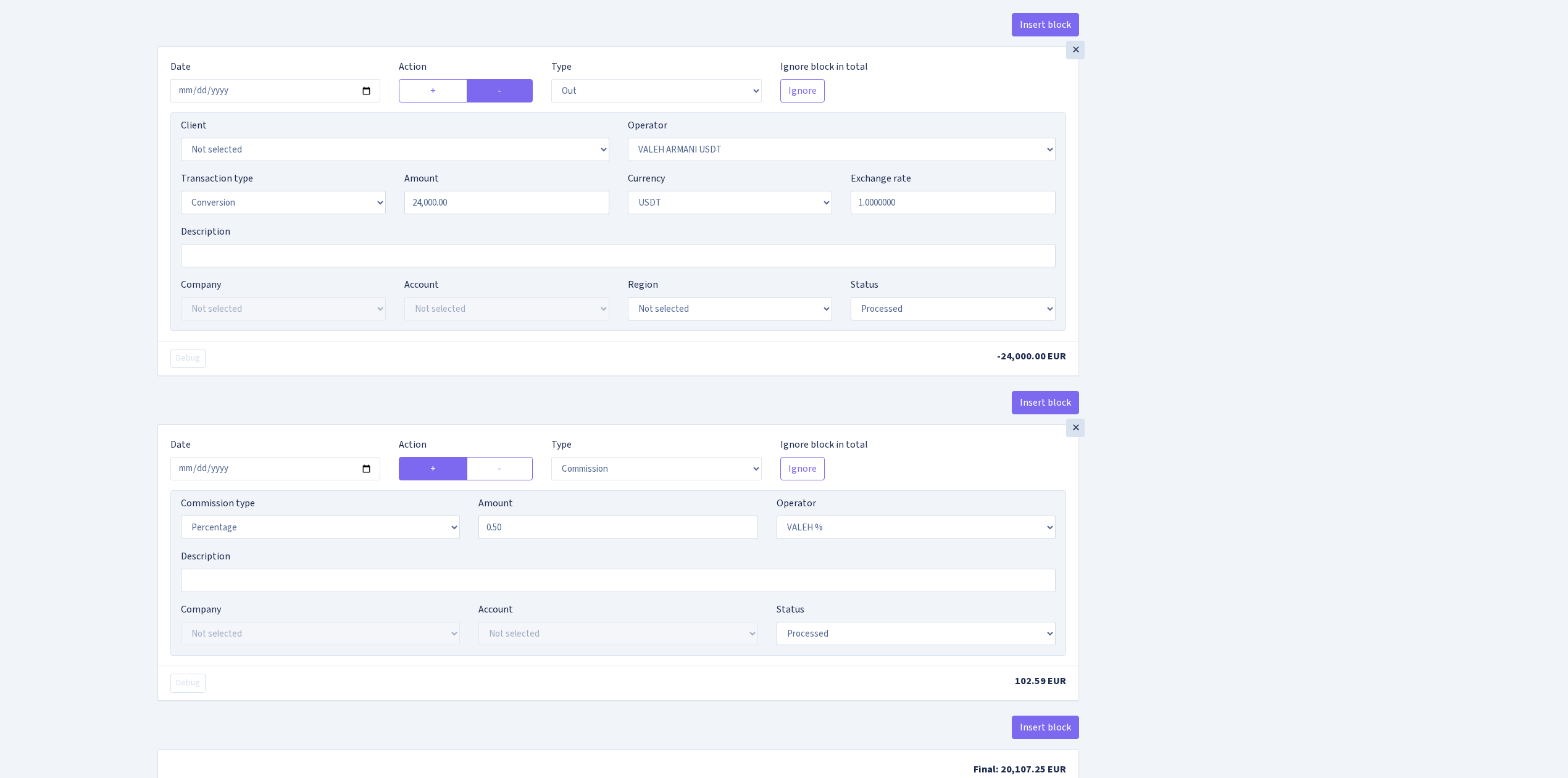
scroll to position [1228, 0]
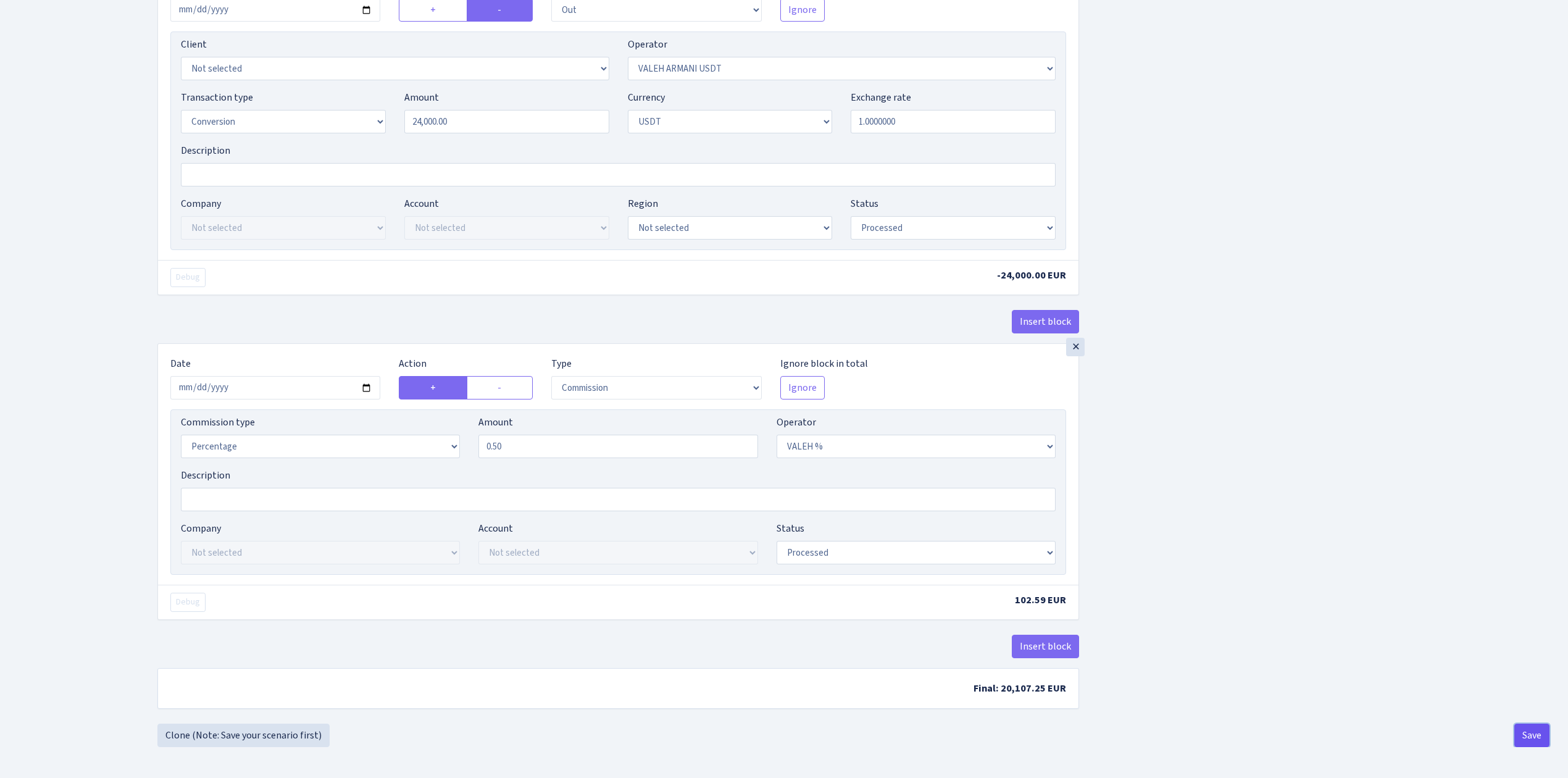
click at [1533, 732] on button "Save" at bounding box center [1532, 736] width 36 height 24
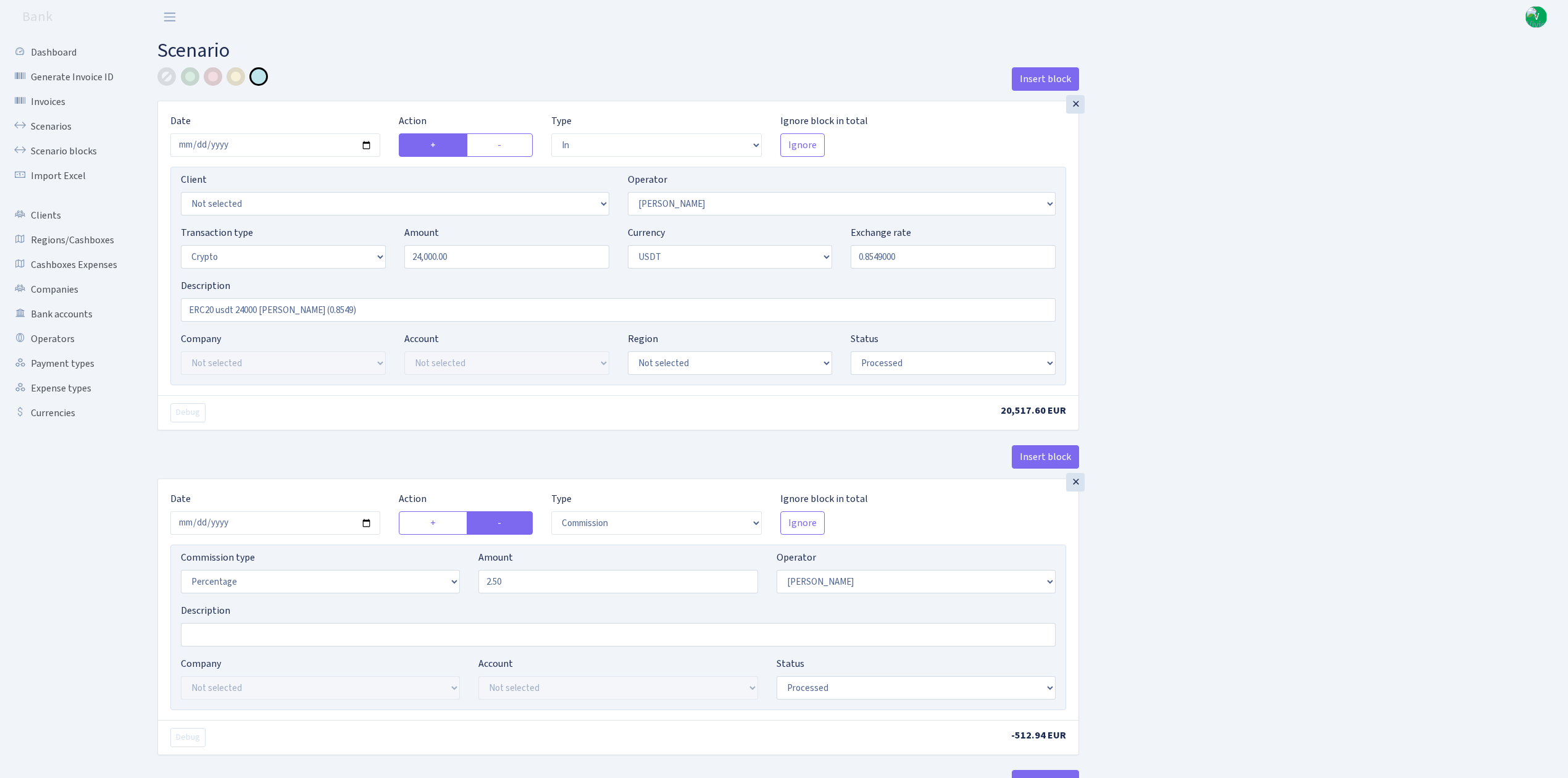
select select "in"
select select "68"
select select "3"
select select "6"
select select "processed"
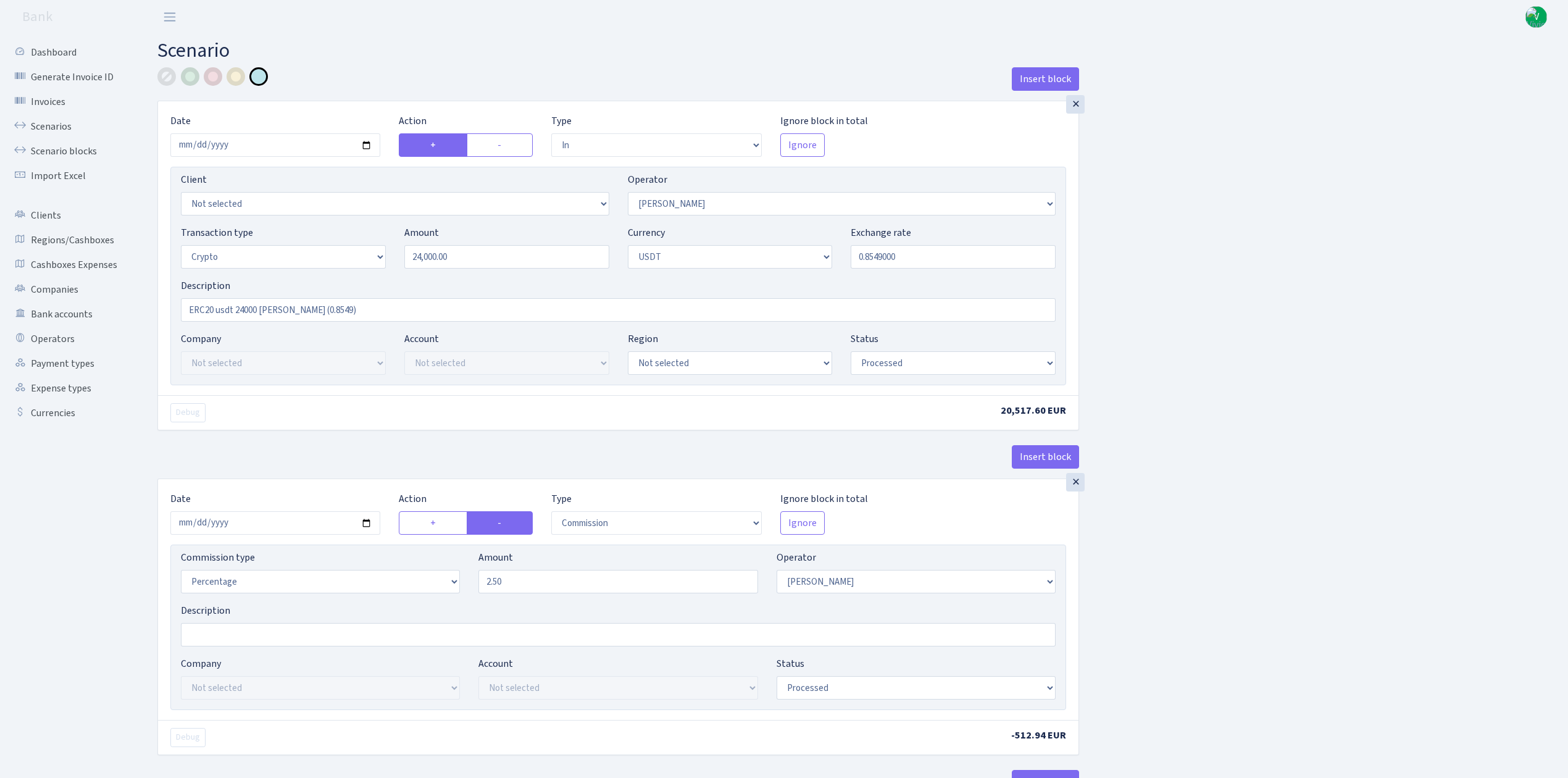
select select "commission"
select select "68"
select select "processed"
select select "in"
select select "178"
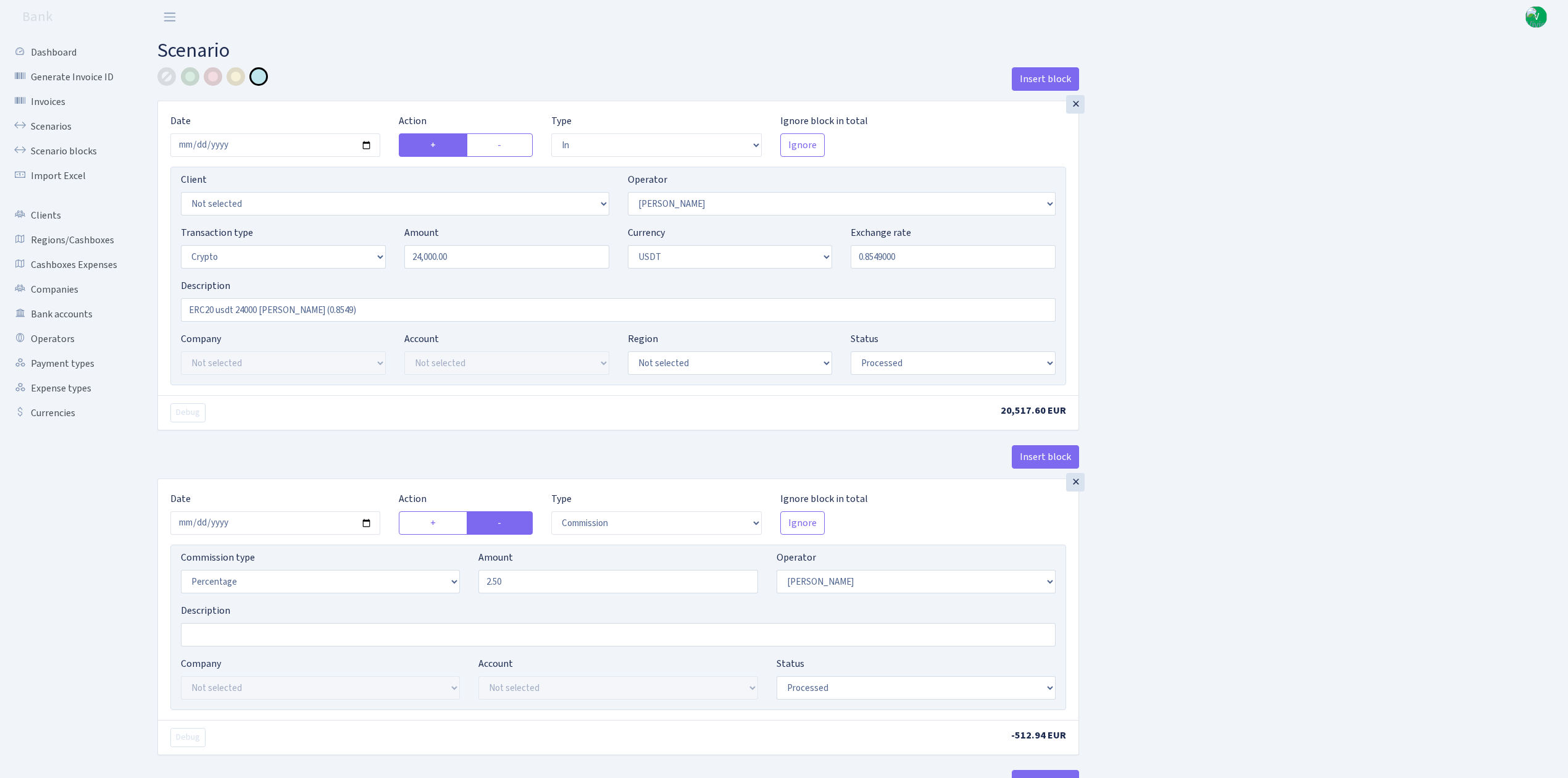
select select "2"
select select "6"
select select "21"
select select "62"
select select "processed"
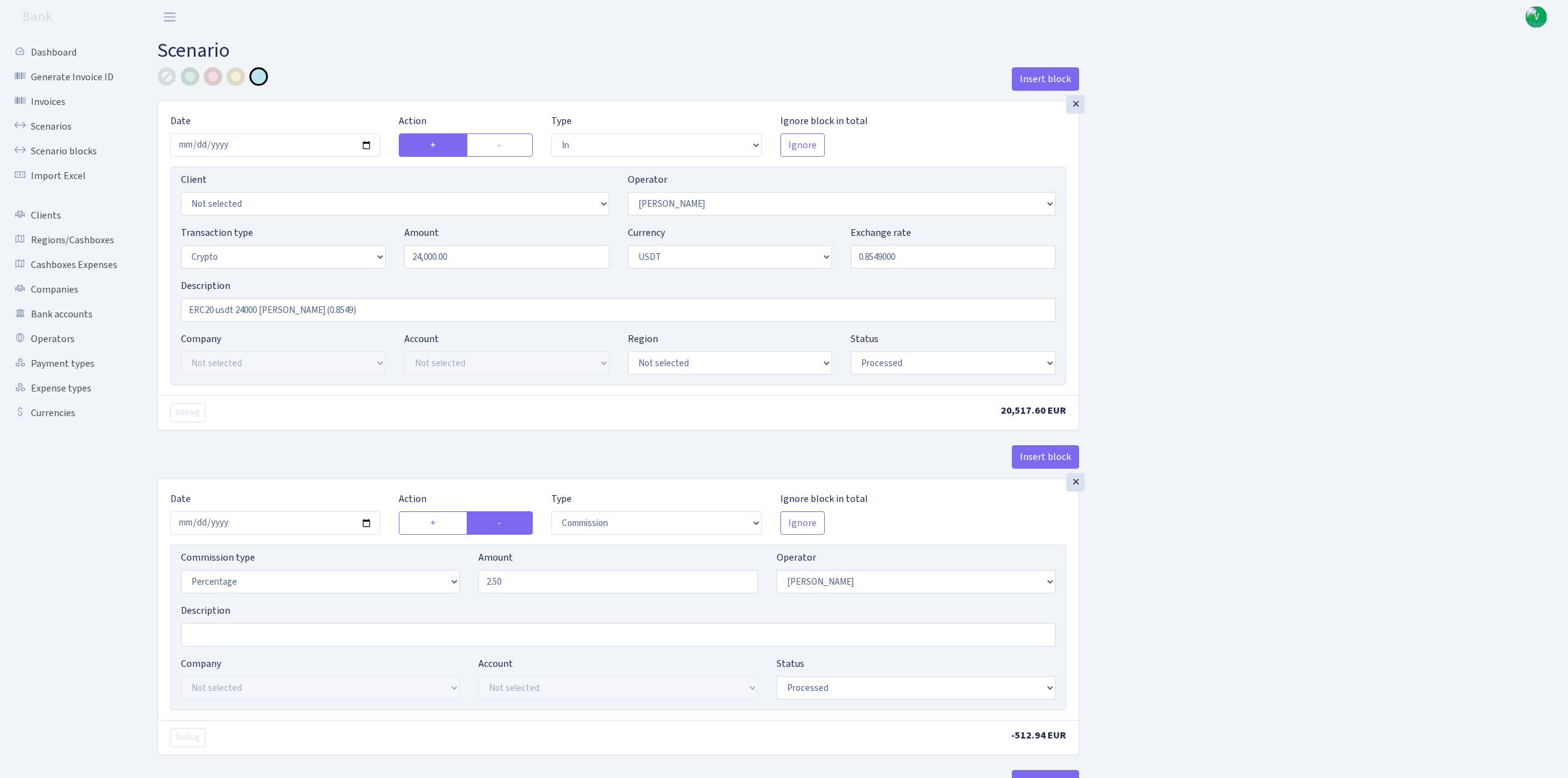
select select "out"
select select "178"
select select "15"
select select "6"
select select "processed"
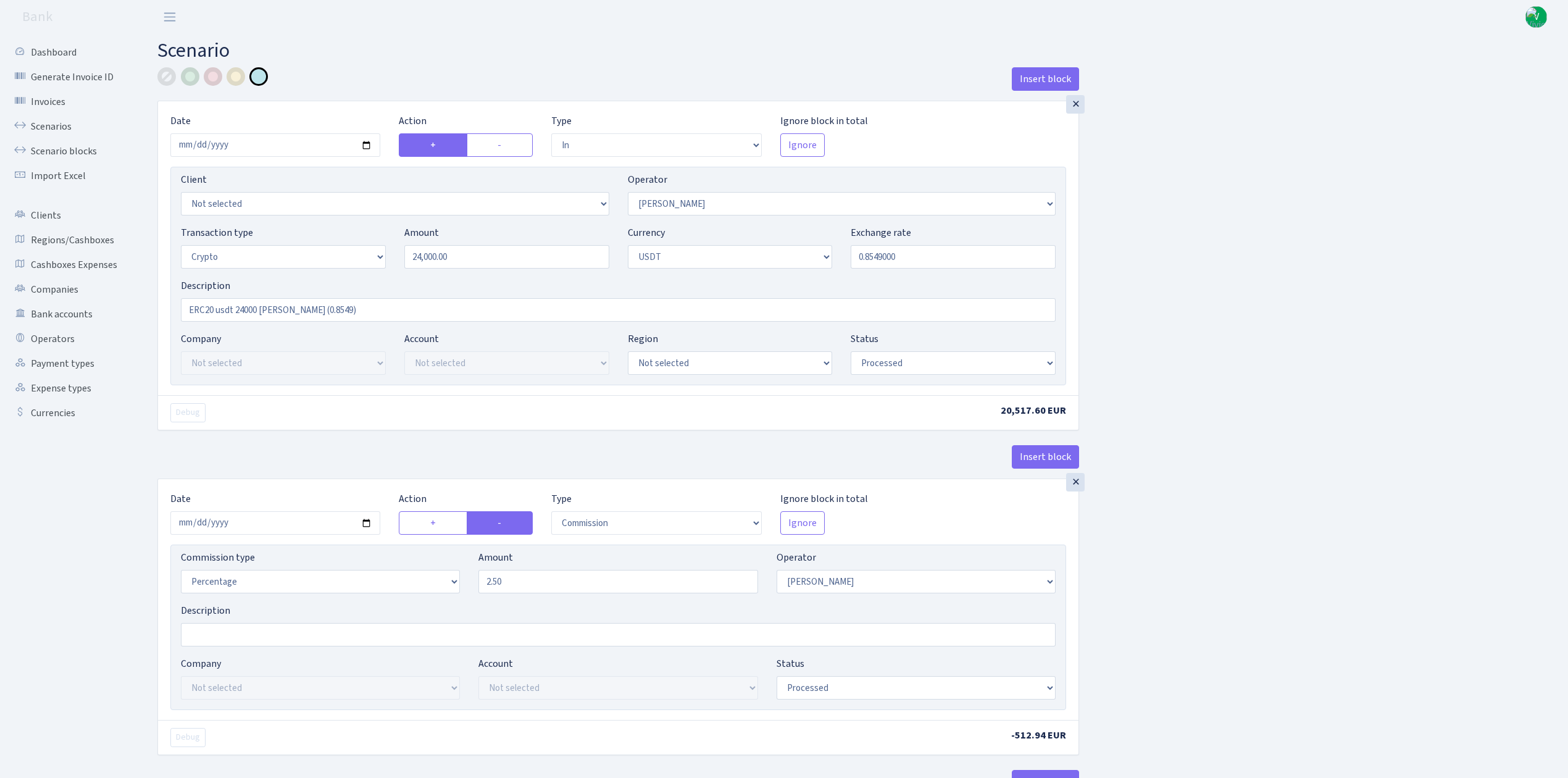
select select "commission"
select select "67"
select select "processed"
click at [48, 121] on link "Scenarios" at bounding box center [67, 126] width 124 height 24
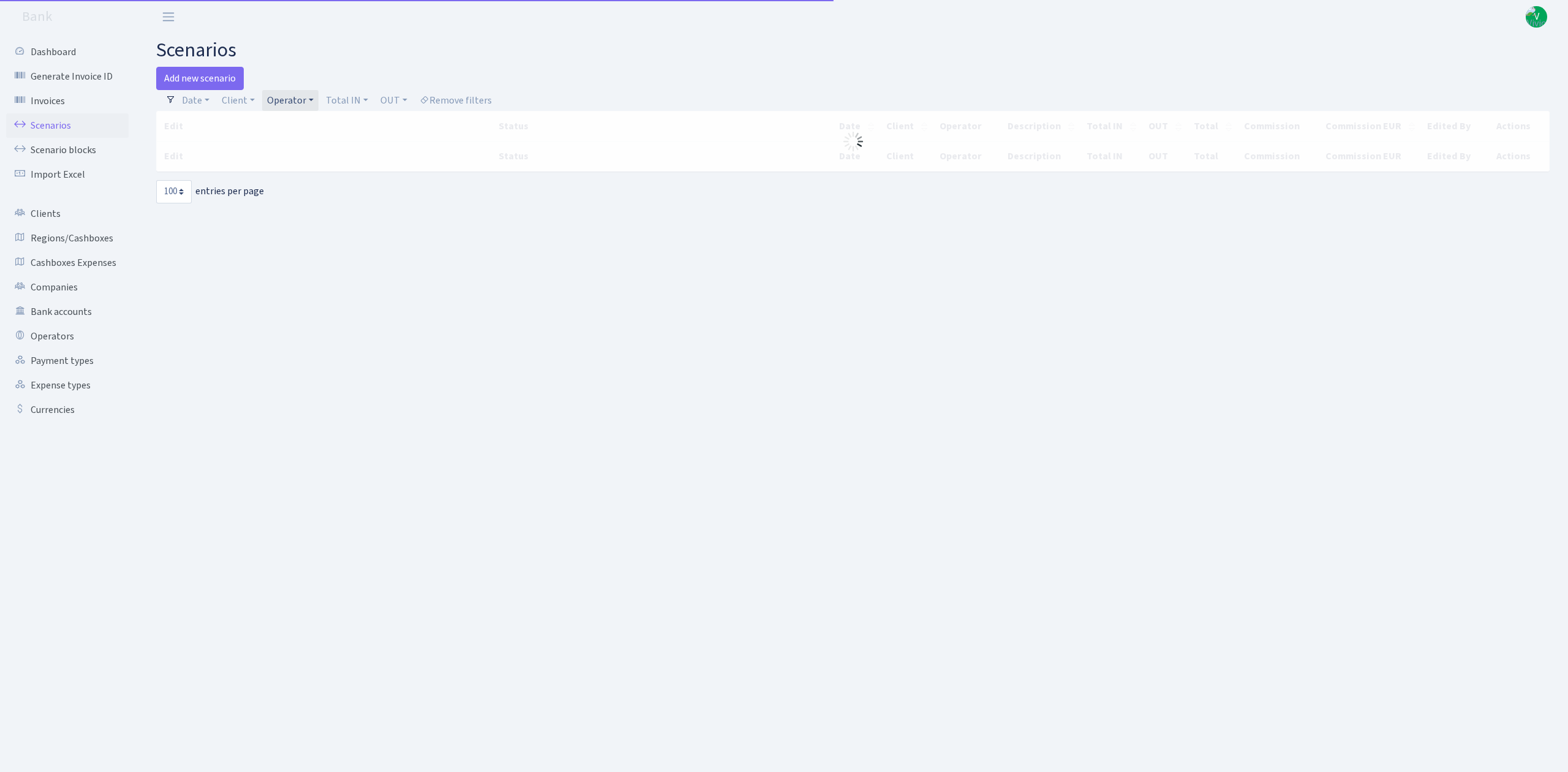
select select "100"
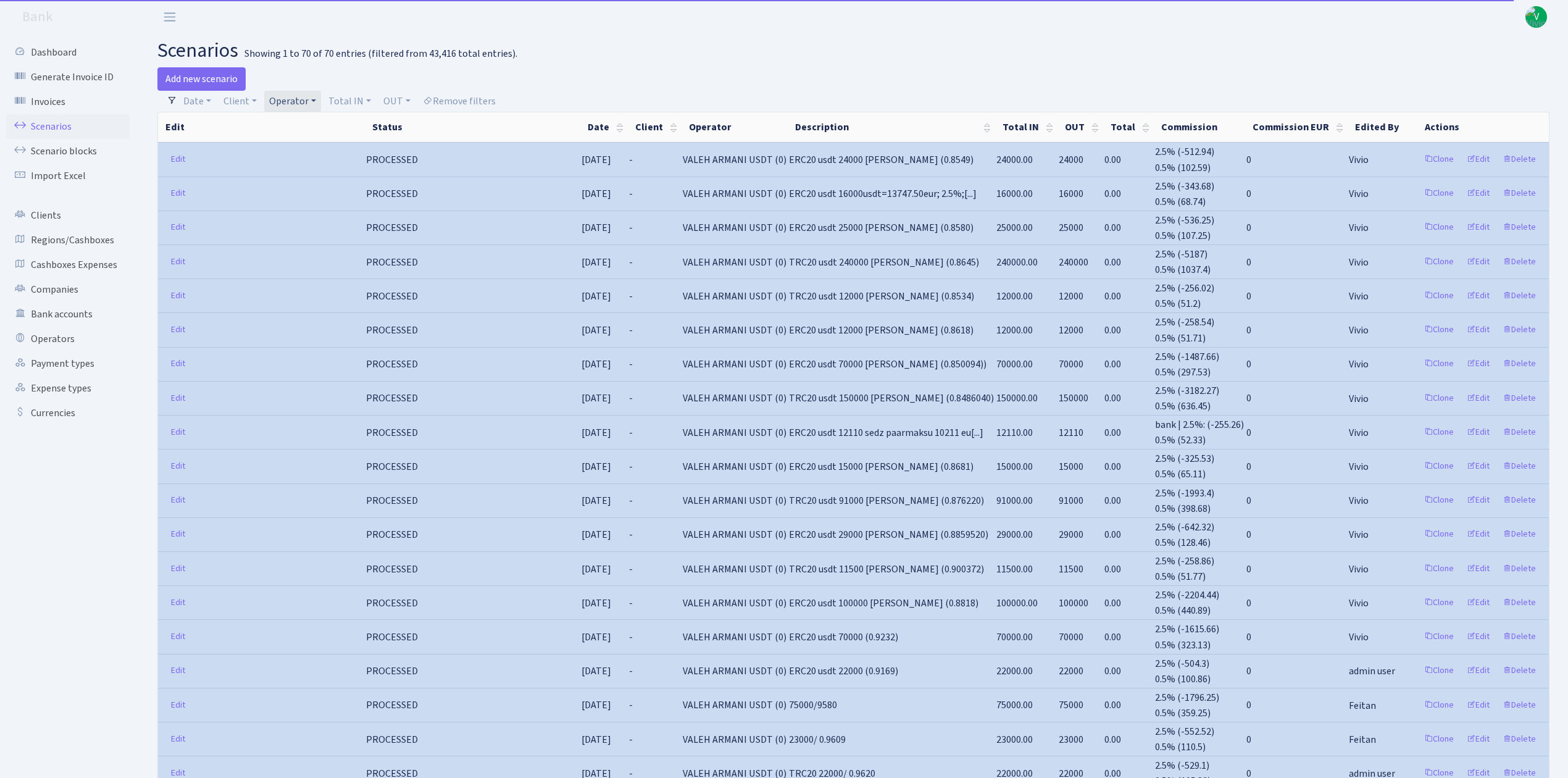
click at [309, 95] on link "Operator" at bounding box center [292, 101] width 57 height 21
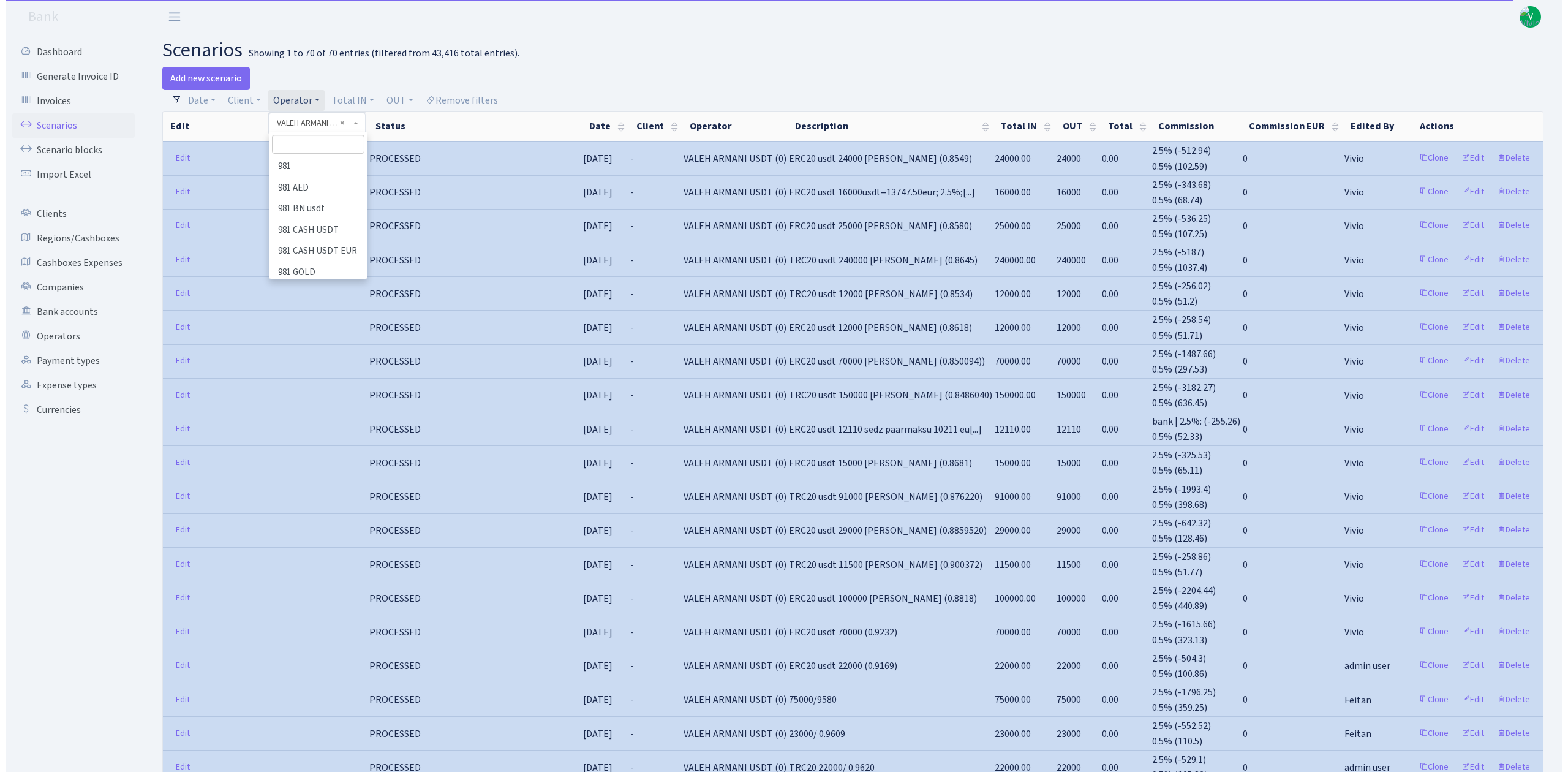
scroll to position [7481, 0]
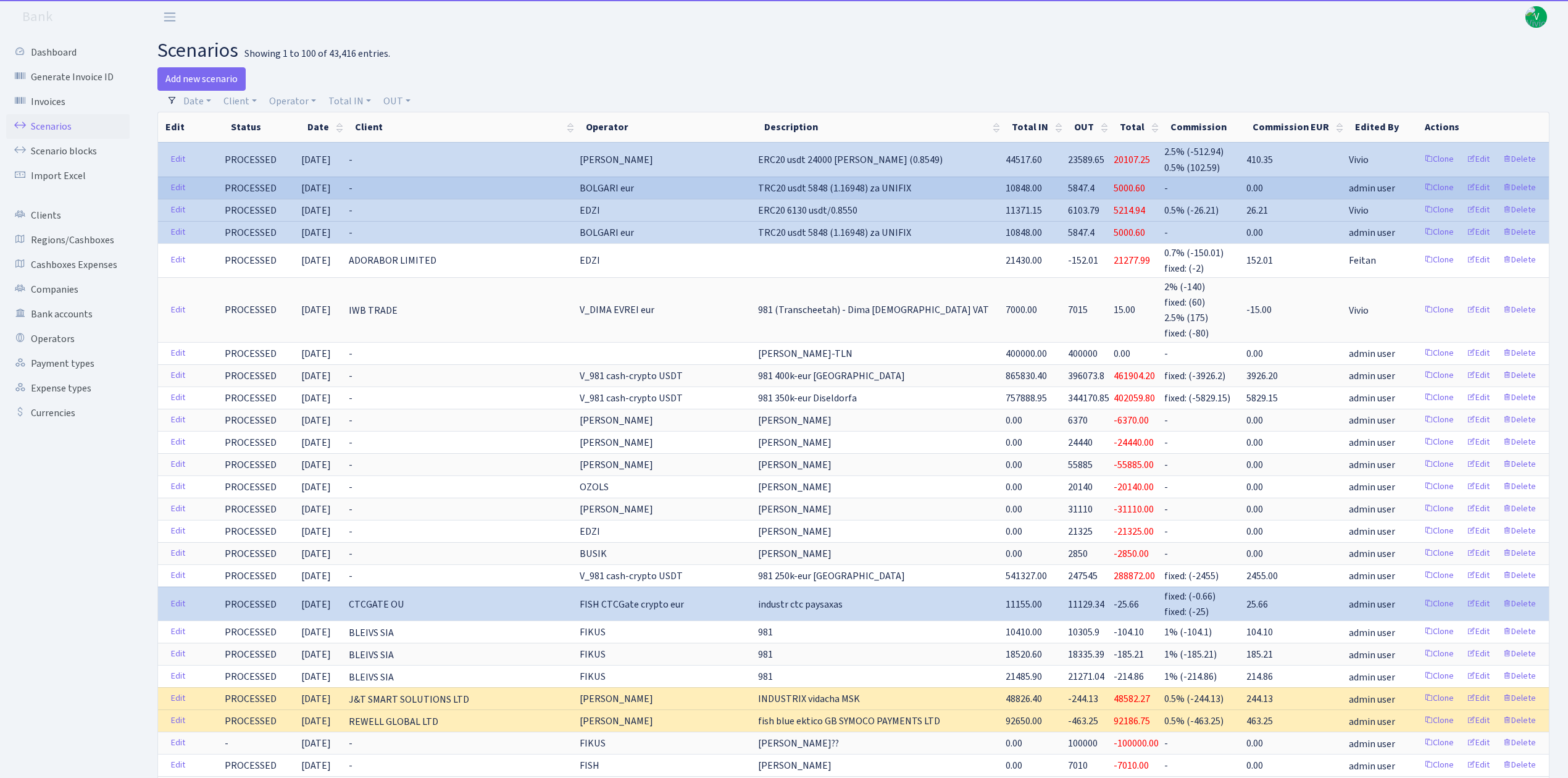
drag, startPoint x: 722, startPoint y: 187, endPoint x: 776, endPoint y: 189, distance: 54.0
click at [757, 189] on td "BOLGARI eur" at bounding box center [667, 188] width 178 height 22
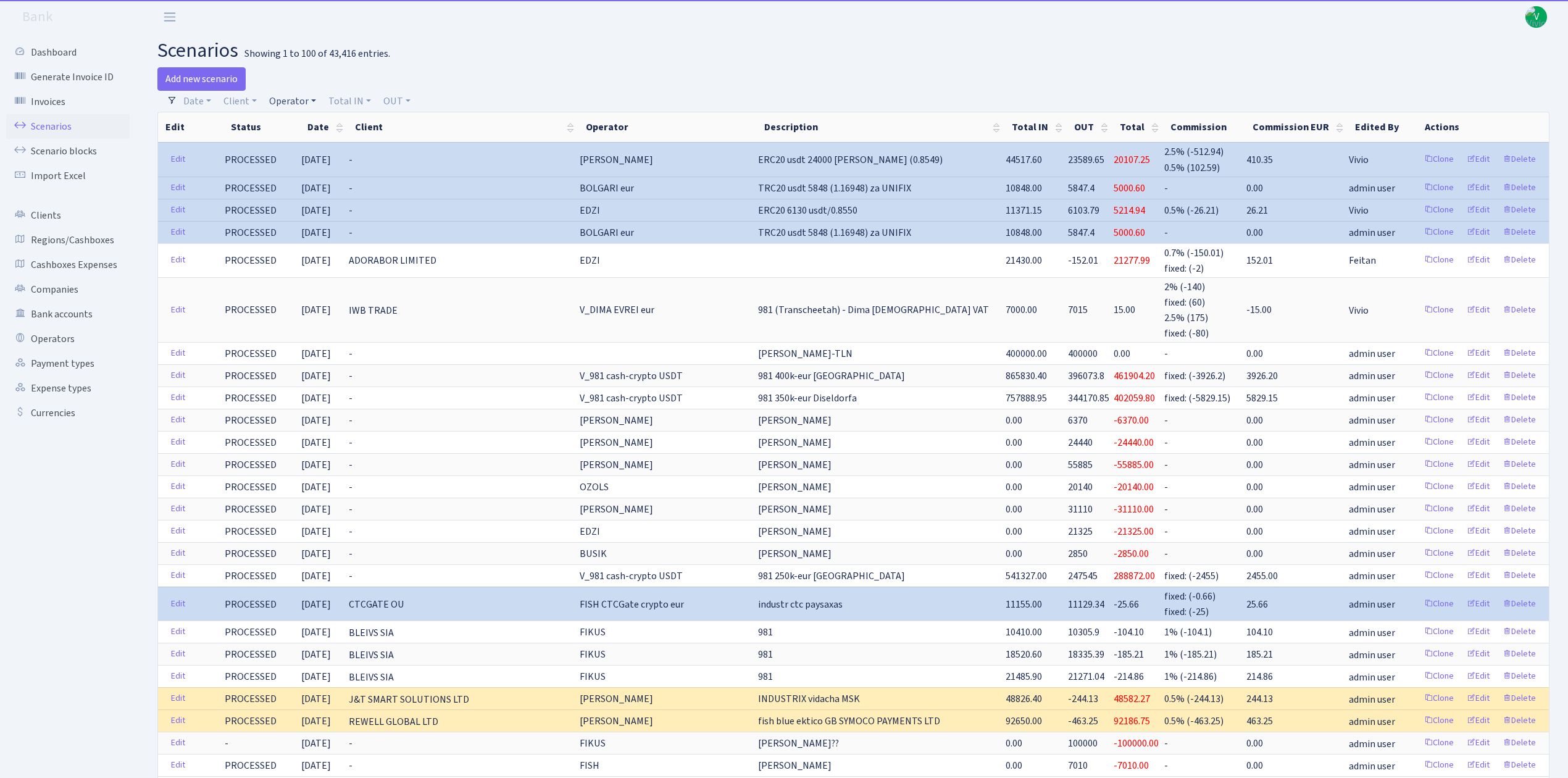
click at [300, 98] on link "Operator" at bounding box center [292, 101] width 57 height 21
click at [310, 139] on input "search" at bounding box center [313, 146] width 91 height 19
type input "bolgari"
click at [319, 163] on li "BOLGARI eur" at bounding box center [313, 168] width 93 height 21
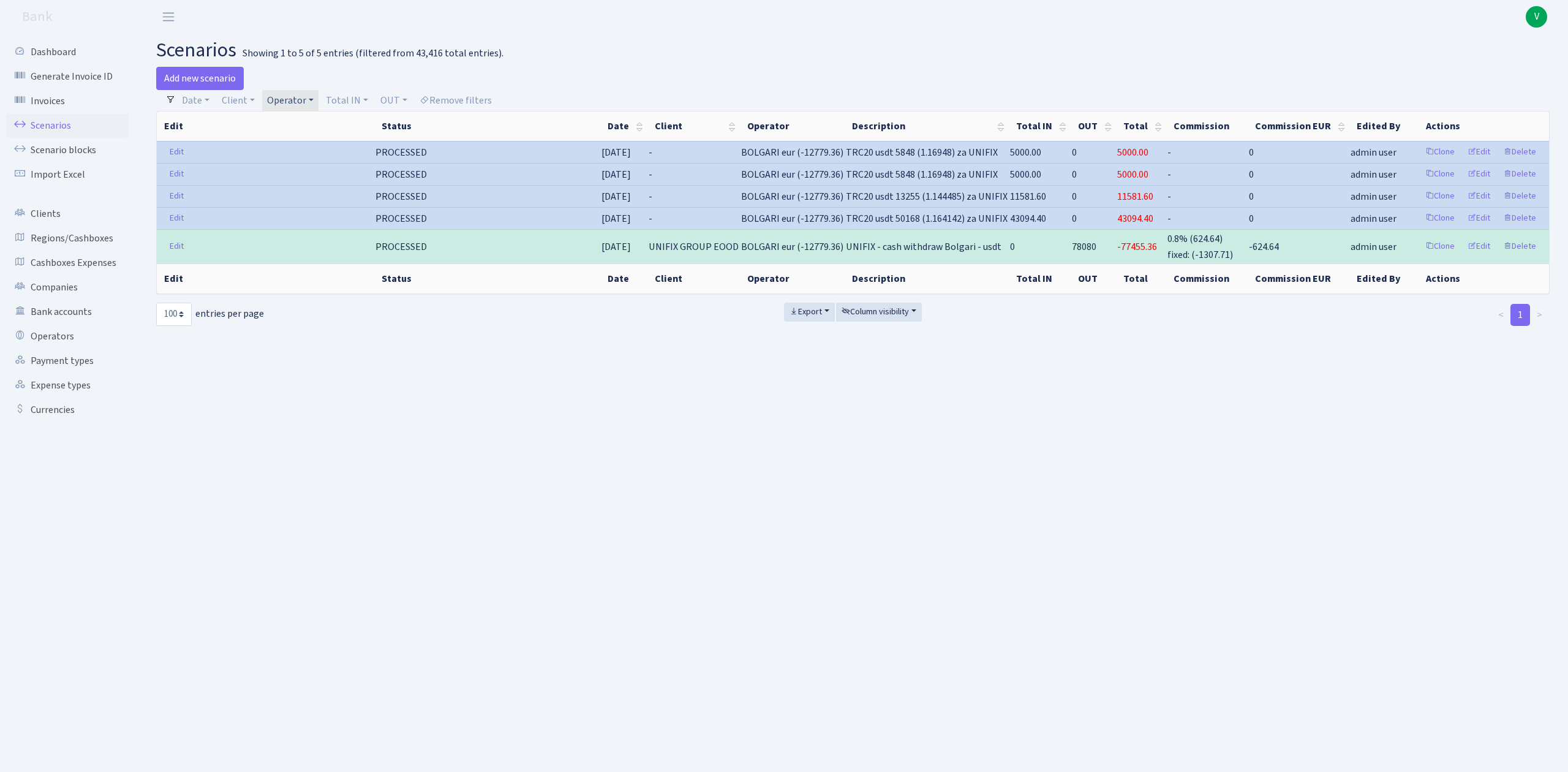
click at [290, 90] on link "Operator" at bounding box center [290, 101] width 57 height 21
click at [287, 214] on li "BOLGARI usdt" at bounding box center [311, 203] width 92 height 21
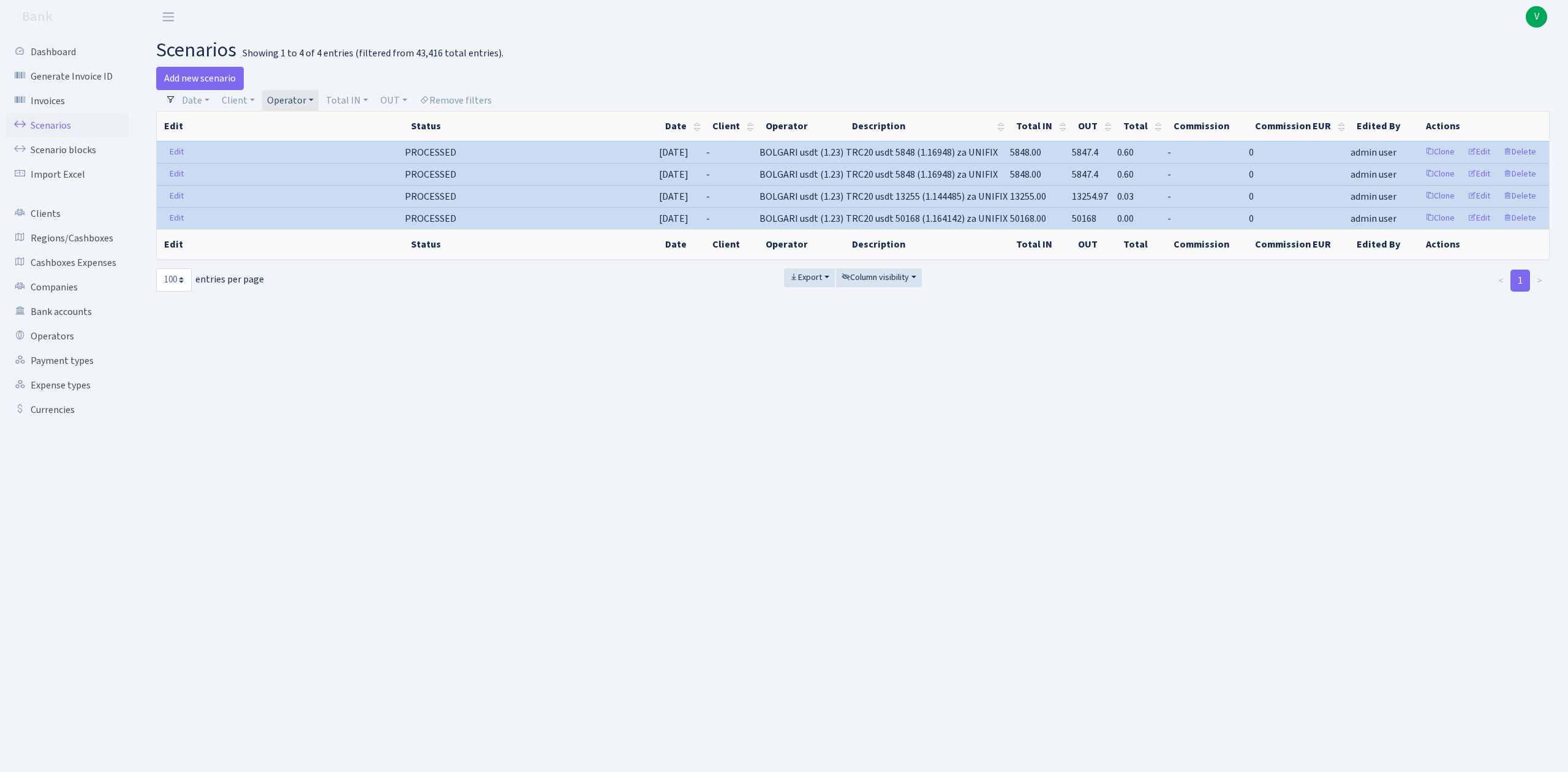
click at [313, 101] on link "Operator" at bounding box center [290, 101] width 57 height 21
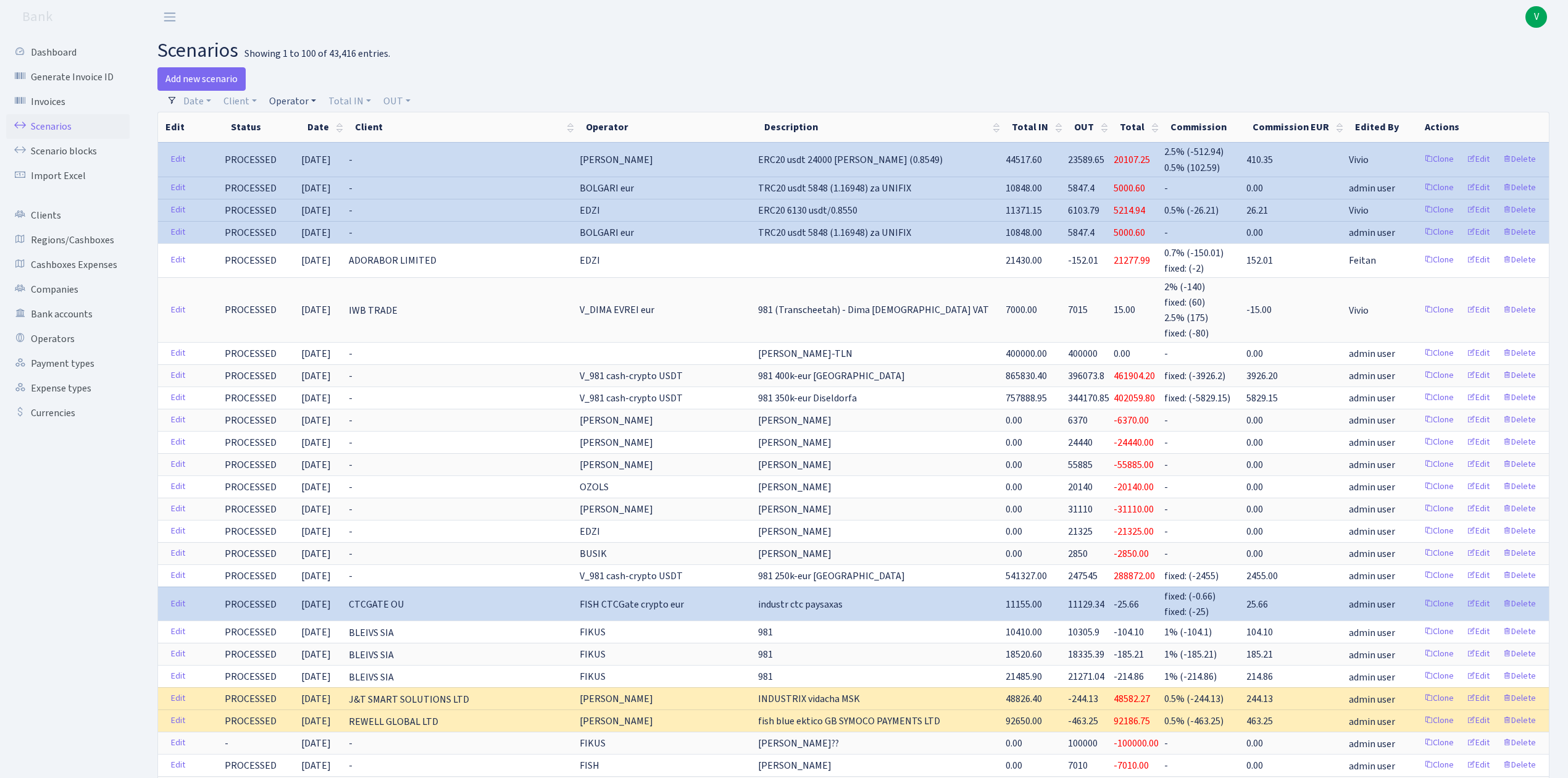
click at [289, 102] on link "Operator" at bounding box center [292, 101] width 57 height 21
click at [303, 148] on input "search" at bounding box center [313, 146] width 91 height 19
type input "bolga"
click at [322, 171] on li "BOLGARI eur" at bounding box center [313, 168] width 93 height 21
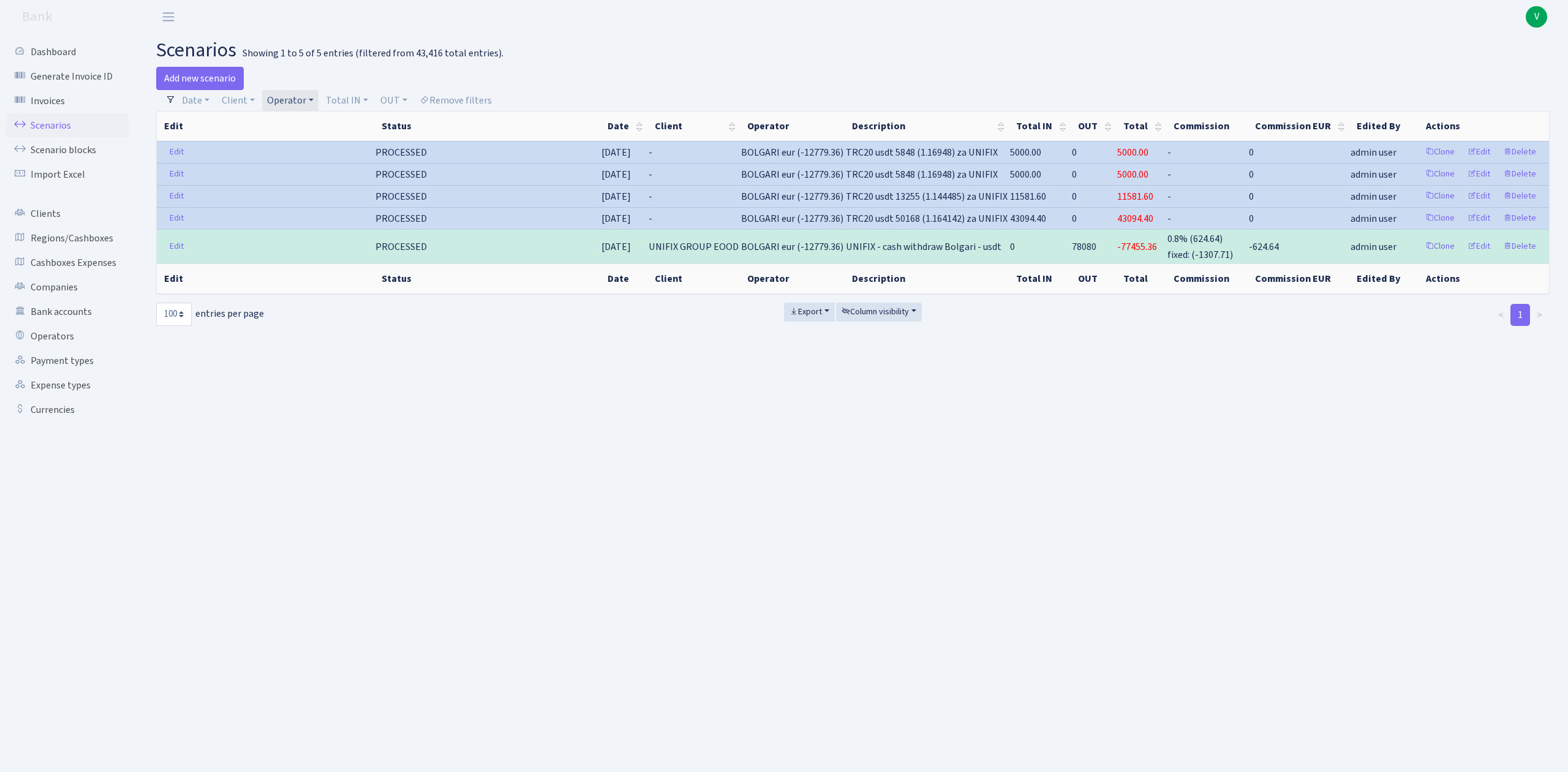
click at [279, 97] on link "Operator" at bounding box center [290, 101] width 57 height 21
click at [333, 214] on li "BOLGARI usdt" at bounding box center [311, 203] width 92 height 21
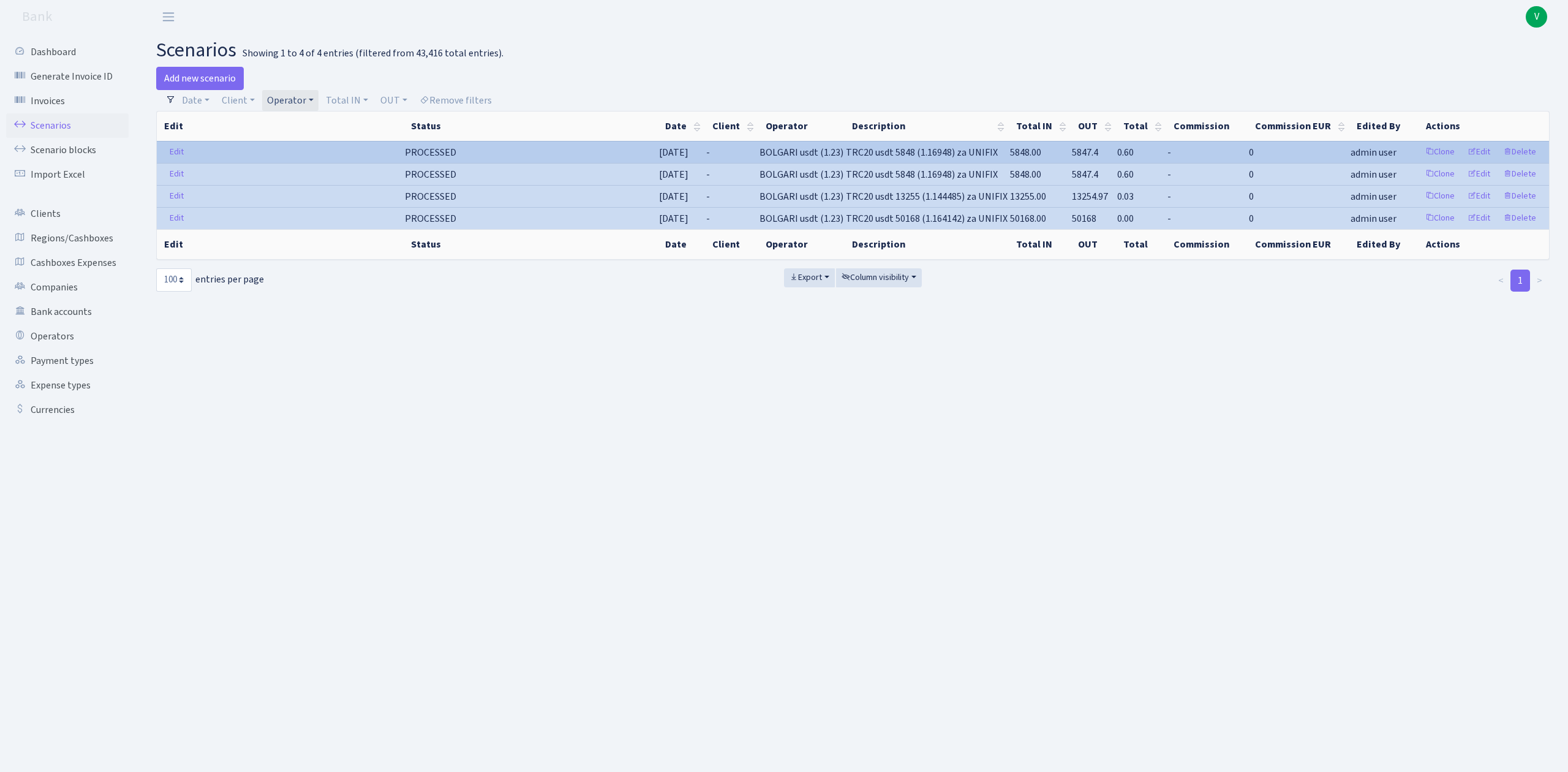
drag, startPoint x: 775, startPoint y: 151, endPoint x: 831, endPoint y: 154, distance: 56.1
click at [831, 154] on span "BOLGARI usdt (1.23)" at bounding box center [801, 153] width 84 height 13
copy span "BOLGARI usdt"
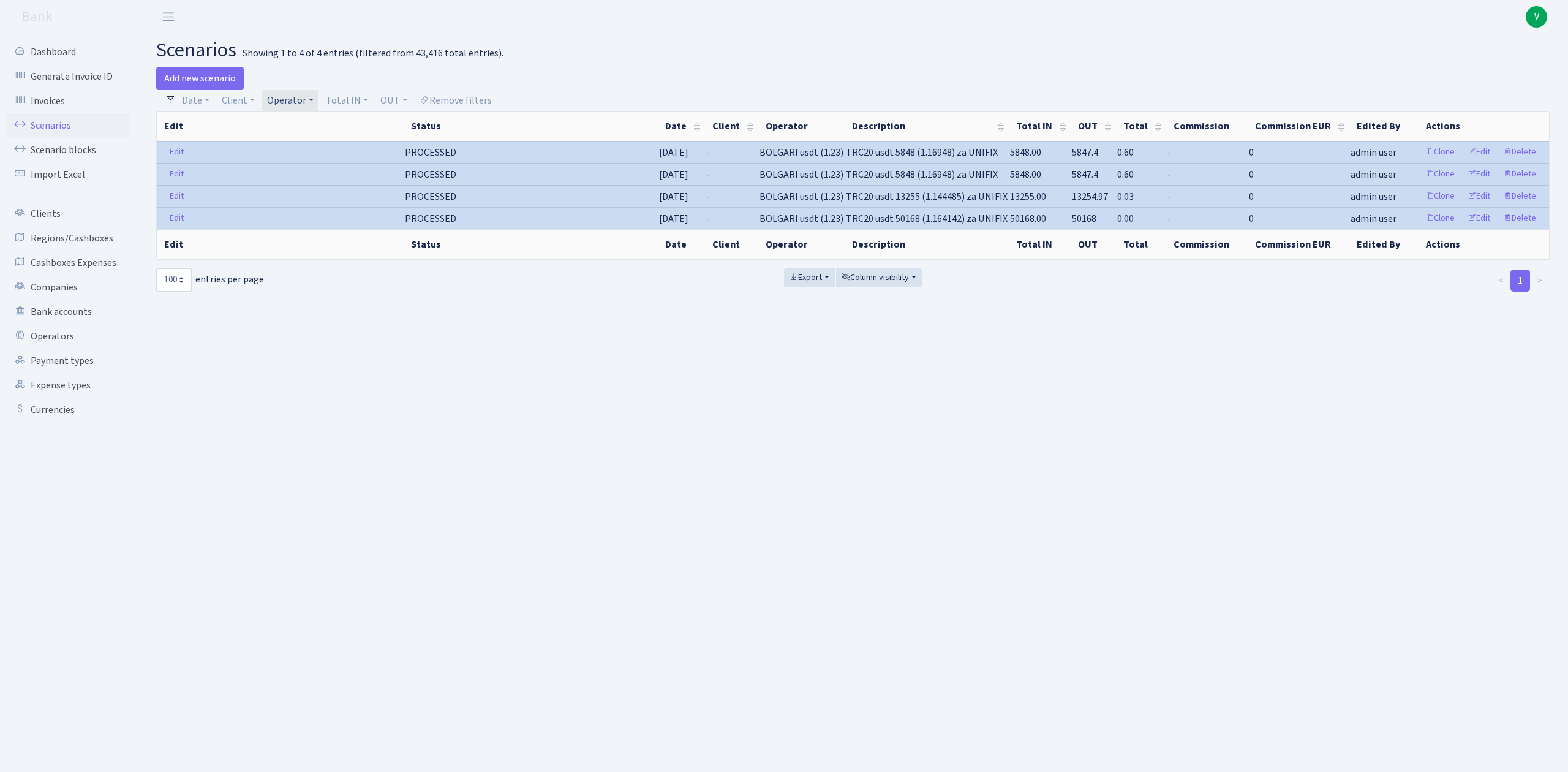
click at [297, 89] on div "Add new scenario" at bounding box center [500, 79] width 688 height 24
click at [297, 101] on link "Operator" at bounding box center [290, 101] width 57 height 21
click at [306, 119] on span "× BOLGARI usdt" at bounding box center [308, 123] width 73 height 12
click at [272, 101] on link "Operator" at bounding box center [290, 101] width 57 height 21
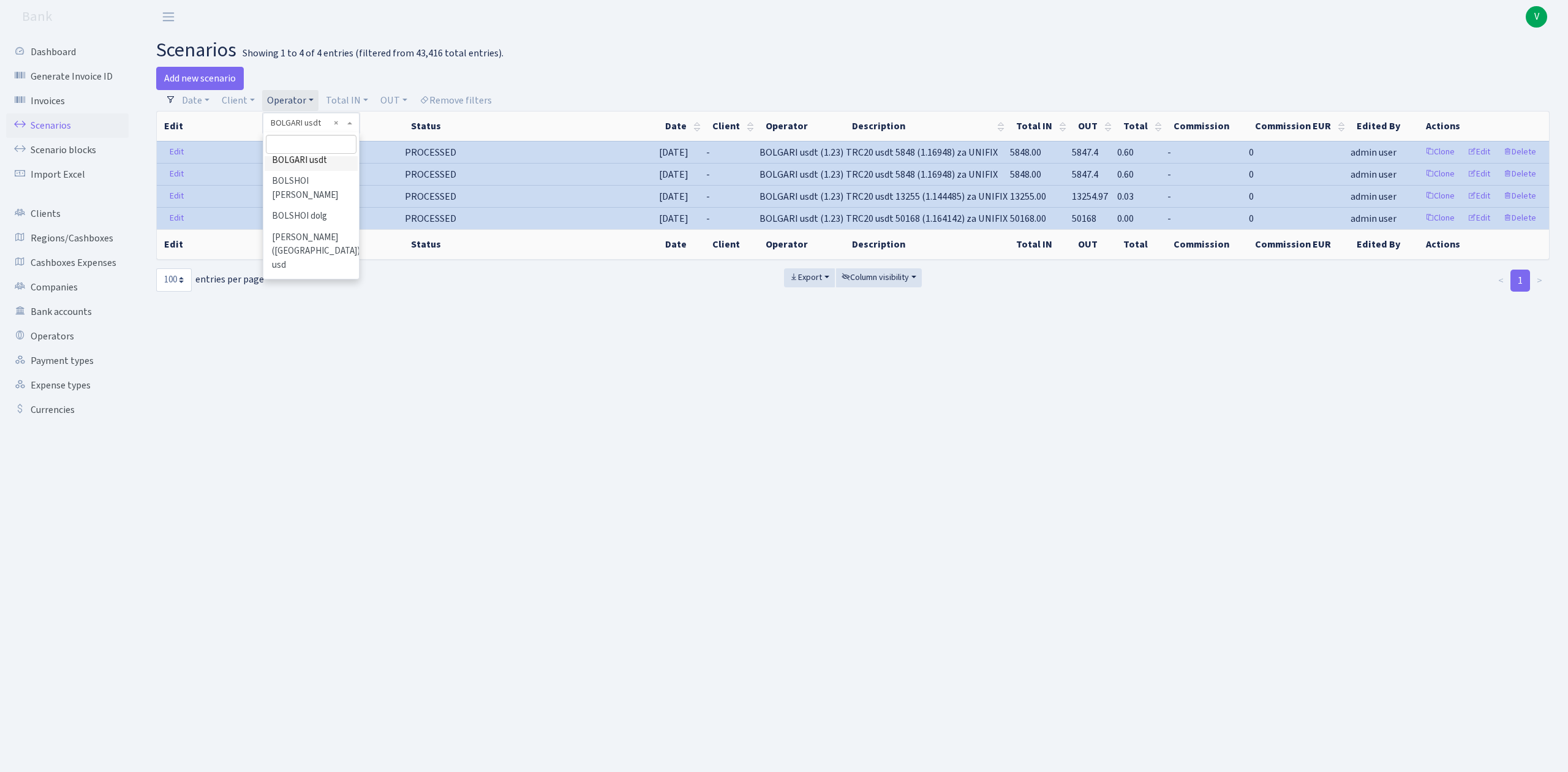
click at [315, 150] on li "BOLGARI eur" at bounding box center [311, 139] width 92 height 21
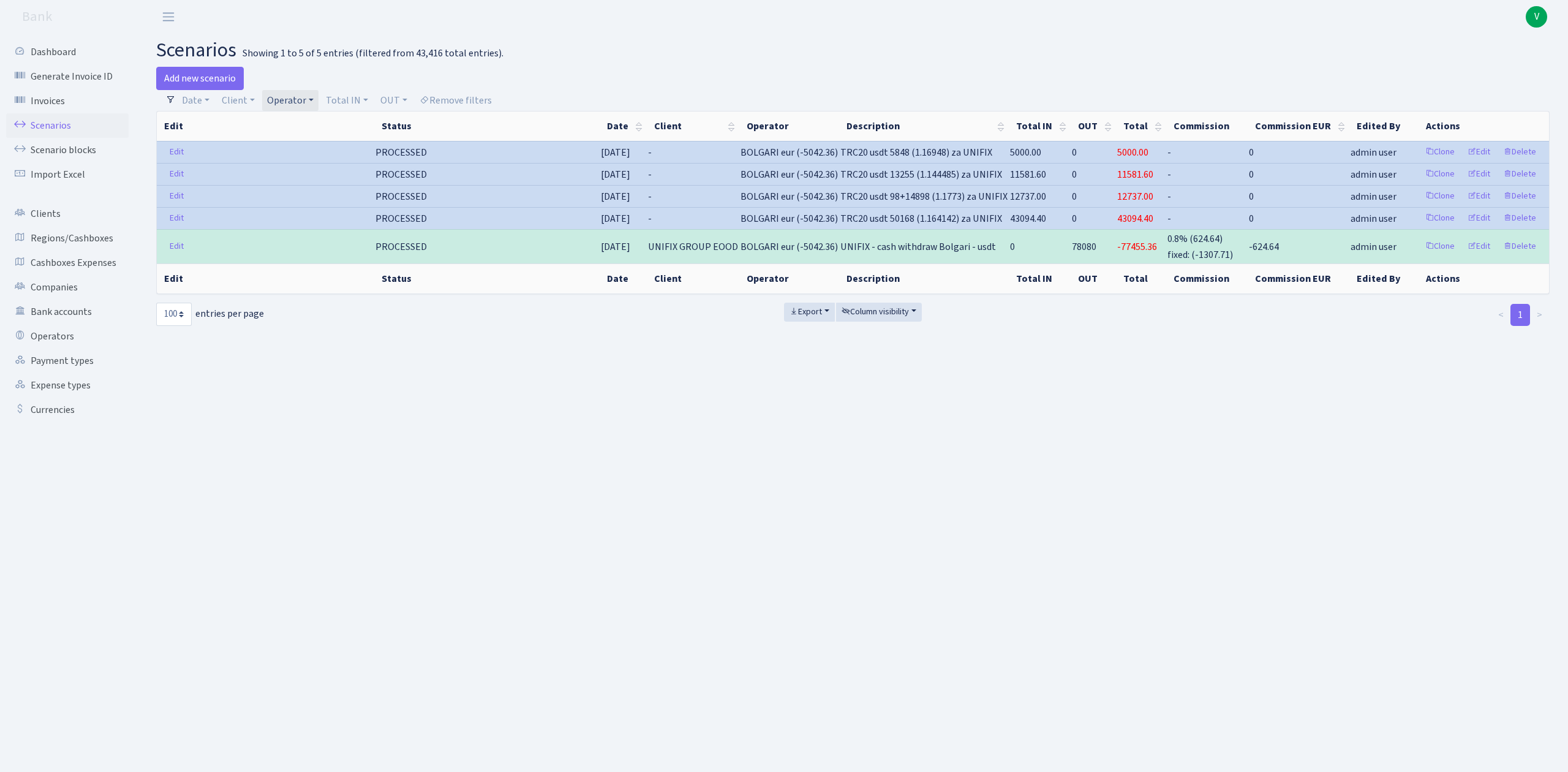
click at [868, 481] on main "scenarios Showing 1 to 5 of 5 entries (filtered from 43,416 total entries). Add…" at bounding box center [853, 387] width 1430 height 707
click at [297, 101] on link "Operator" at bounding box center [290, 101] width 57 height 21
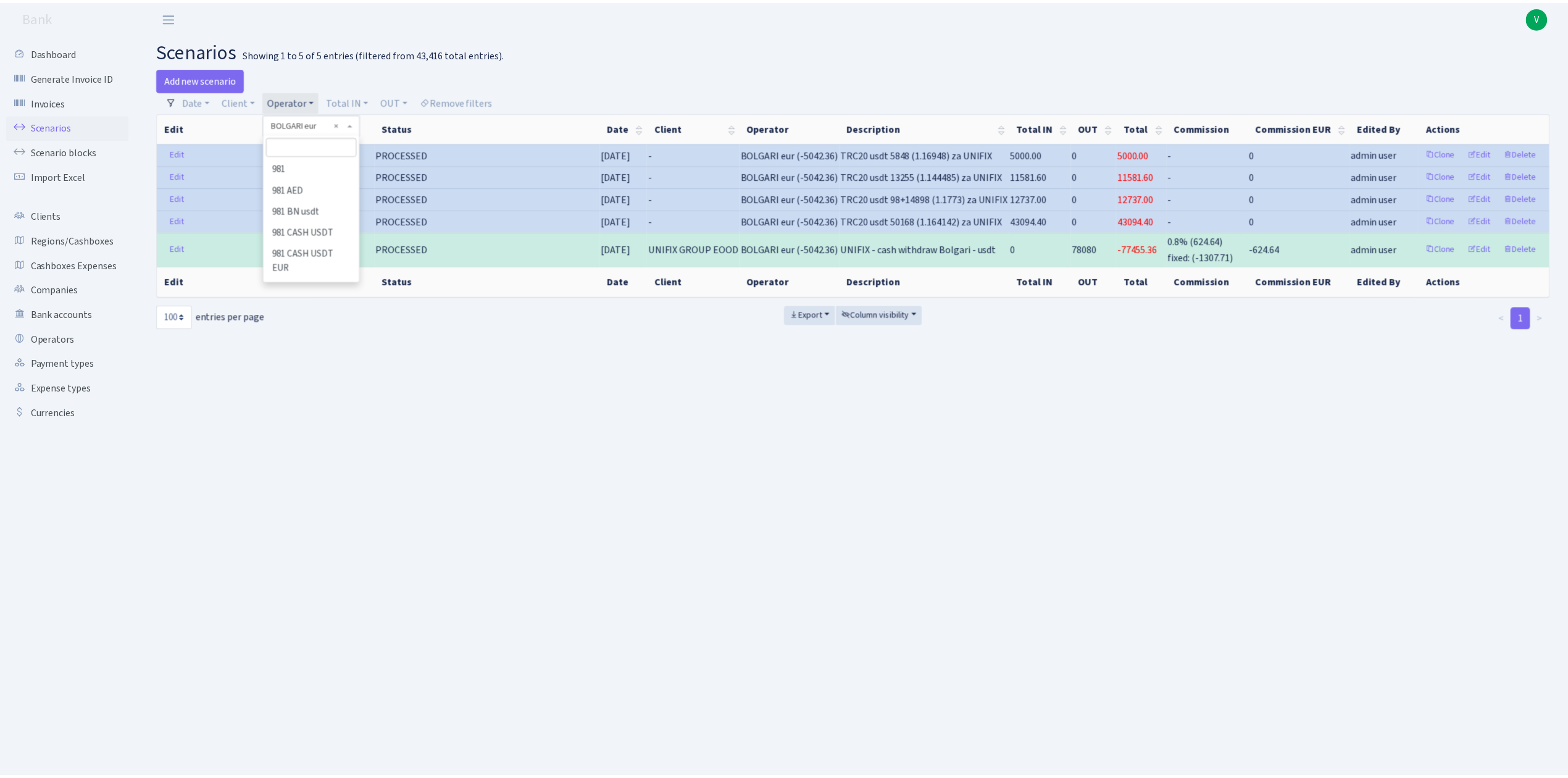
scroll to position [1013, 0]
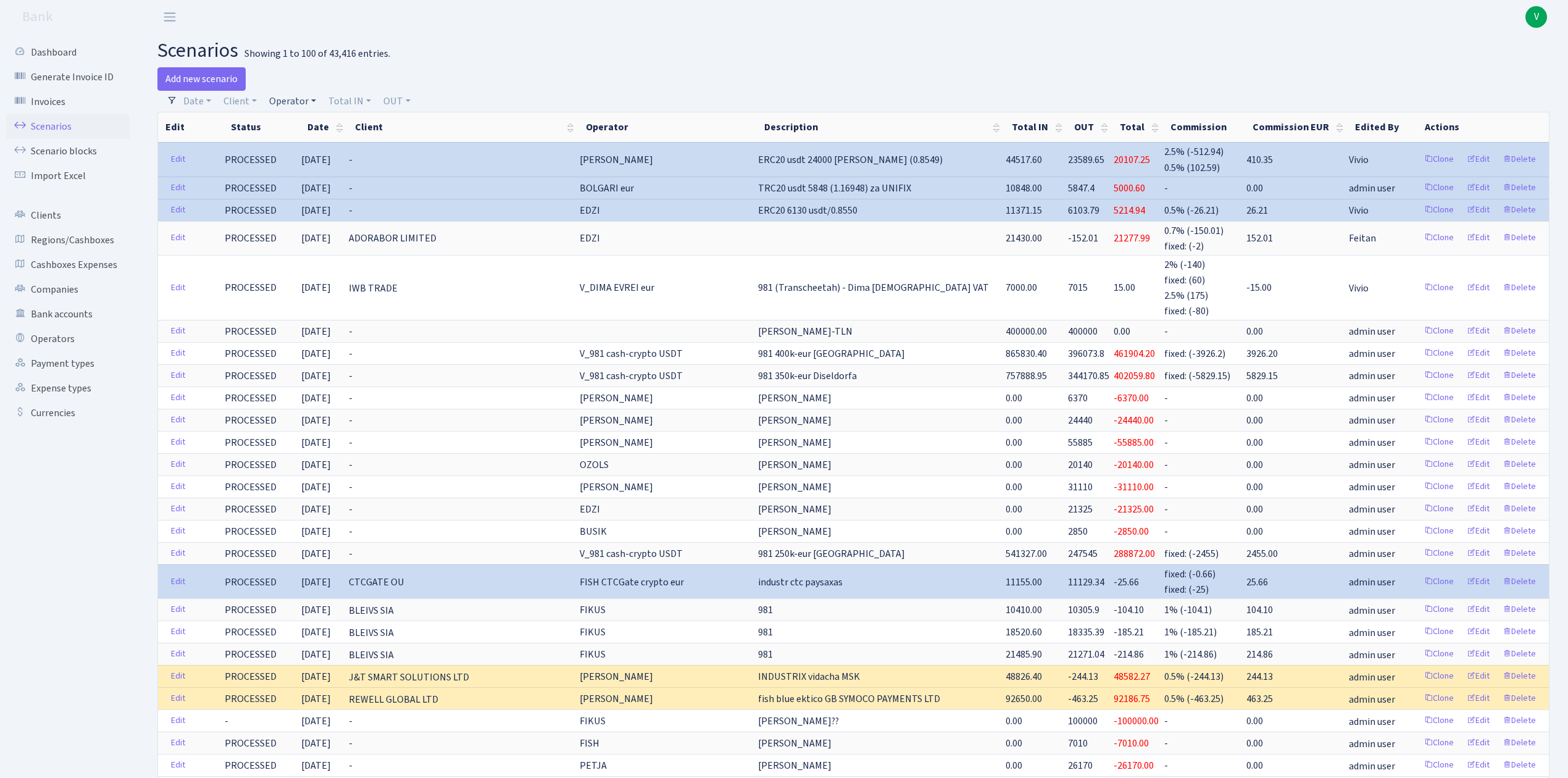
click at [305, 93] on link "Operator" at bounding box center [292, 101] width 57 height 21
click at [319, 144] on input "search" at bounding box center [313, 146] width 91 height 19
type input "kostja"
click at [327, 167] on li "[PERSON_NAME]" at bounding box center [313, 168] width 93 height 21
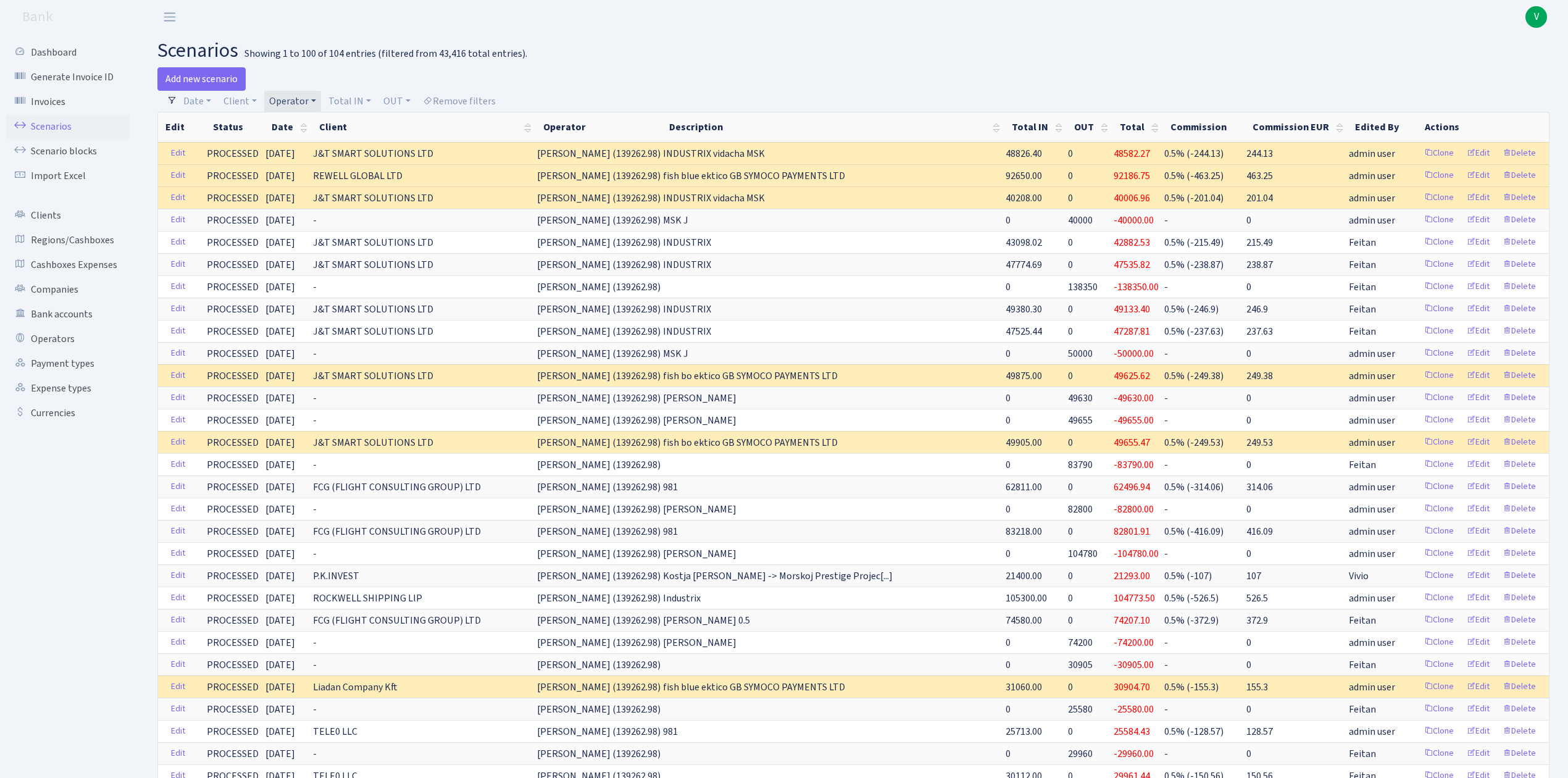
click at [299, 94] on link "Operator" at bounding box center [292, 101] width 57 height 21
select select
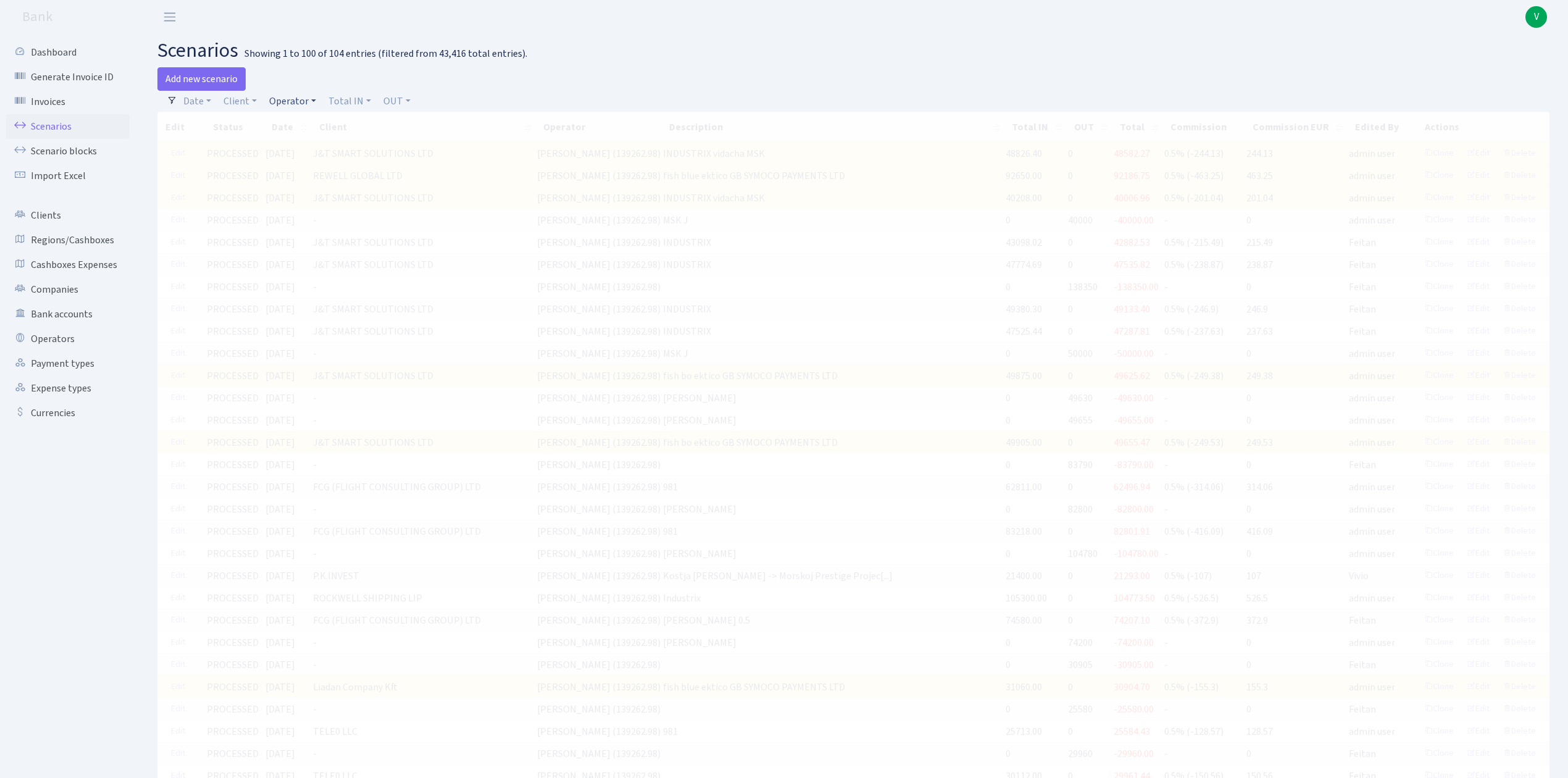
click at [288, 97] on link "Operator" at bounding box center [292, 101] width 57 height 21
click at [306, 147] on input "search" at bounding box center [313, 146] width 91 height 19
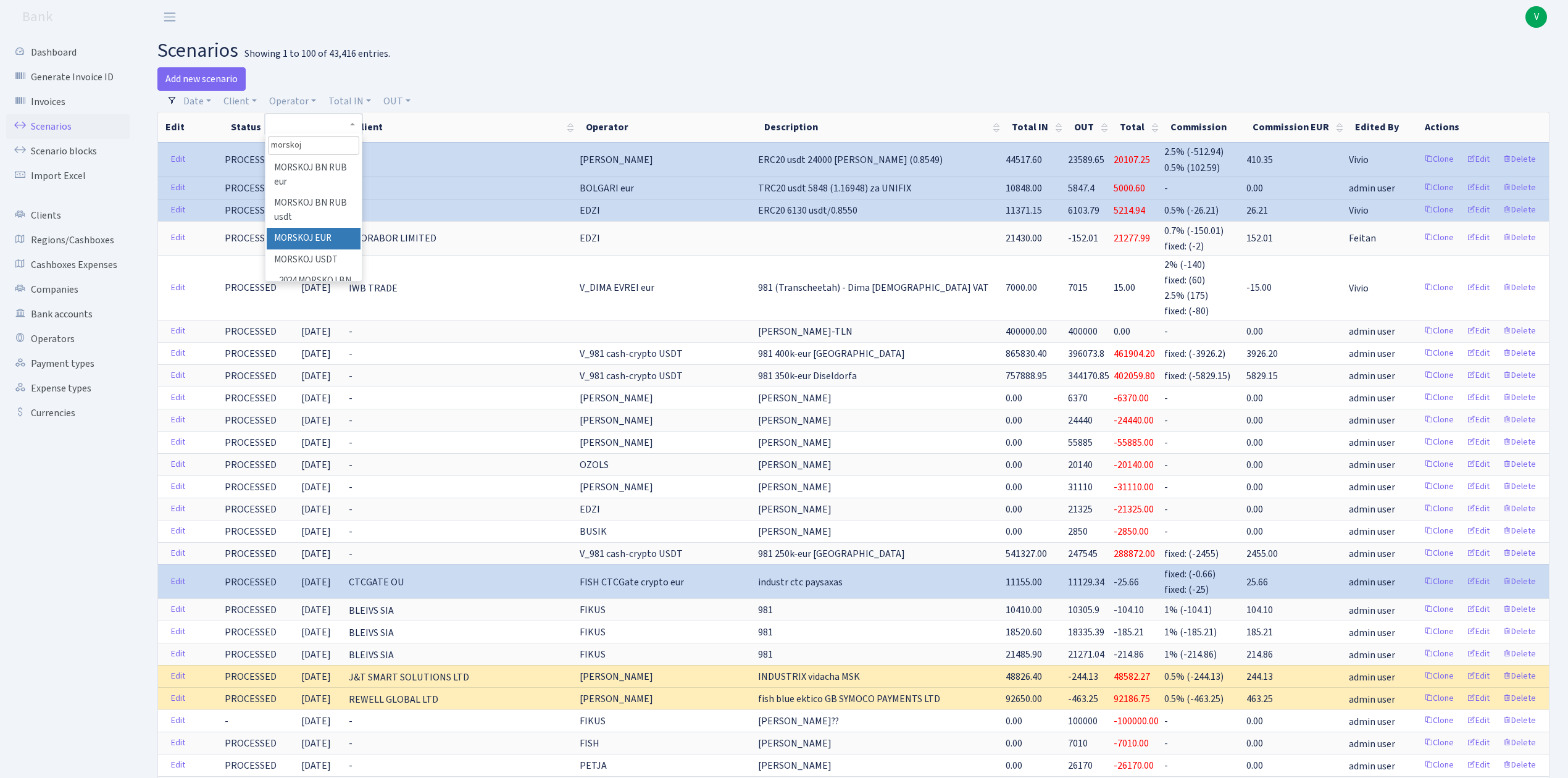
type input "morskoj"
click at [316, 236] on li "MORSKOJ EUR" at bounding box center [313, 238] width 93 height 21
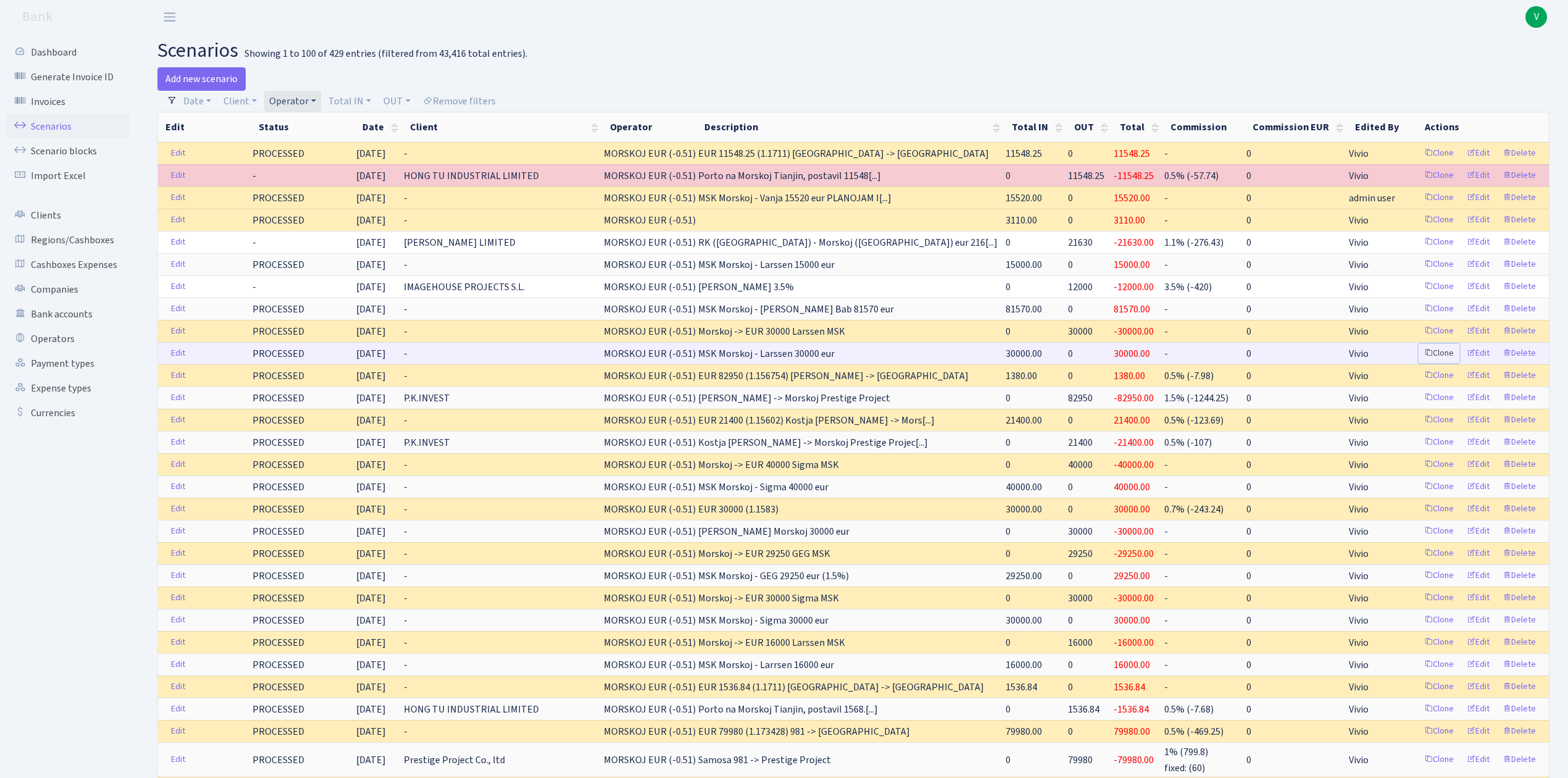
click at [1436, 358] on link "Clone" at bounding box center [1439, 354] width 41 height 19
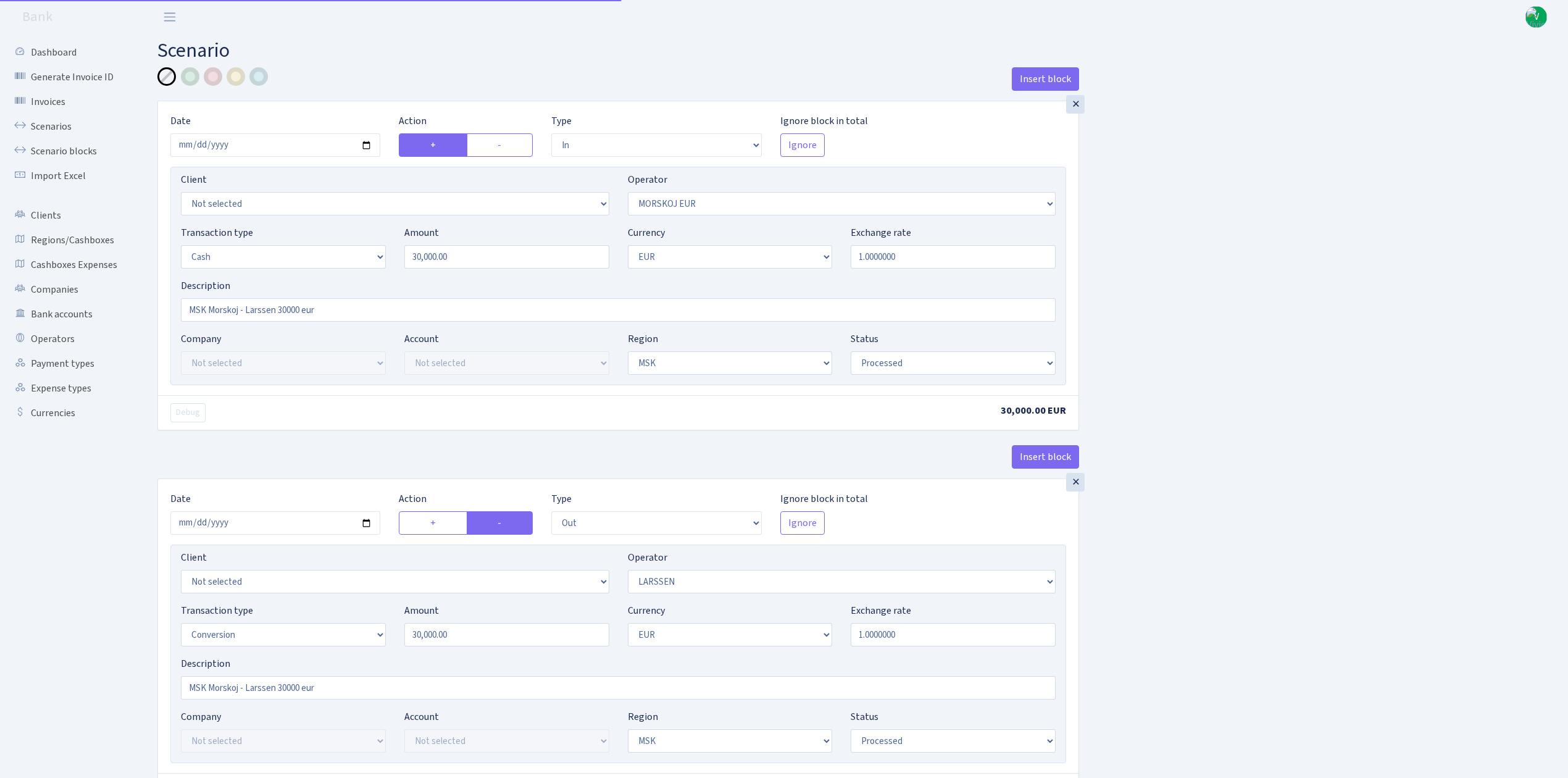
select select "in"
select select "323"
select select "1"
select select "3"
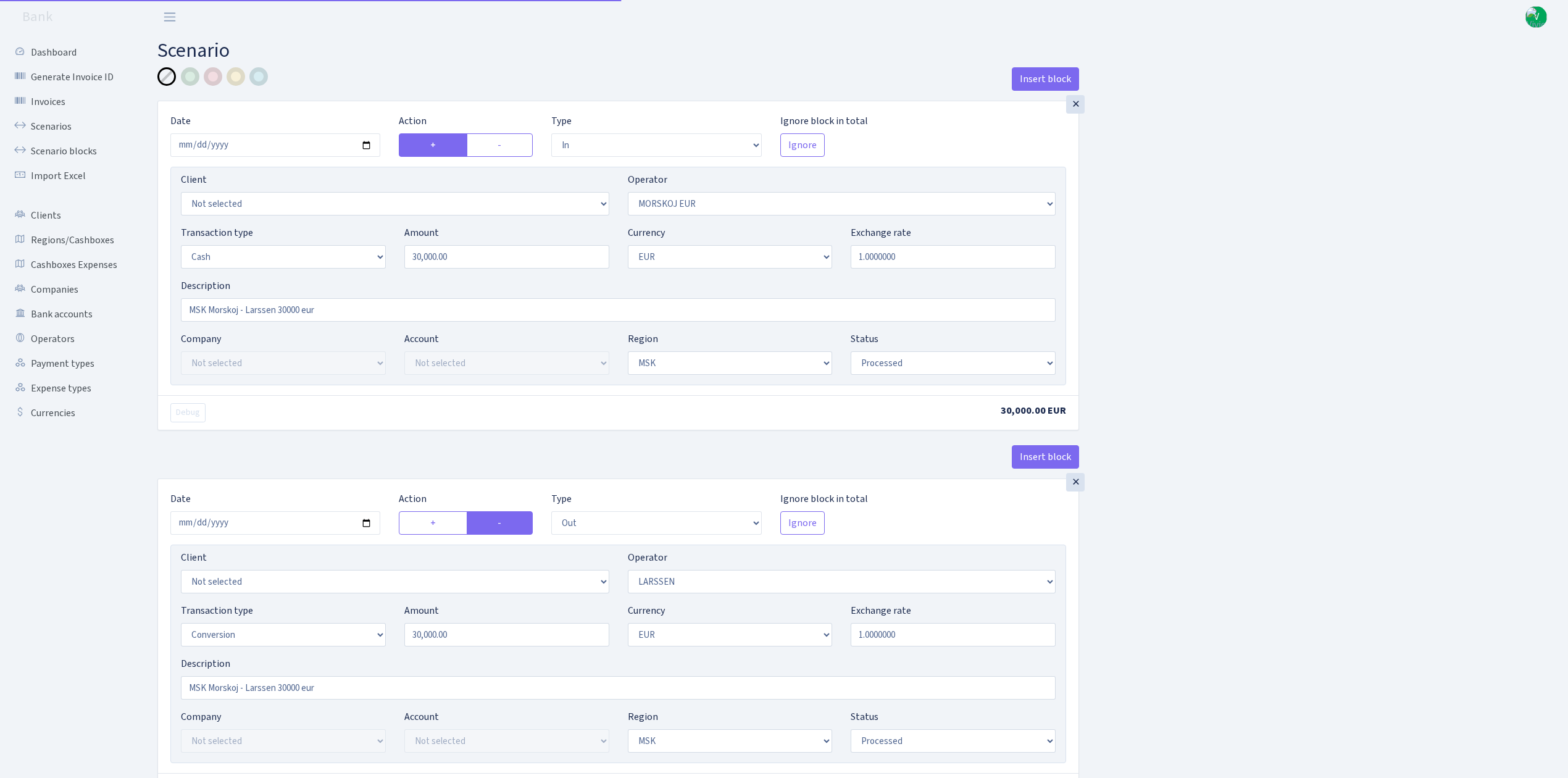
select select "processed"
select select "out"
select select "36"
select select "15"
select select "1"
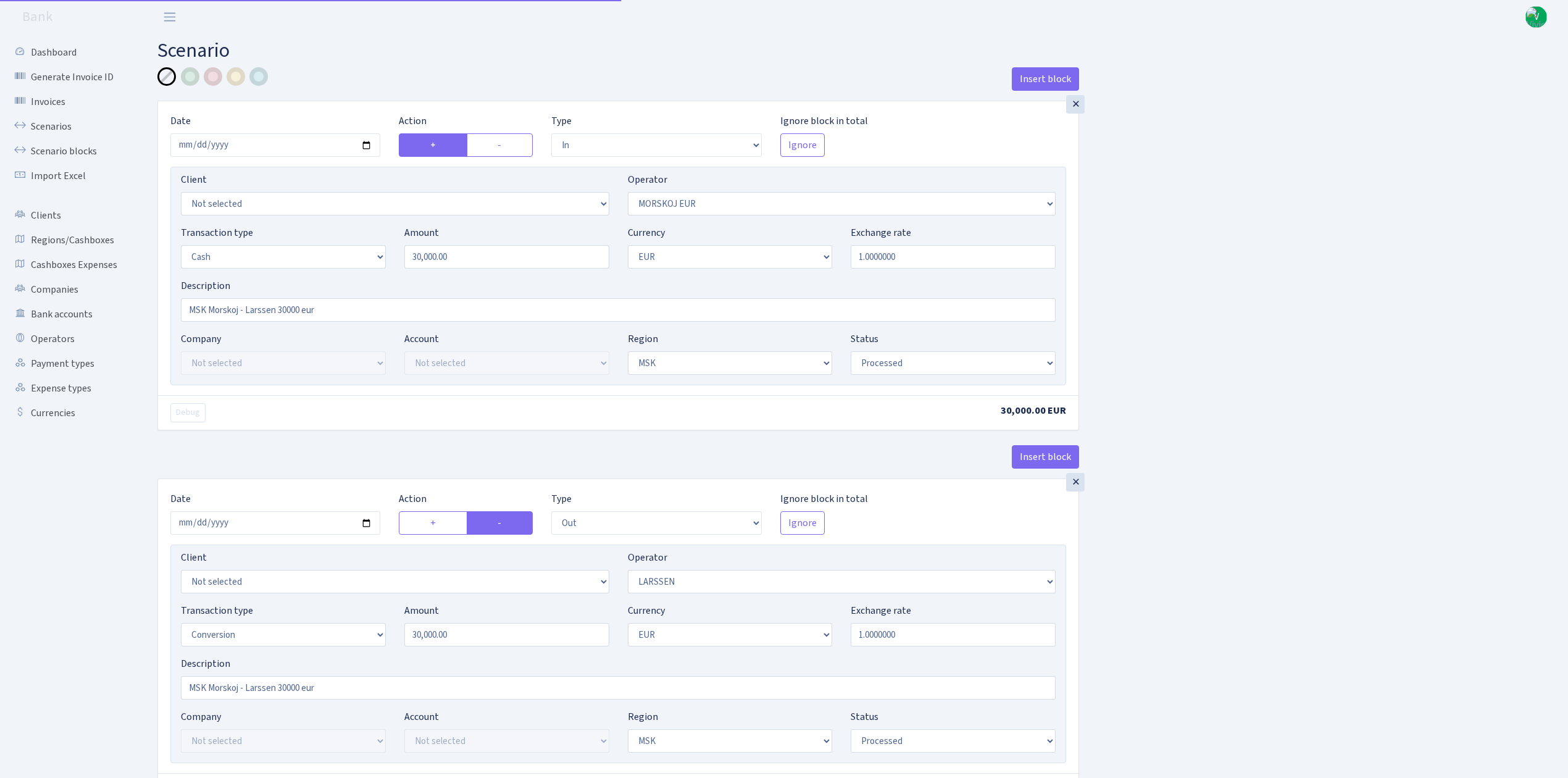
select select "3"
select select "processed"
click at [369, 146] on input "[DATE]" at bounding box center [275, 145] width 210 height 24
type input "[DATE]"
drag, startPoint x: 506, startPoint y: 262, endPoint x: 311, endPoint y: 246, distance: 195.7
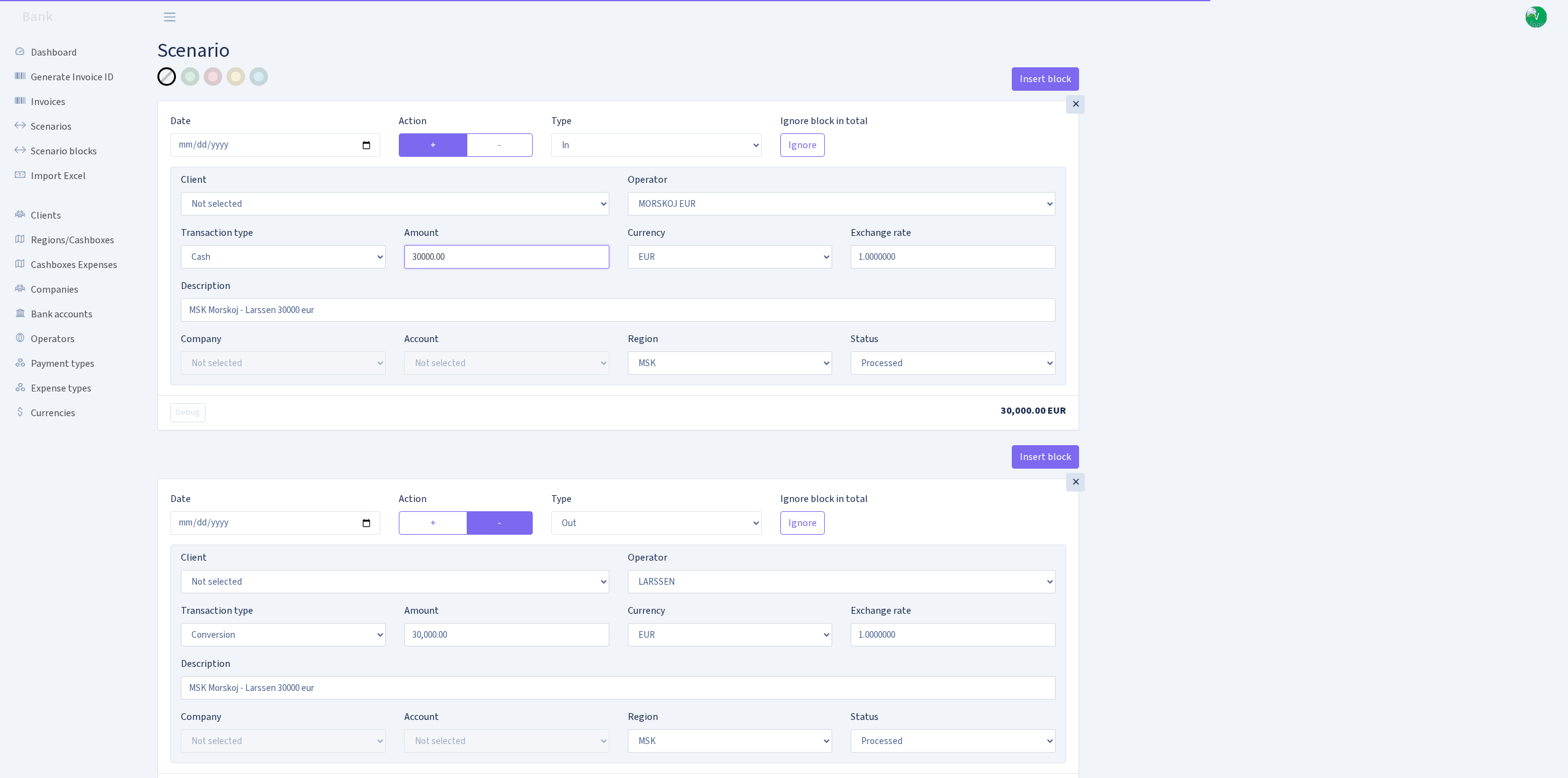
click at [318, 246] on div "Transaction type Not selected 981 ELF FISH crypto [PERSON_NAME] MM-BALTIC eur U…" at bounding box center [618, 252] width 893 height 53
click at [1153, 269] on div "Insert block × Date [DATE] Action + - Type --- In Out Commission Field required…" at bounding box center [853, 489] width 1410 height 845
type input "100,000.00"
drag, startPoint x: 246, startPoint y: 310, endPoint x: 300, endPoint y: 315, distance: 54.2
click at [300, 315] on input "MSK Morskoj - Larssen 30000 eur" at bounding box center [618, 310] width 875 height 24
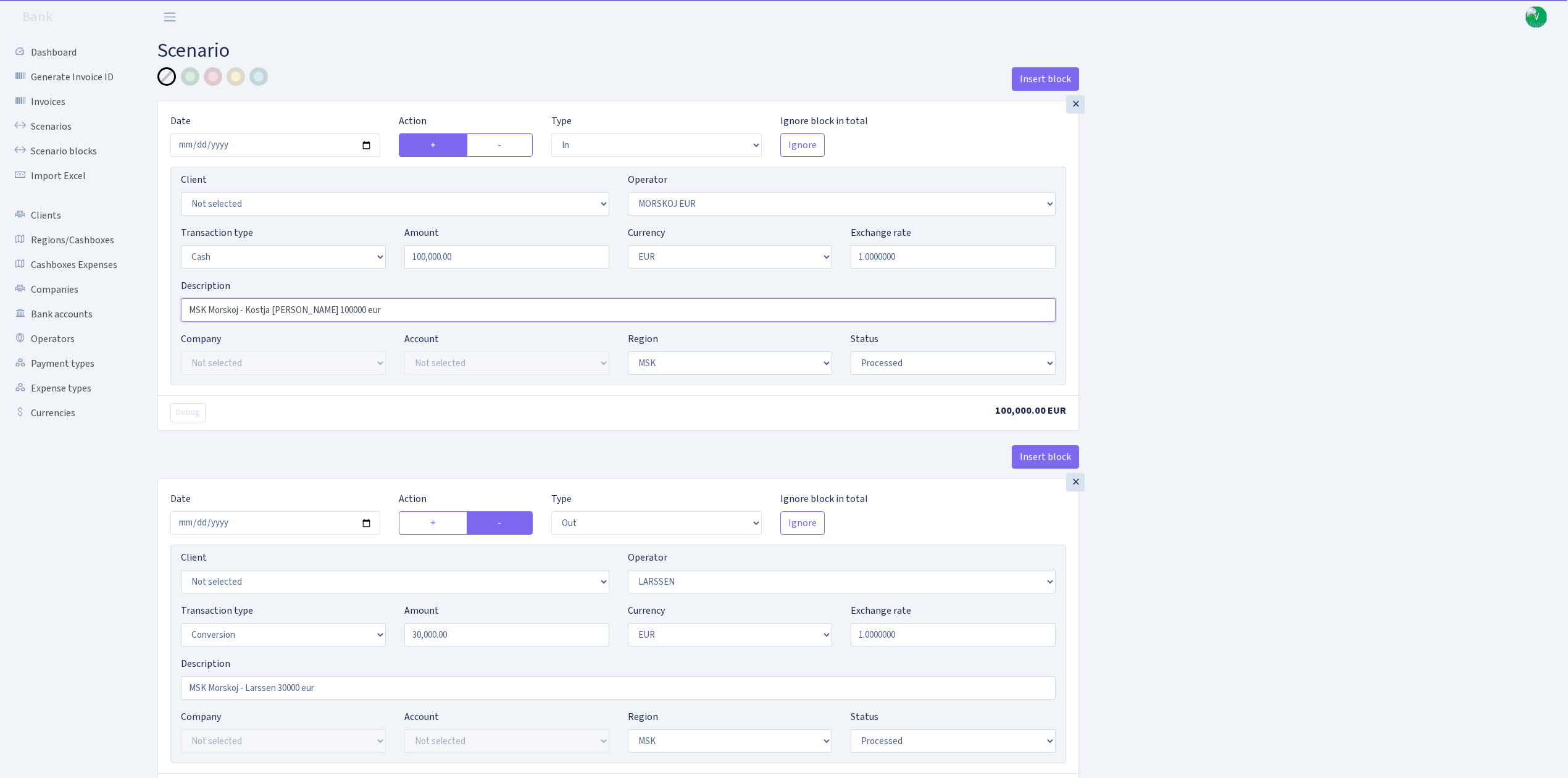
type input "MSK Morskoj - Kostja [PERSON_NAME] 100000 eur"
click at [1149, 457] on div "Insert block × Date [DATE] Action + - Type --- In Out Commission Field required…" at bounding box center [853, 489] width 1410 height 845
click at [371, 523] on input "[DATE]" at bounding box center [275, 523] width 210 height 24
type input "[DATE]"
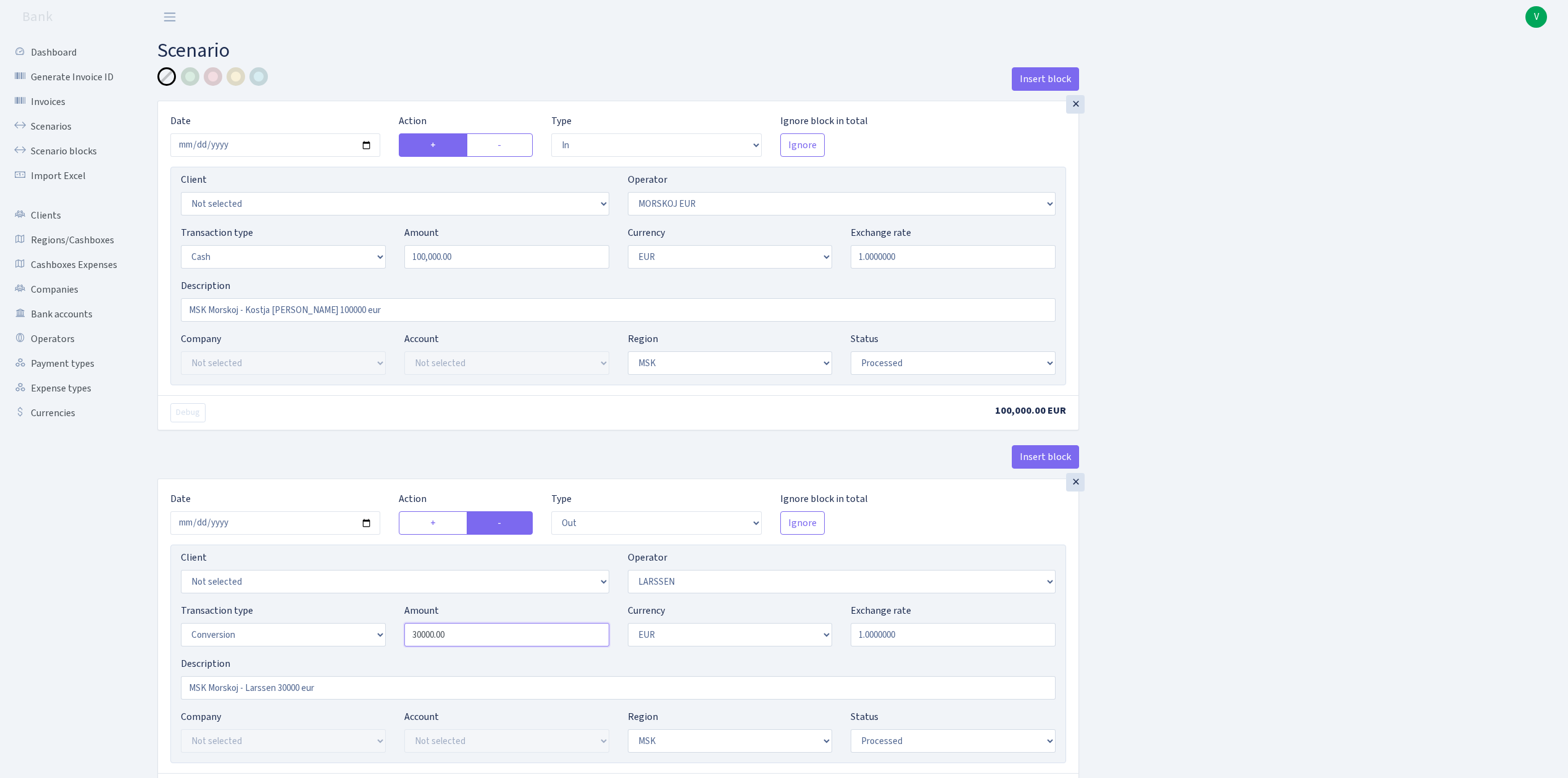
drag, startPoint x: 509, startPoint y: 640, endPoint x: 277, endPoint y: 606, distance: 234.5
click at [279, 608] on div "Transaction type Not selected 981 ELF FISH crypto [PERSON_NAME] MM-BALTIC eur U…" at bounding box center [618, 630] width 893 height 53
click at [1319, 610] on div "Insert block × Date [DATE] Action + - Type --- In Out Commission Field required…" at bounding box center [853, 489] width 1410 height 845
type input "100,000.00"
click at [962, 586] on select "Not selected 981 981 AED 981 BN usdt 981 CASH USDT 981 CASH USDT EUR 981 GOLD 9…" at bounding box center [841, 582] width 428 height 24
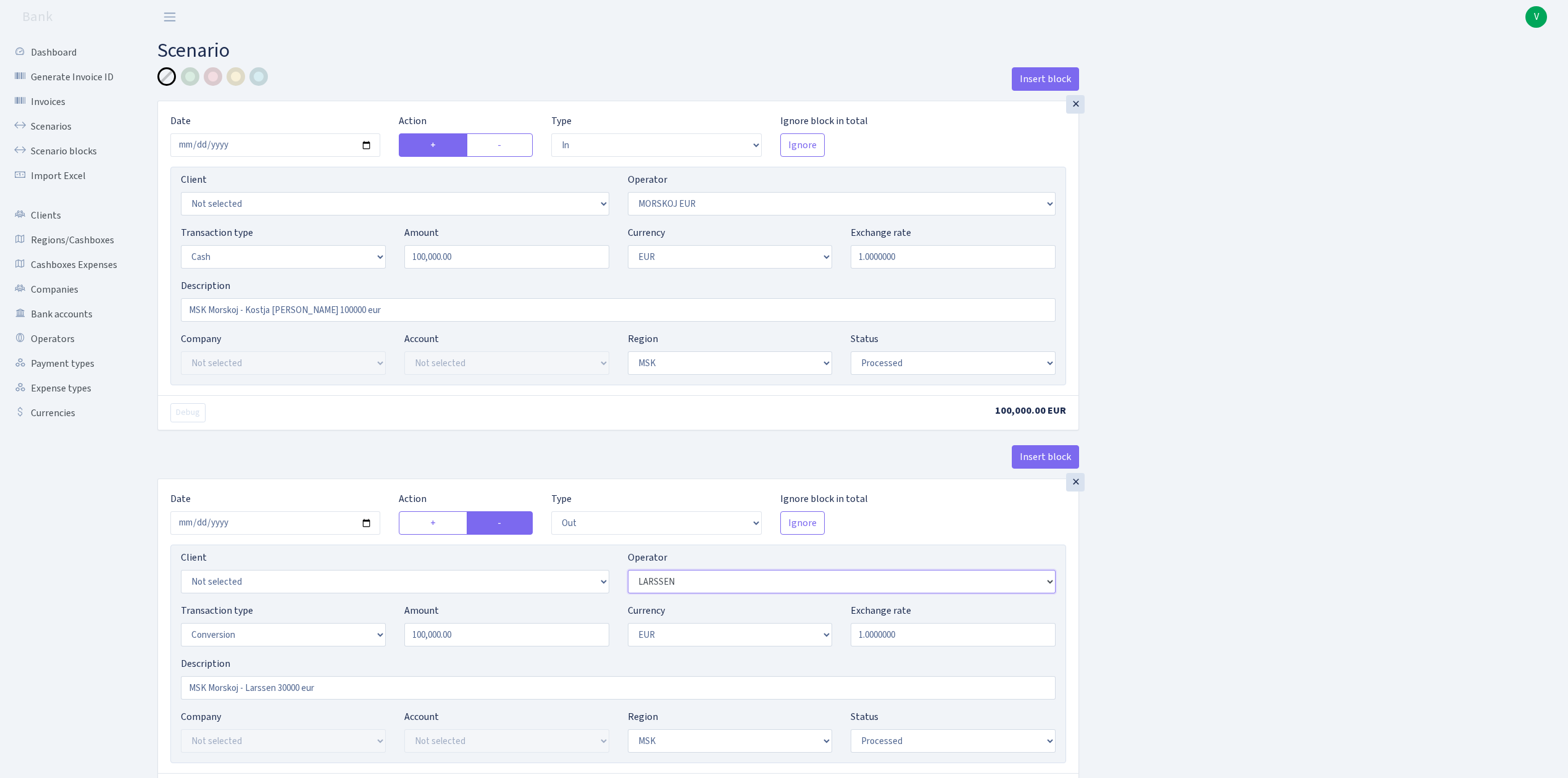
select select "439"
click at [627, 574] on select "Not selected 981 981 AED 981 BN usdt 981 CASH USDT 981 CASH USDT EUR 981 GOLD 9…" at bounding box center [841, 582] width 428 height 24
drag, startPoint x: 354, startPoint y: 309, endPoint x: 127, endPoint y: 295, distance: 227.4
click at [127, 295] on div "Dashboard Generate Invoice ID Invoices Scenarios Scenario blocks Import Excel C…" at bounding box center [784, 485] width 1568 height 902
click at [270, 697] on input "MSK Morskoj - Larssen 30000 eur" at bounding box center [618, 688] width 875 height 24
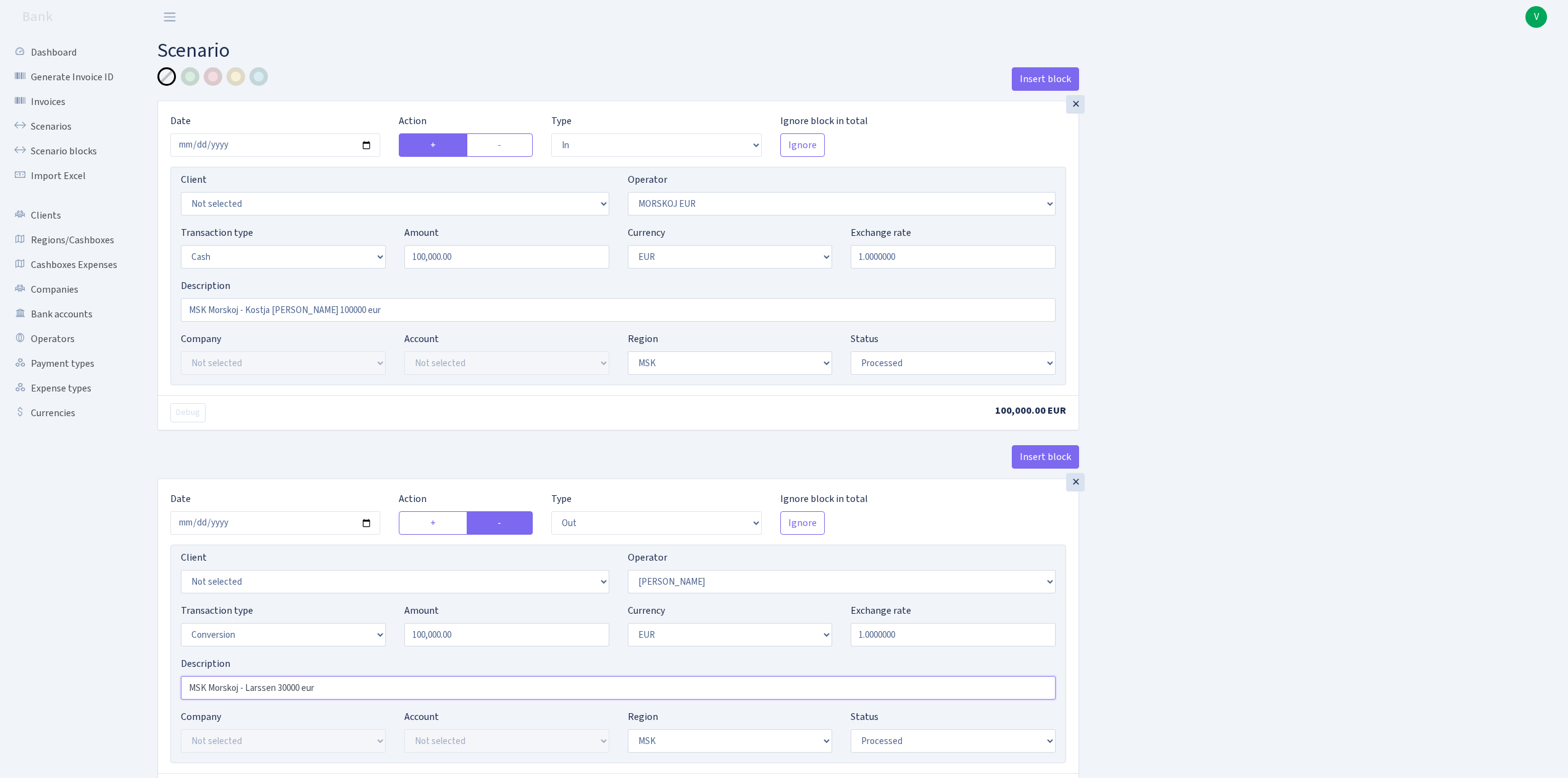
drag, startPoint x: 362, startPoint y: 697, endPoint x: 124, endPoint y: 689, distance: 238.1
click at [124, 689] on div "Dashboard Generate Invoice ID Invoices Scenarios Scenario blocks Import Excel C…" at bounding box center [784, 485] width 1568 height 902
paste input "Kostja Bulka 10"
type input "MSK Morskoj - Kostja [PERSON_NAME] 100000 eur"
click at [1196, 637] on div "Insert block × Date 2025-08-25 Action + - Type --- In Out Commission Field requ…" at bounding box center [853, 489] width 1410 height 845
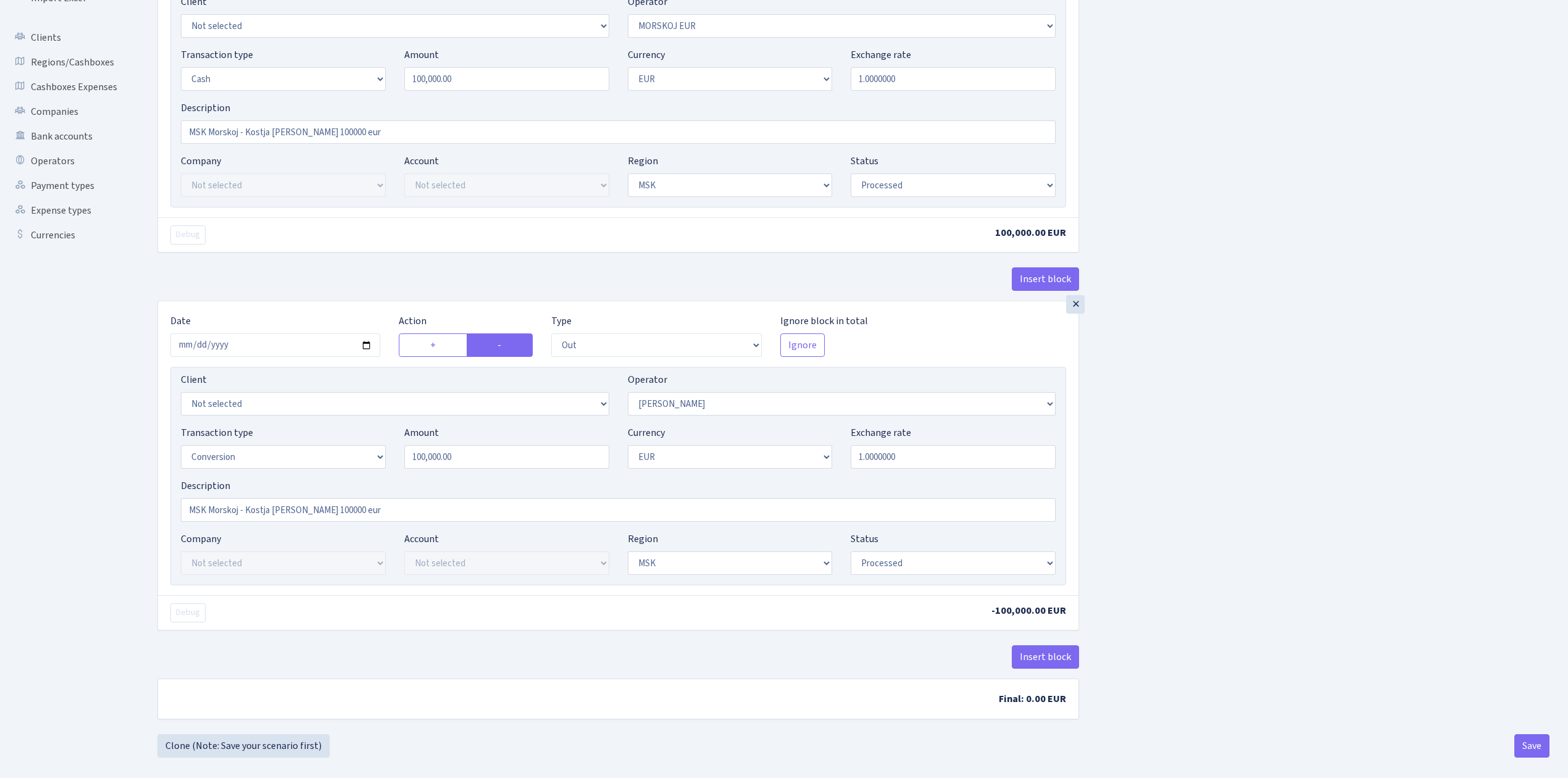
scroll to position [194, 0]
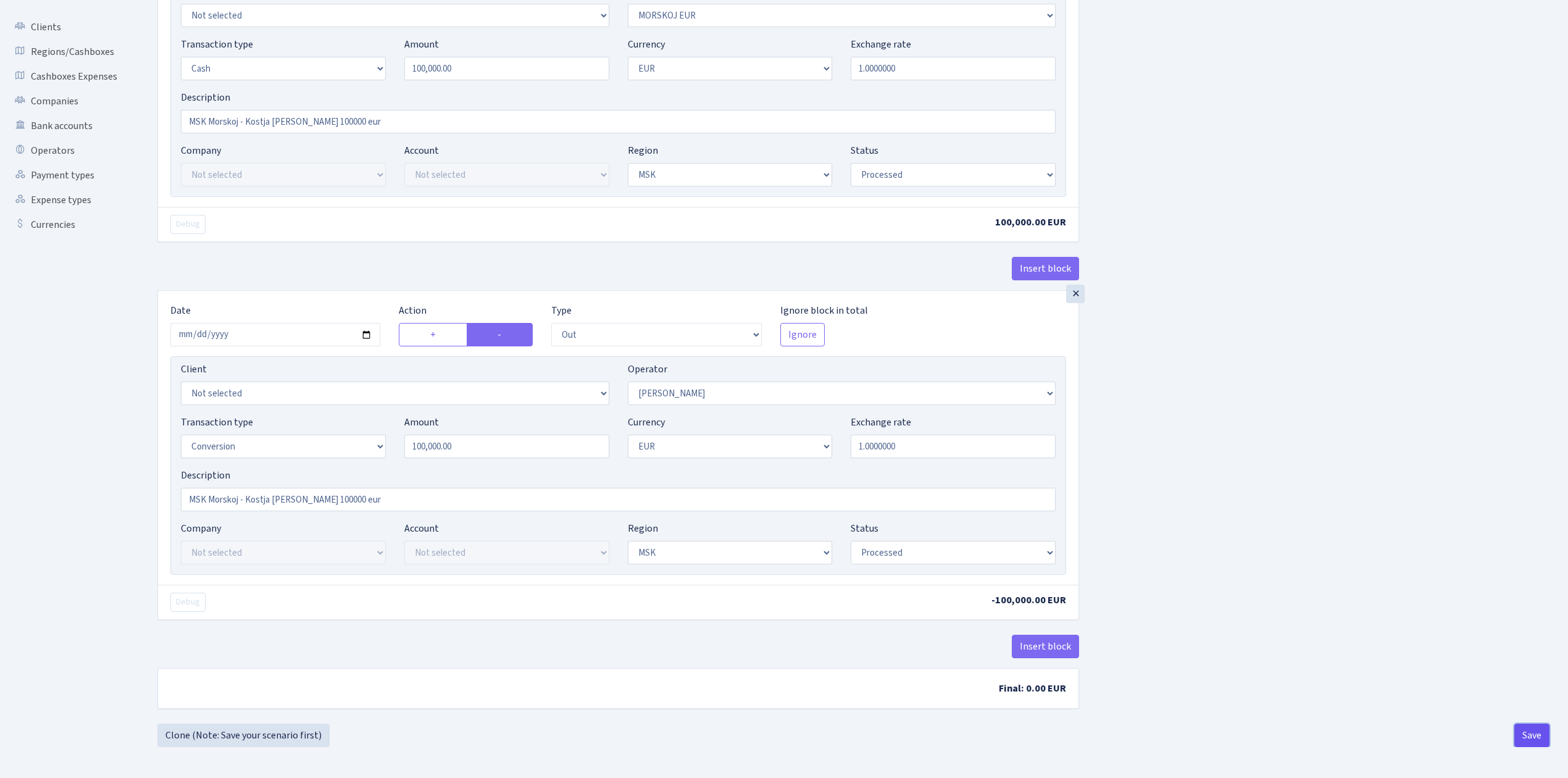
click at [1543, 735] on button "Save" at bounding box center [1532, 736] width 36 height 24
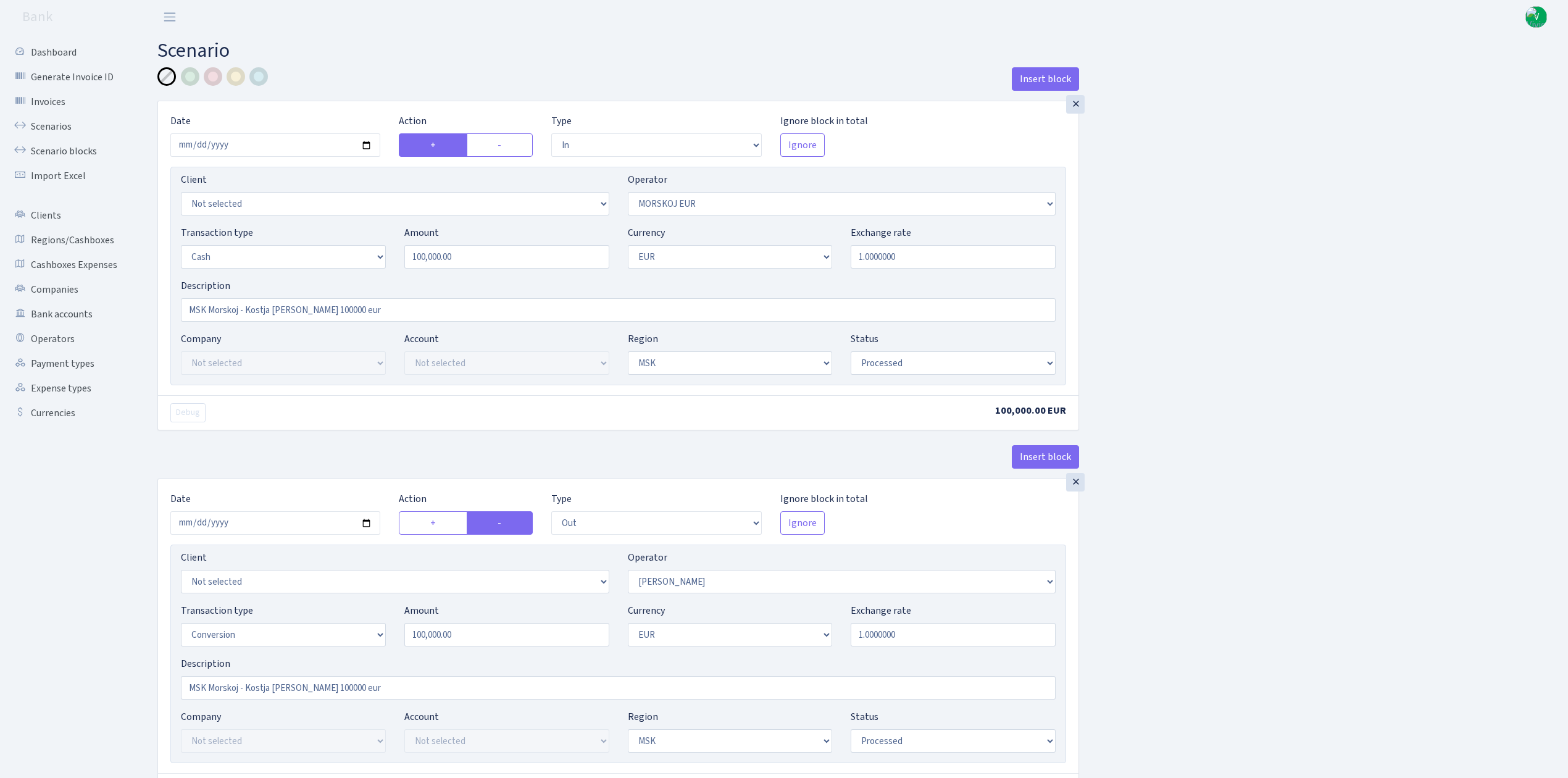
select select "in"
select select "323"
select select "1"
select select "3"
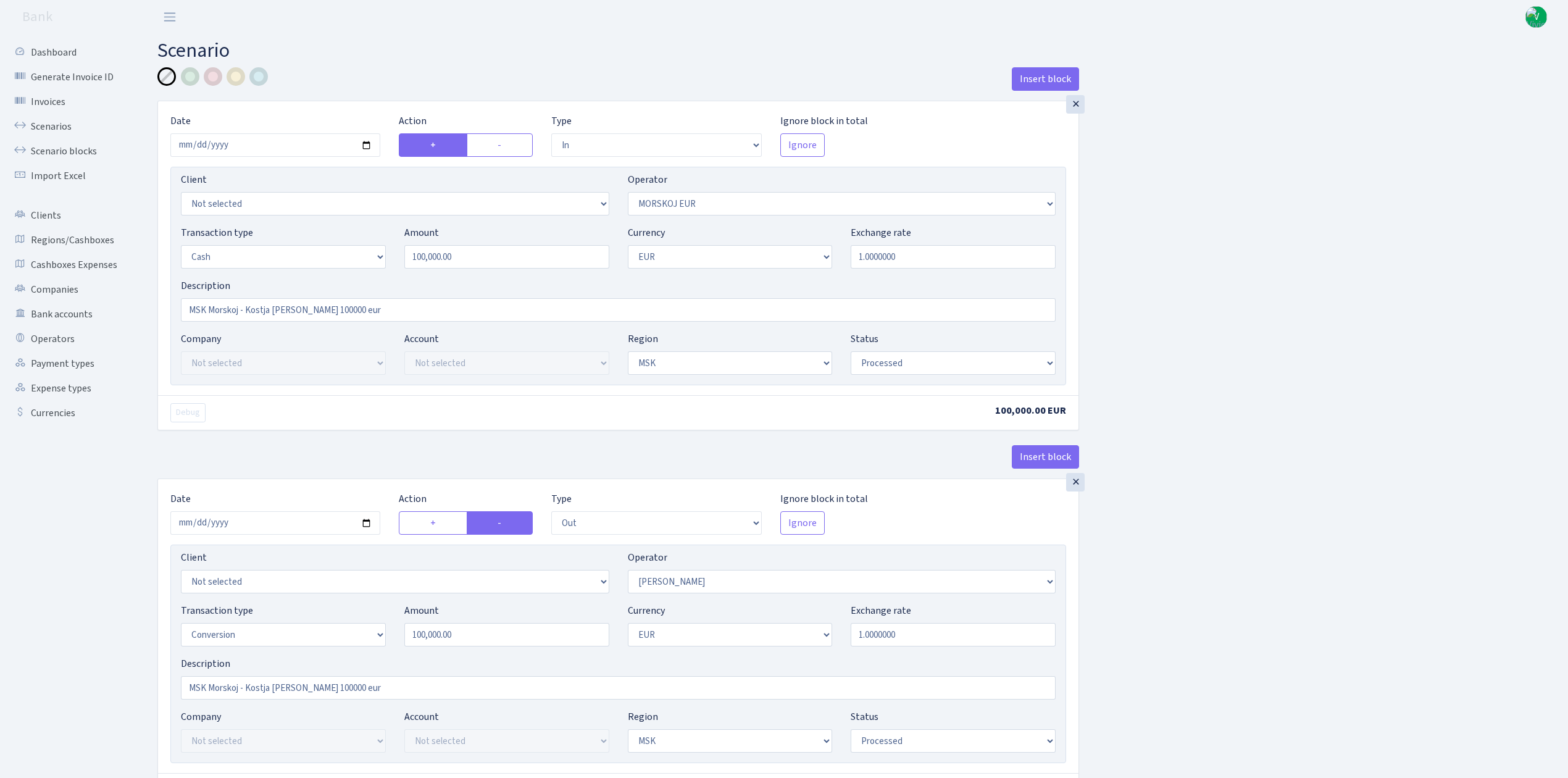
select select "processed"
select select "out"
select select "439"
select select "15"
select select "1"
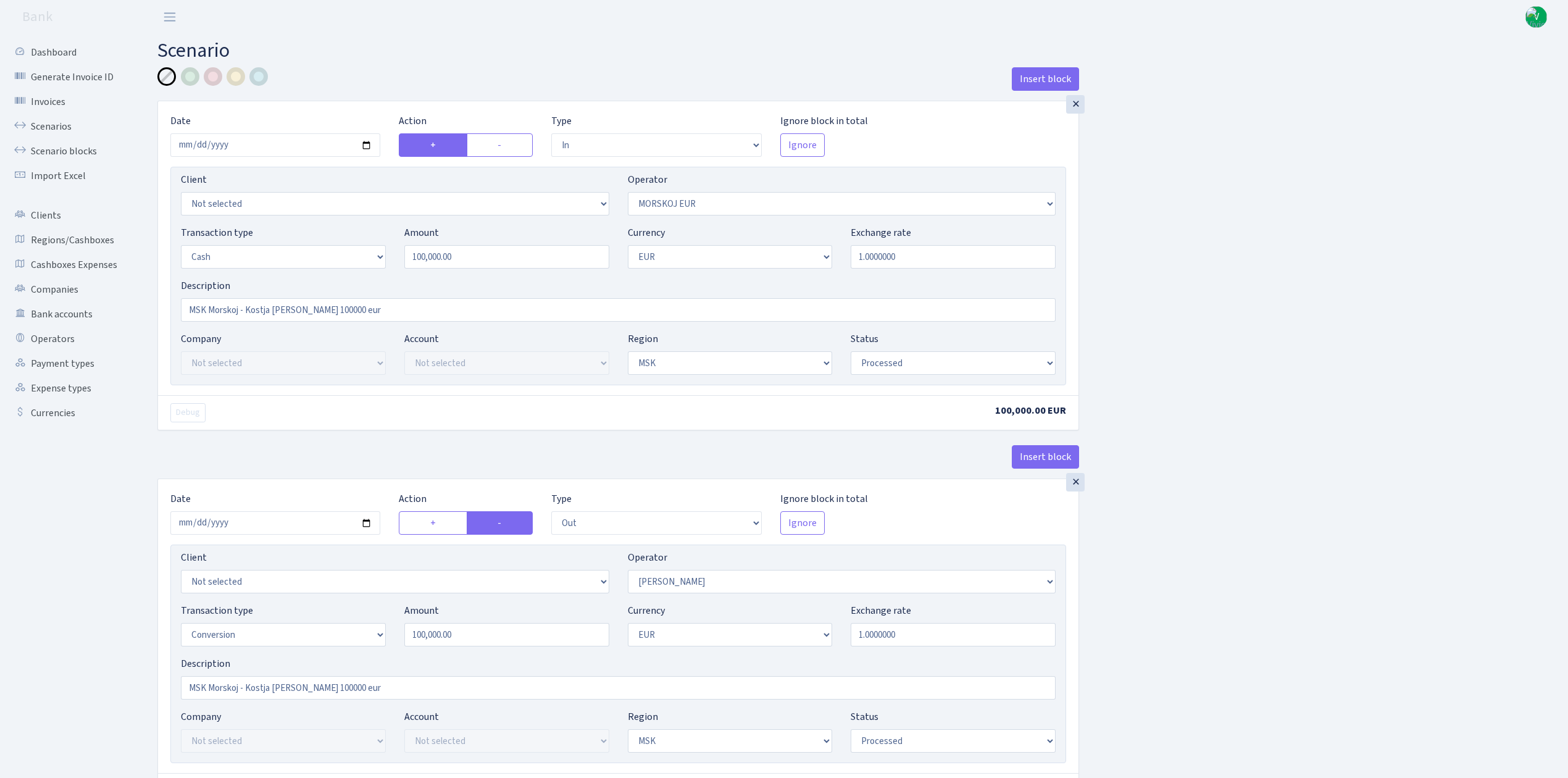
select select "3"
select select "processed"
click at [42, 124] on link "Scenarios" at bounding box center [67, 126] width 124 height 24
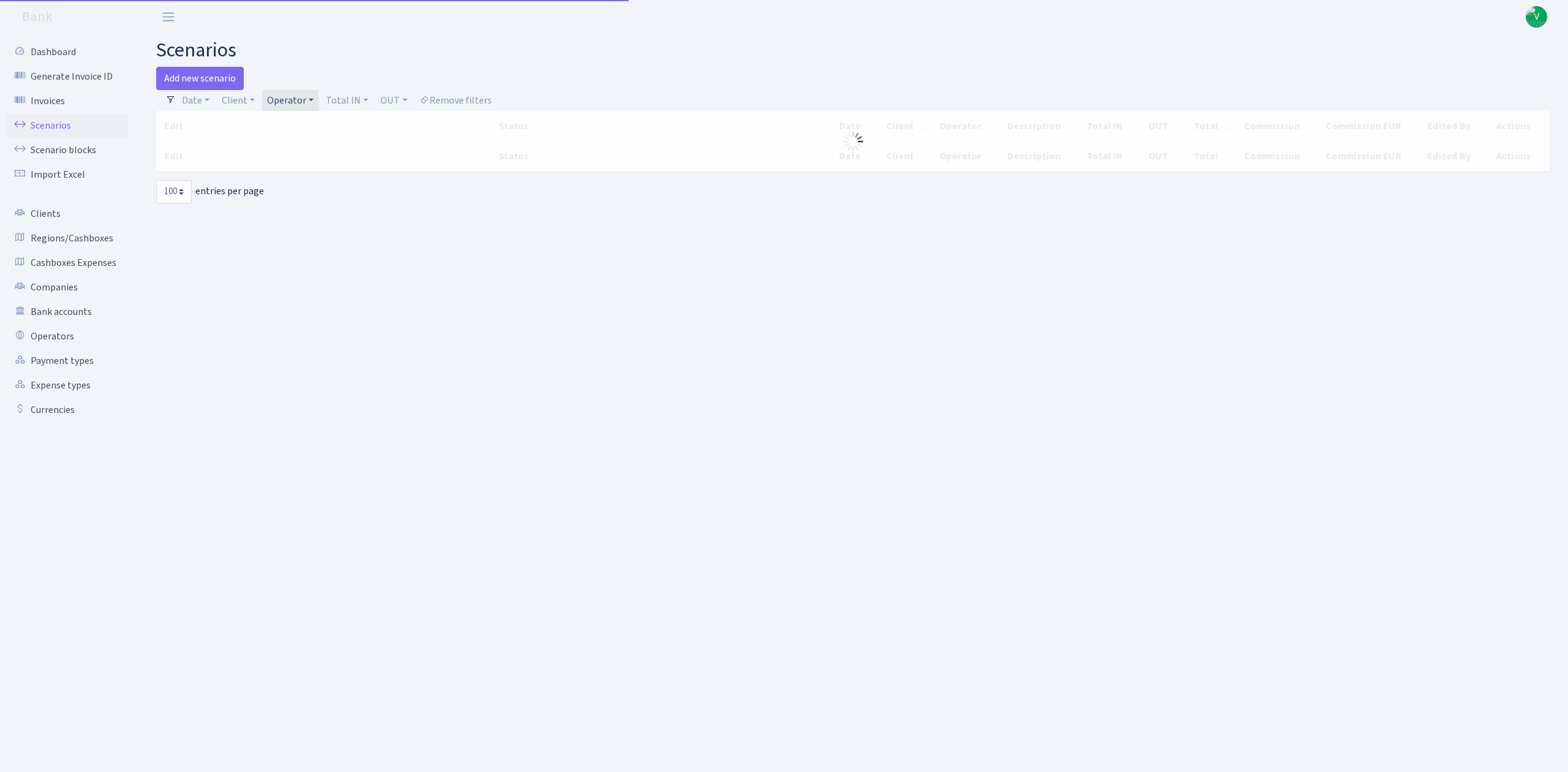
select select "100"
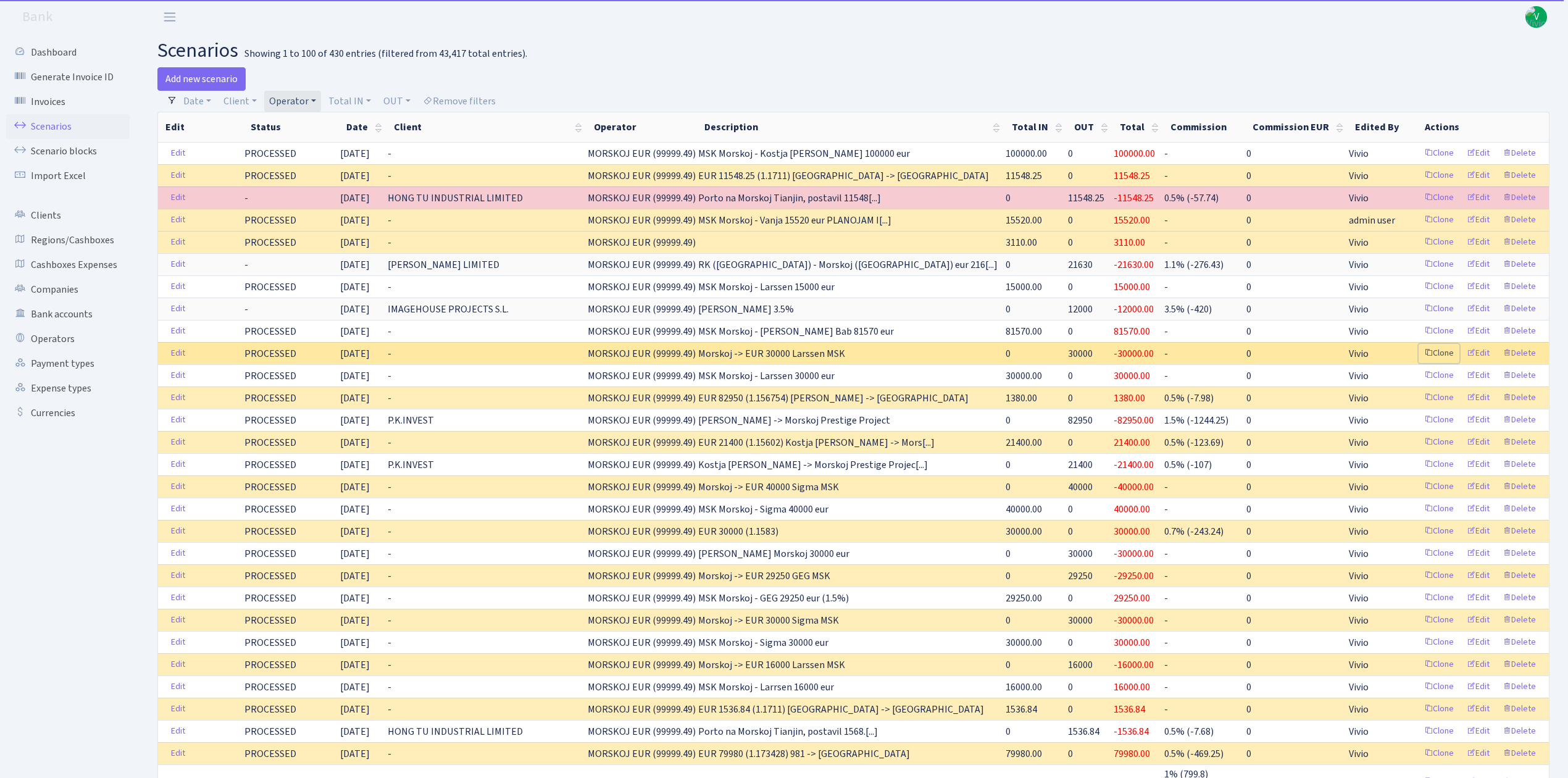
click at [1440, 355] on link "Clone" at bounding box center [1439, 354] width 41 height 19
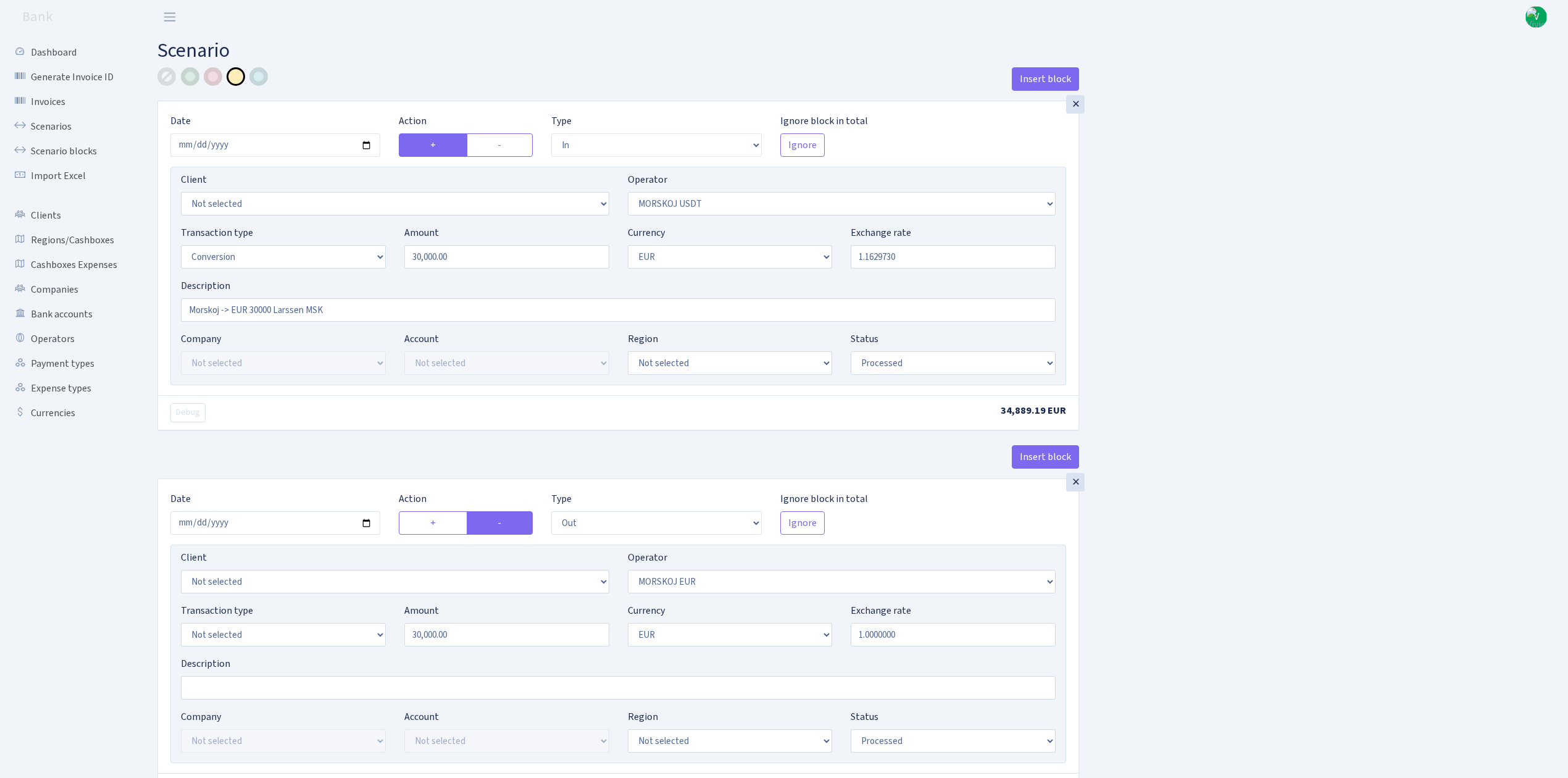
select select "in"
select select "324"
select select "15"
select select "1"
select select "processed"
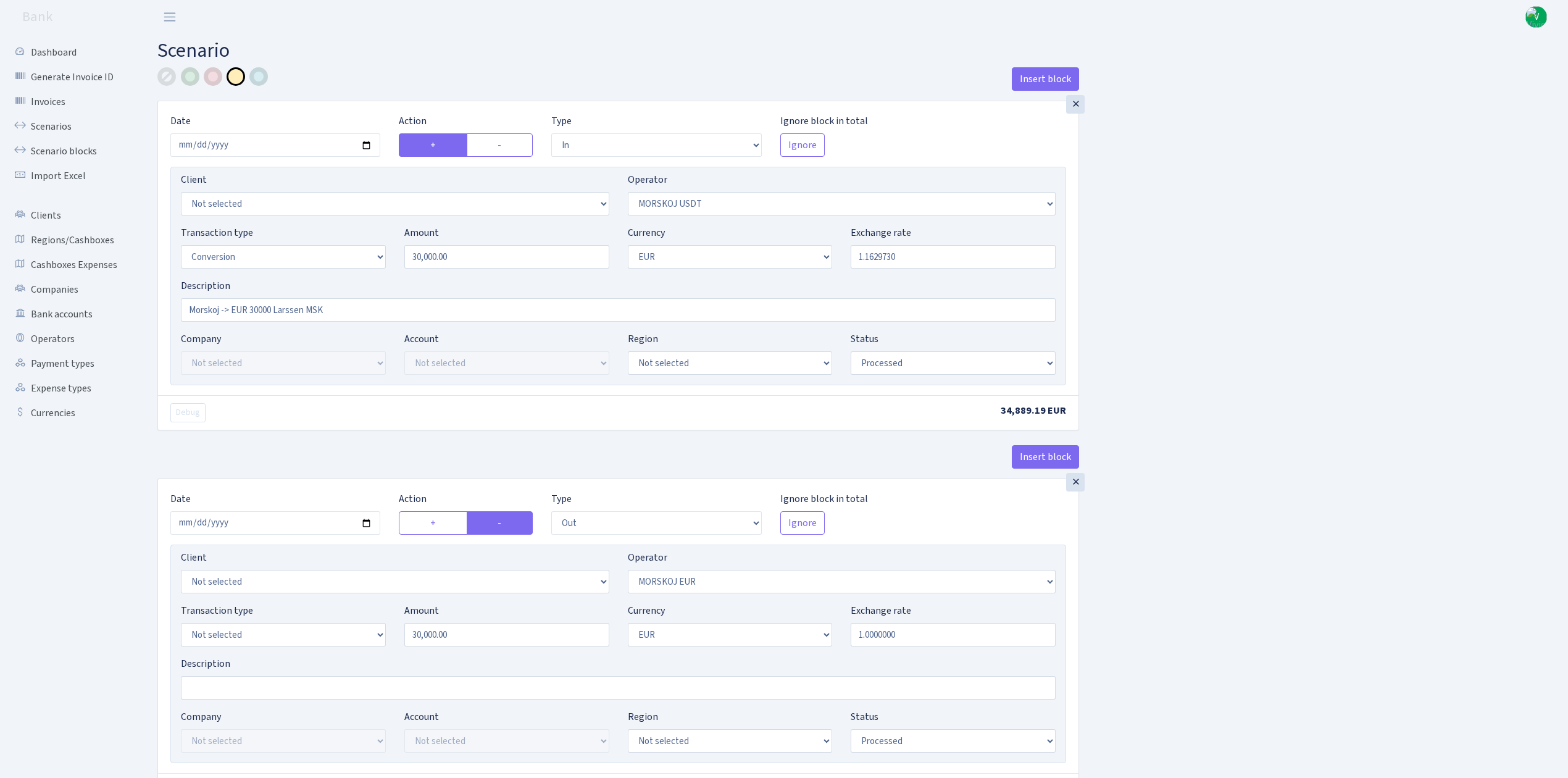
select select "out"
select select "323"
select select "1"
select select "processed"
click at [369, 146] on input "2025-08-06" at bounding box center [275, 145] width 210 height 24
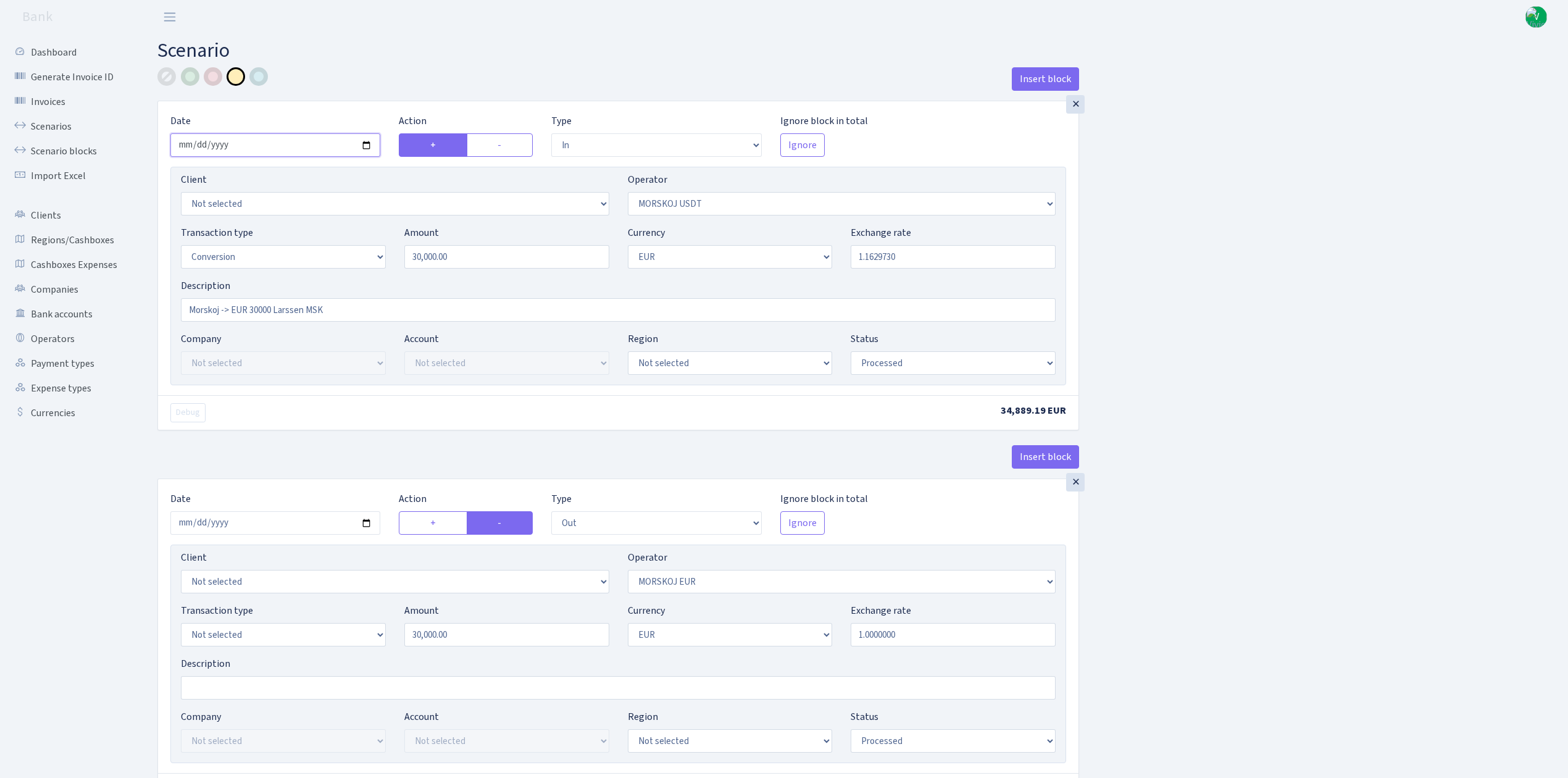
type input "[DATE]"
drag, startPoint x: 485, startPoint y: 259, endPoint x: 321, endPoint y: 241, distance: 165.0
click at [321, 241] on div "Transaction type Not selected 981 ELF FISH crypto GIRT IVO dekl MM-BALTIC eur U…" at bounding box center [618, 252] width 893 height 53
click at [919, 266] on input "1.1629730" at bounding box center [953, 257] width 205 height 24
type input "100,000.00"
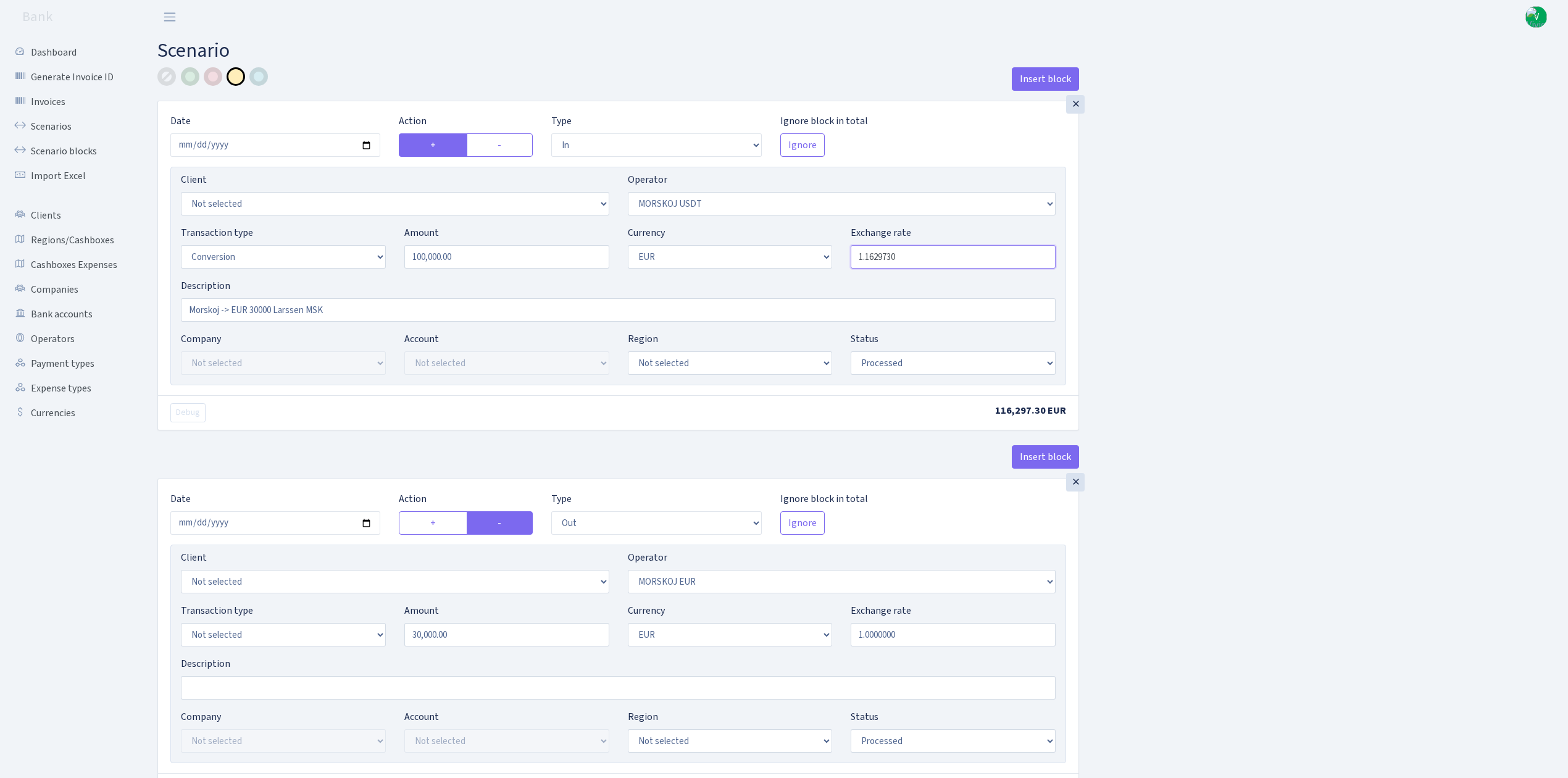
drag, startPoint x: 874, startPoint y: 257, endPoint x: 959, endPoint y: 265, distance: 85.4
click at [959, 265] on input "1.1629730" at bounding box center [953, 257] width 205 height 24
click at [1231, 255] on div "Insert block × Date 2025-08-25 Action + - Type --- In Out Commission Field requ…" at bounding box center [853, 489] width 1410 height 845
type input "1.1646390"
drag, startPoint x: 248, startPoint y: 307, endPoint x: 303, endPoint y: 310, distance: 55.1
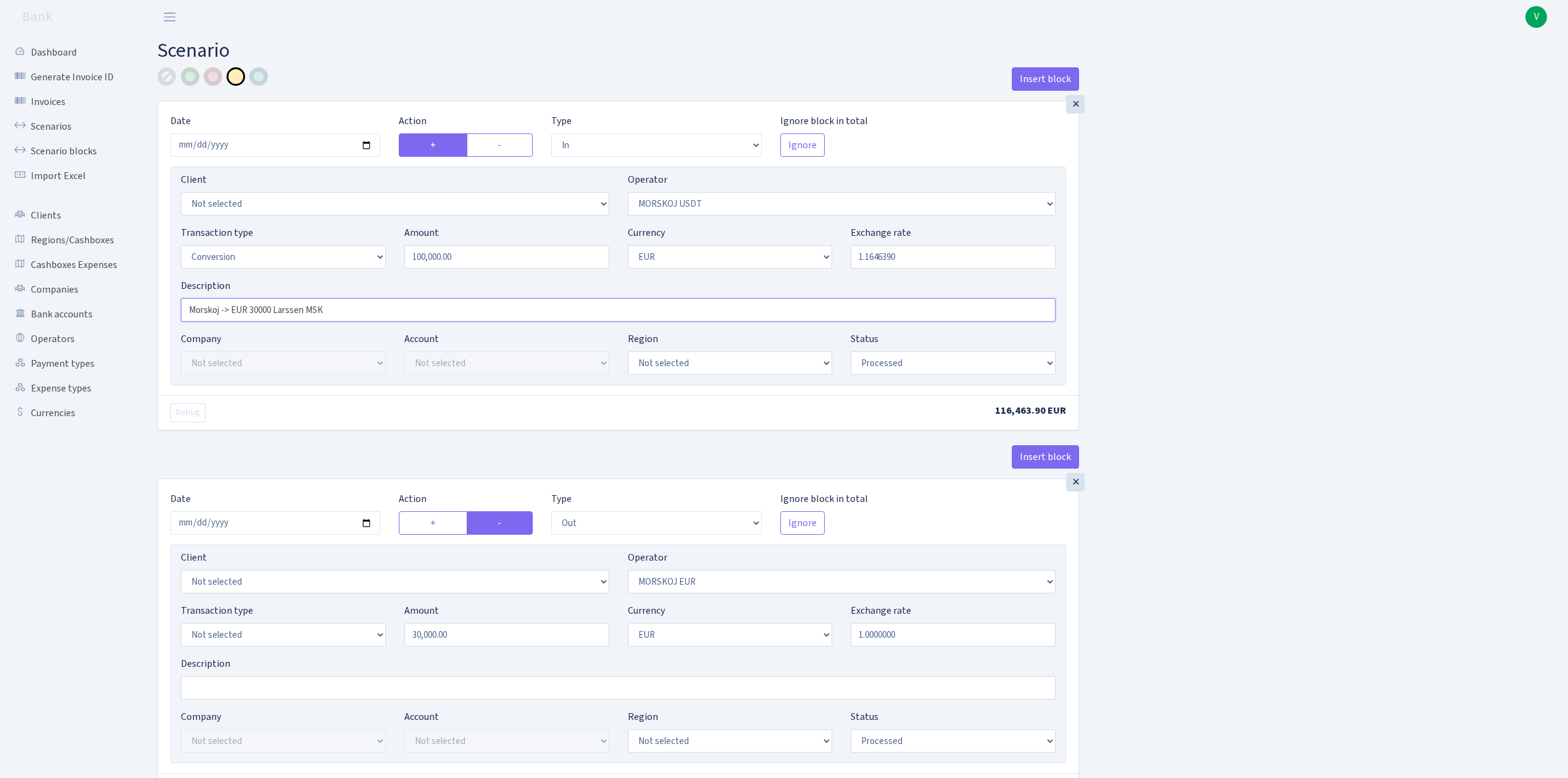
click at [303, 310] on input "Morskoj -> EUR 30000 Larssen MSK" at bounding box center [618, 310] width 875 height 24
click at [349, 317] on input "Morskoj -> EUR 100000 Kostja [PERSON_NAME] MSK" at bounding box center [618, 310] width 875 height 24
drag, startPoint x: 383, startPoint y: 311, endPoint x: 183, endPoint y: 295, distance: 200.6
click at [183, 295] on div "Description Morskoj -> EUR 100000 Kostja Bulka MSK" at bounding box center [618, 300] width 875 height 43
type input "Morskoj -> EUR 100000 Kostja [PERSON_NAME] MSK"
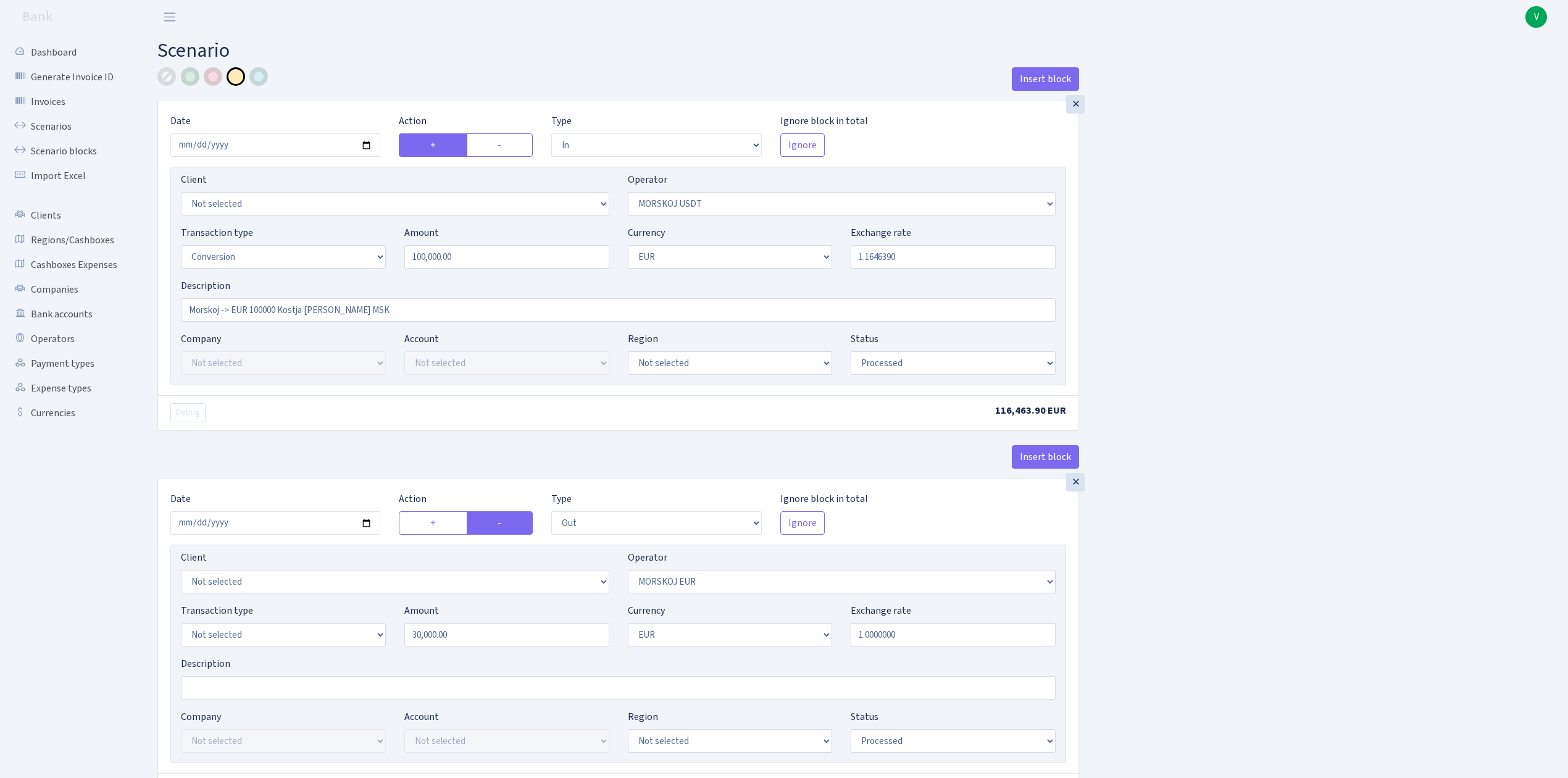
click at [1315, 455] on div "Insert block × Date 2025-08-25 Action + - Type --- In Out Commission Field requ…" at bounding box center [853, 489] width 1410 height 845
click at [363, 525] on input "2025-08-06" at bounding box center [275, 523] width 210 height 24
type input "2025-08-25"
drag, startPoint x: 502, startPoint y: 631, endPoint x: 295, endPoint y: 611, distance: 208.0
click at [295, 611] on div "Transaction type Not selected 981 ELF FISH crypto GIRT IVO dekl MM-BALTIC eur U…" at bounding box center [618, 630] width 893 height 53
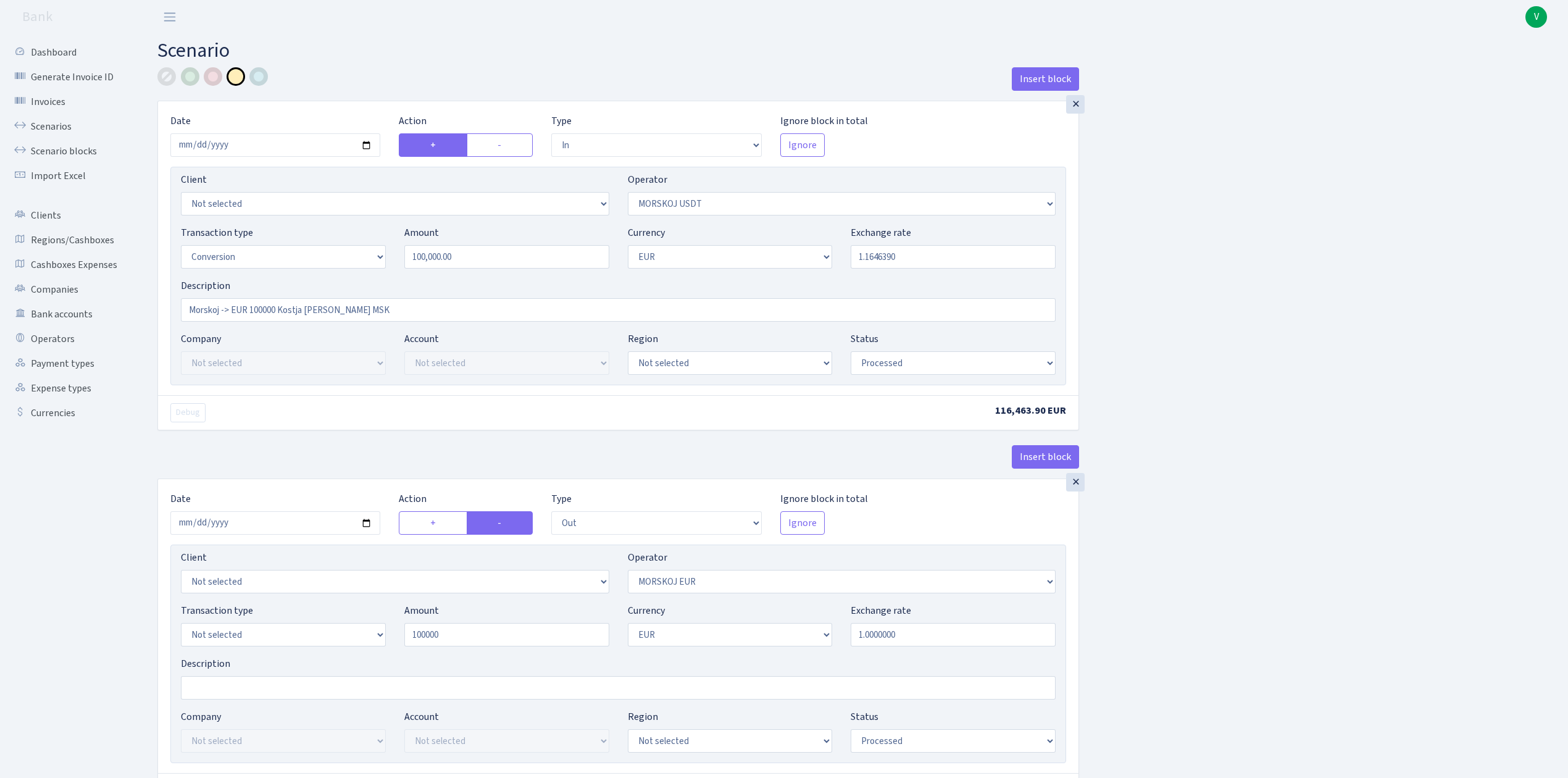
click at [1358, 489] on div "Insert block × Date 2025-08-25 Action + - Type --- In Out Commission Field requ…" at bounding box center [853, 489] width 1410 height 845
type input "100,000.00"
click at [1304, 474] on div "Insert block × Date 2025-08-25 Action + - Type --- In Out Commission Field requ…" at bounding box center [853, 489] width 1410 height 845
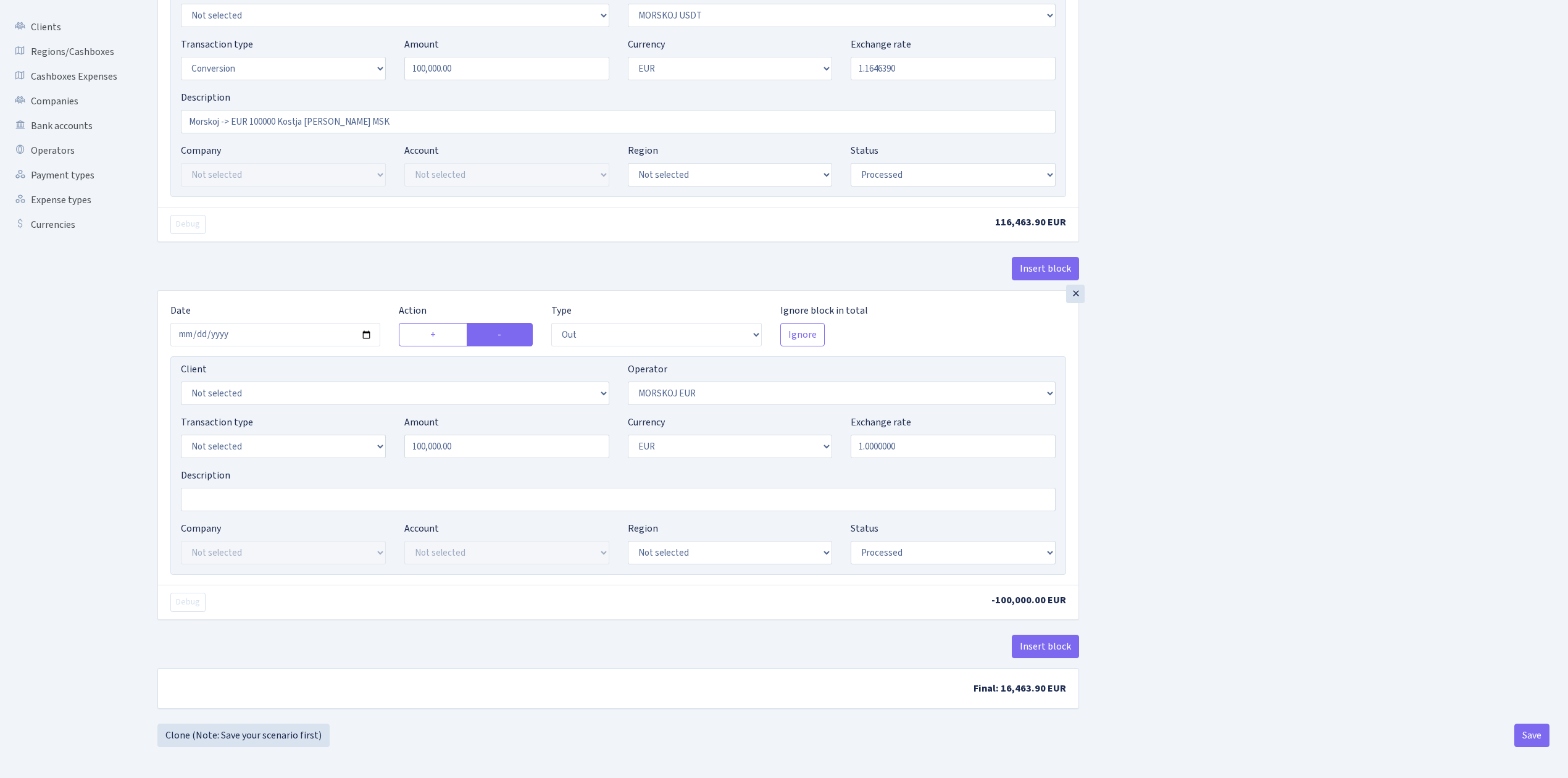
scroll to position [194, 0]
click at [1534, 737] on button "Save" at bounding box center [1532, 736] width 36 height 24
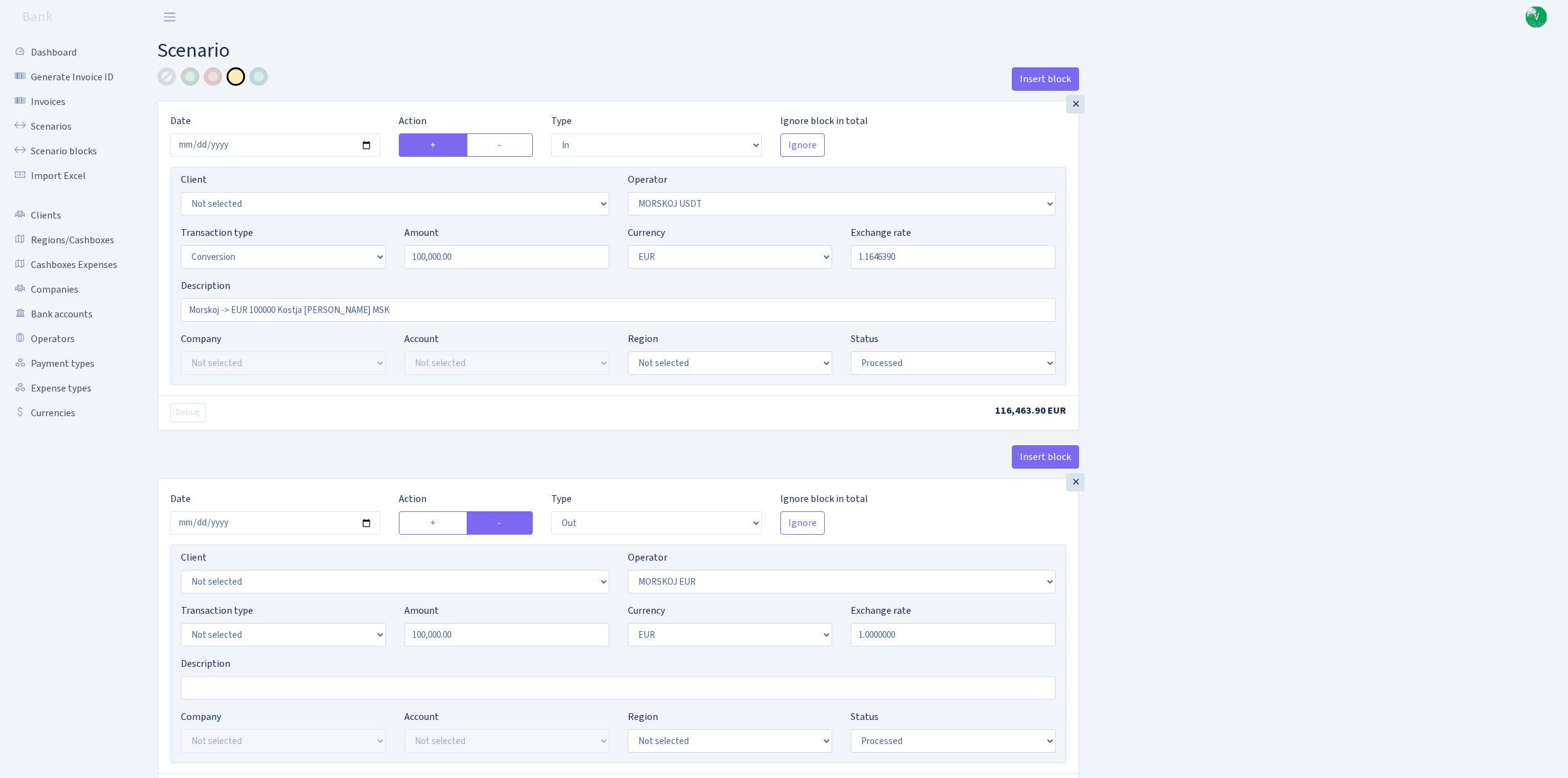
select select "in"
select select "324"
select select "15"
select select "1"
select select "processed"
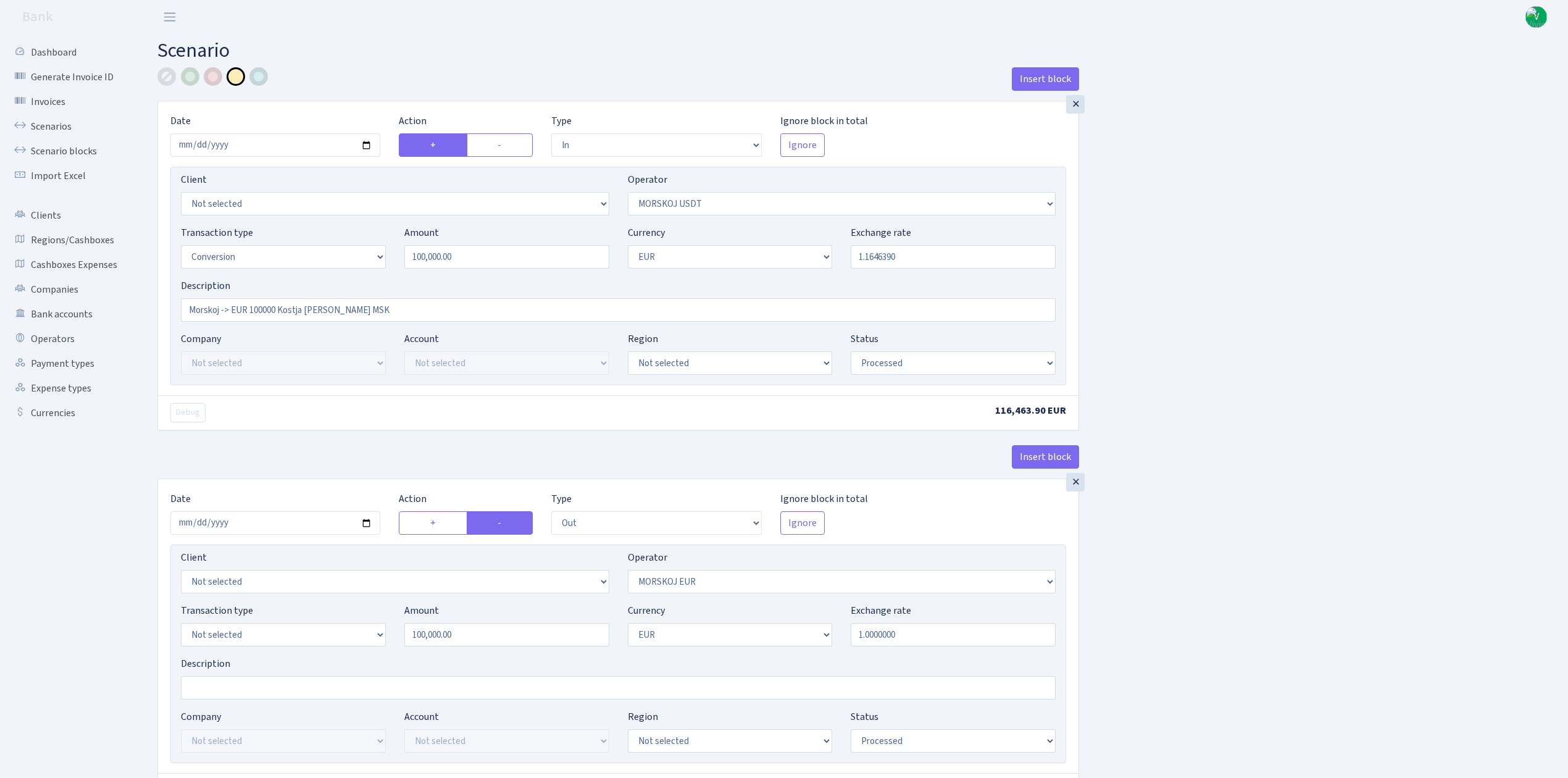
select select "out"
select select "323"
select select "1"
select select "processed"
click at [50, 121] on link "Scenarios" at bounding box center [67, 126] width 124 height 24
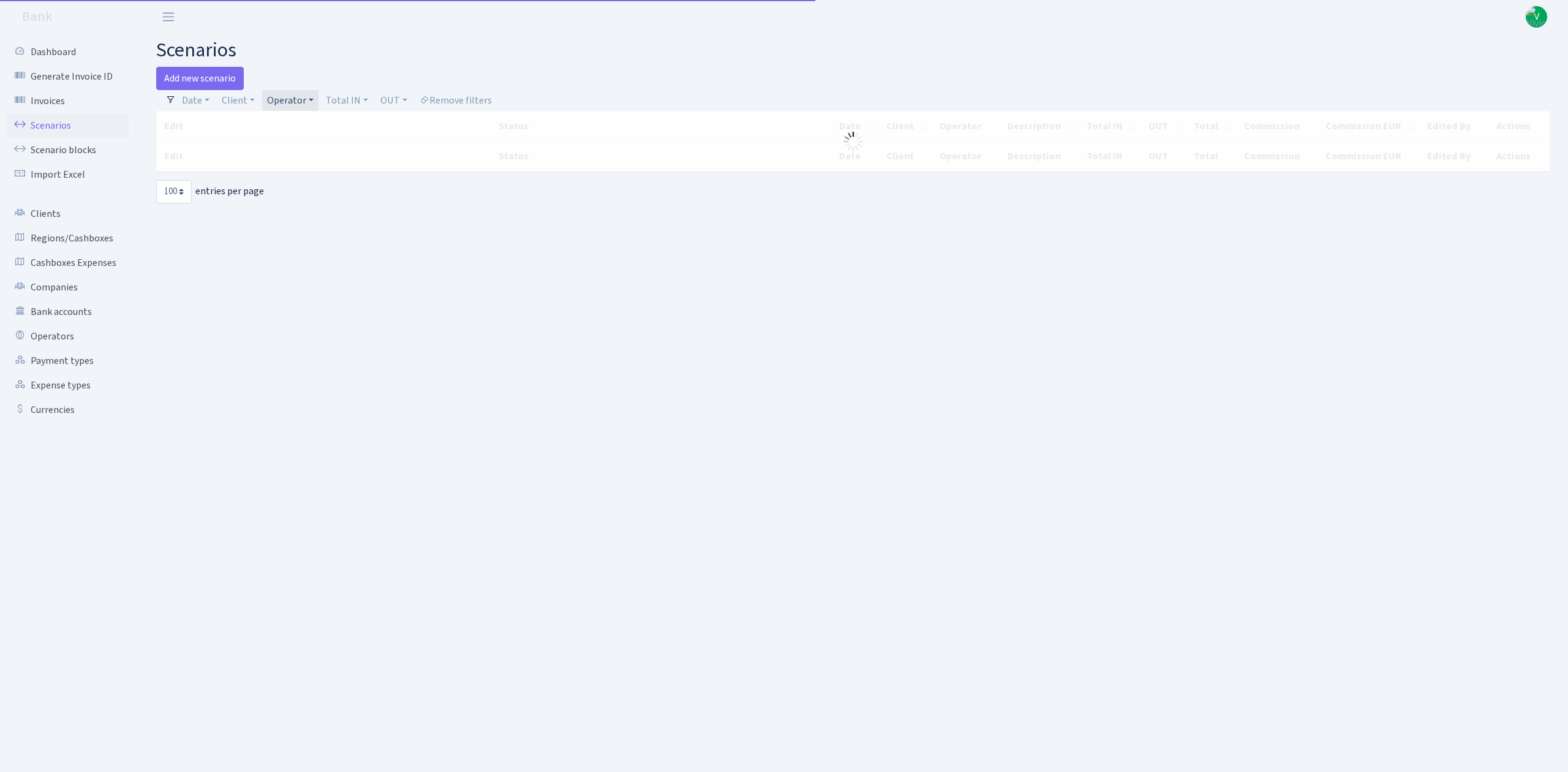
select select "100"
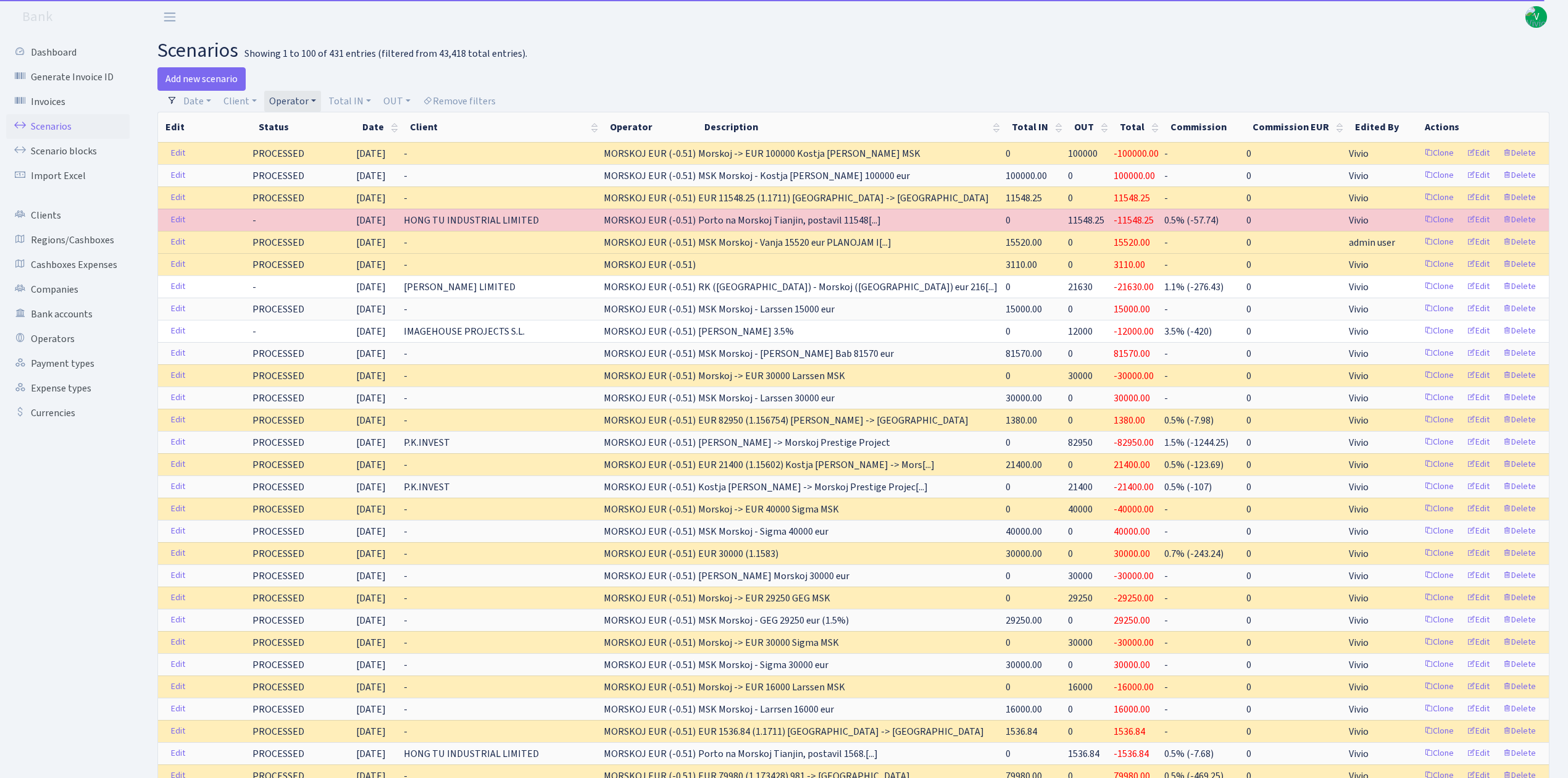
click at [297, 95] on link "Operator" at bounding box center [292, 101] width 57 height 21
click at [303, 215] on li "MORSKOJ USDT" at bounding box center [313, 204] width 93 height 21
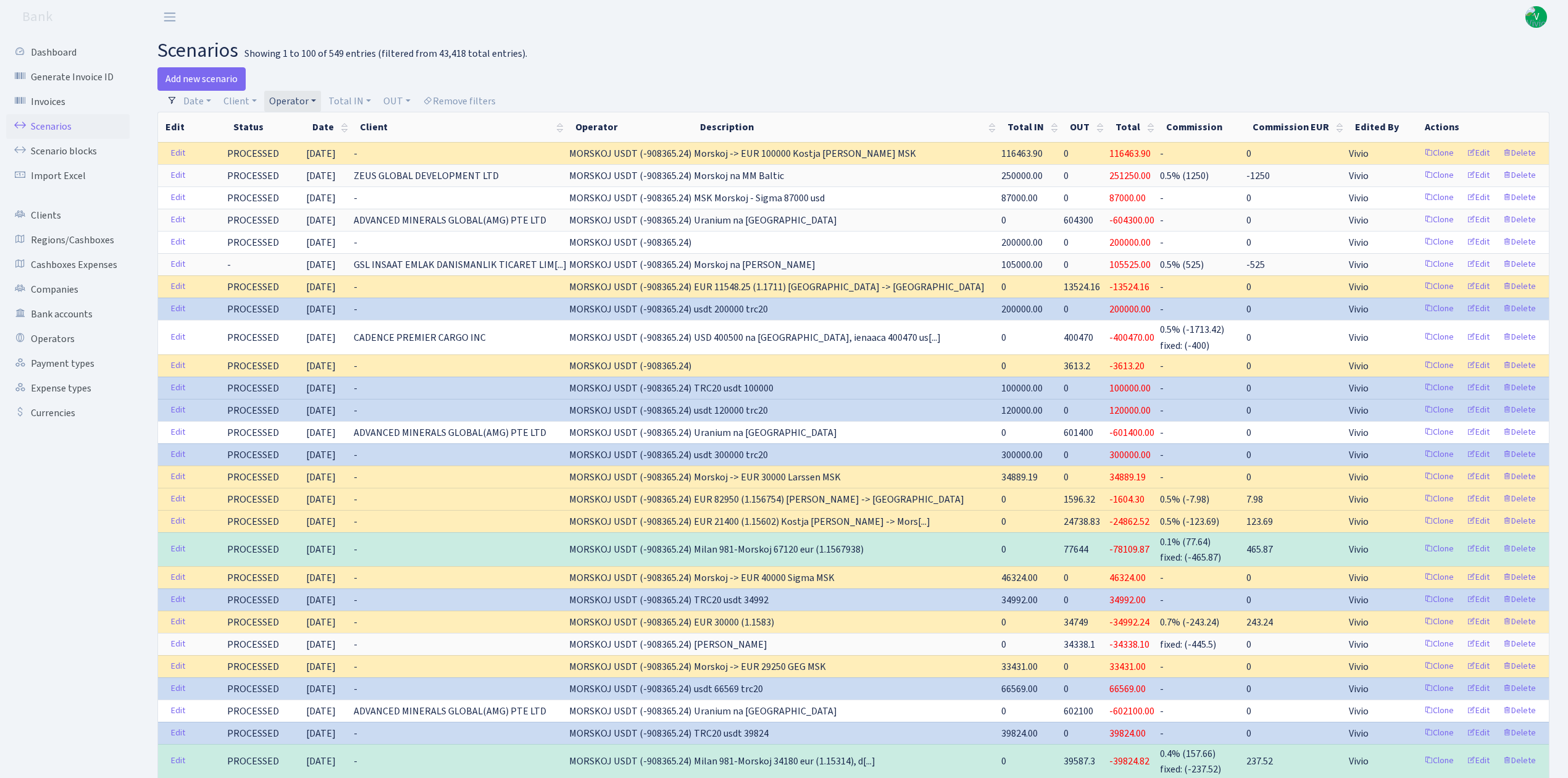
click at [292, 95] on link "Operator" at bounding box center [292, 101] width 57 height 21
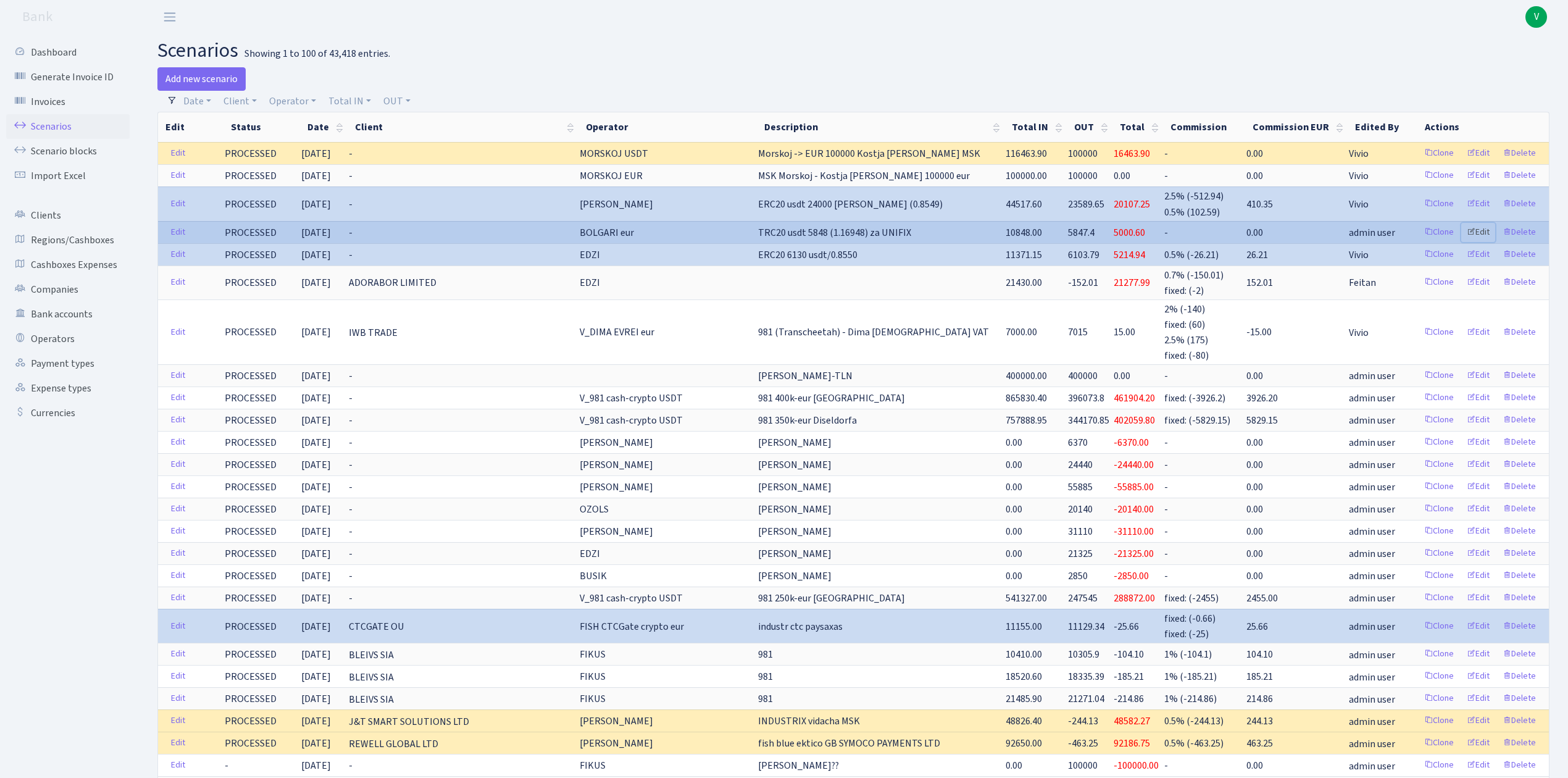
click at [1483, 228] on link "Edit" at bounding box center [1478, 232] width 34 height 19
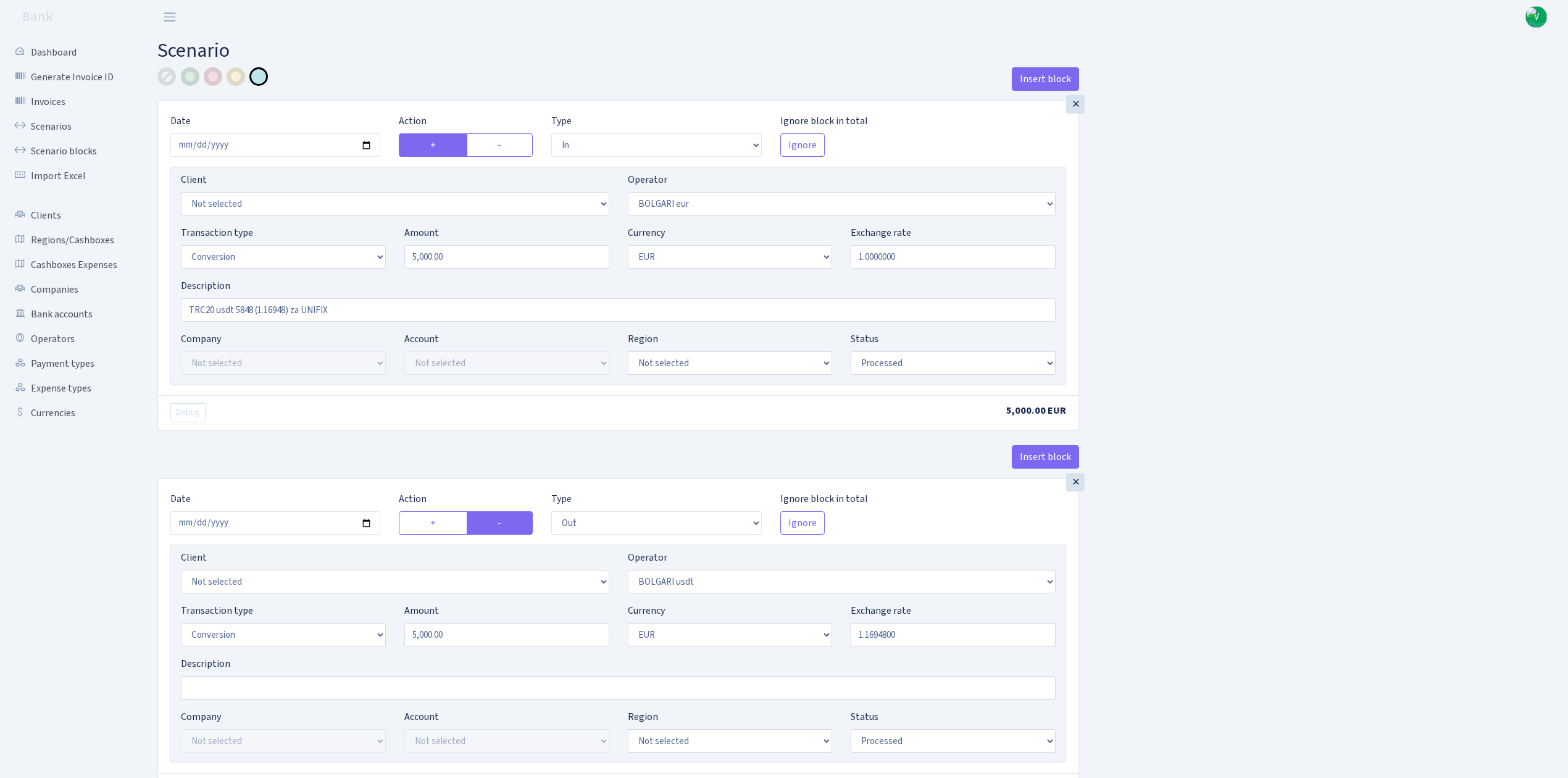
select select "in"
select select "506"
select select "15"
select select "1"
select select "processed"
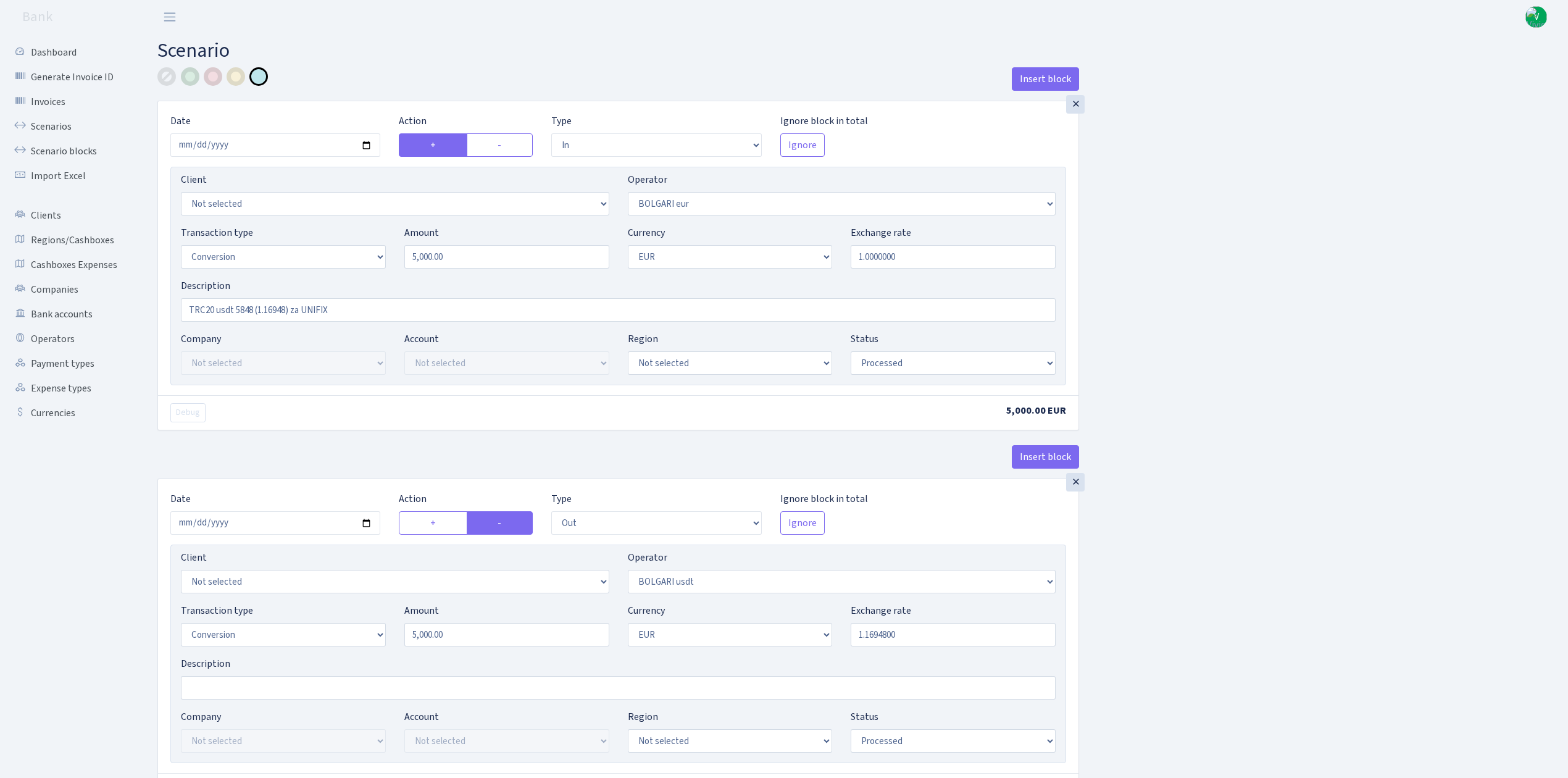
select select "out"
select select "507"
select select "15"
select select "1"
select select "processed"
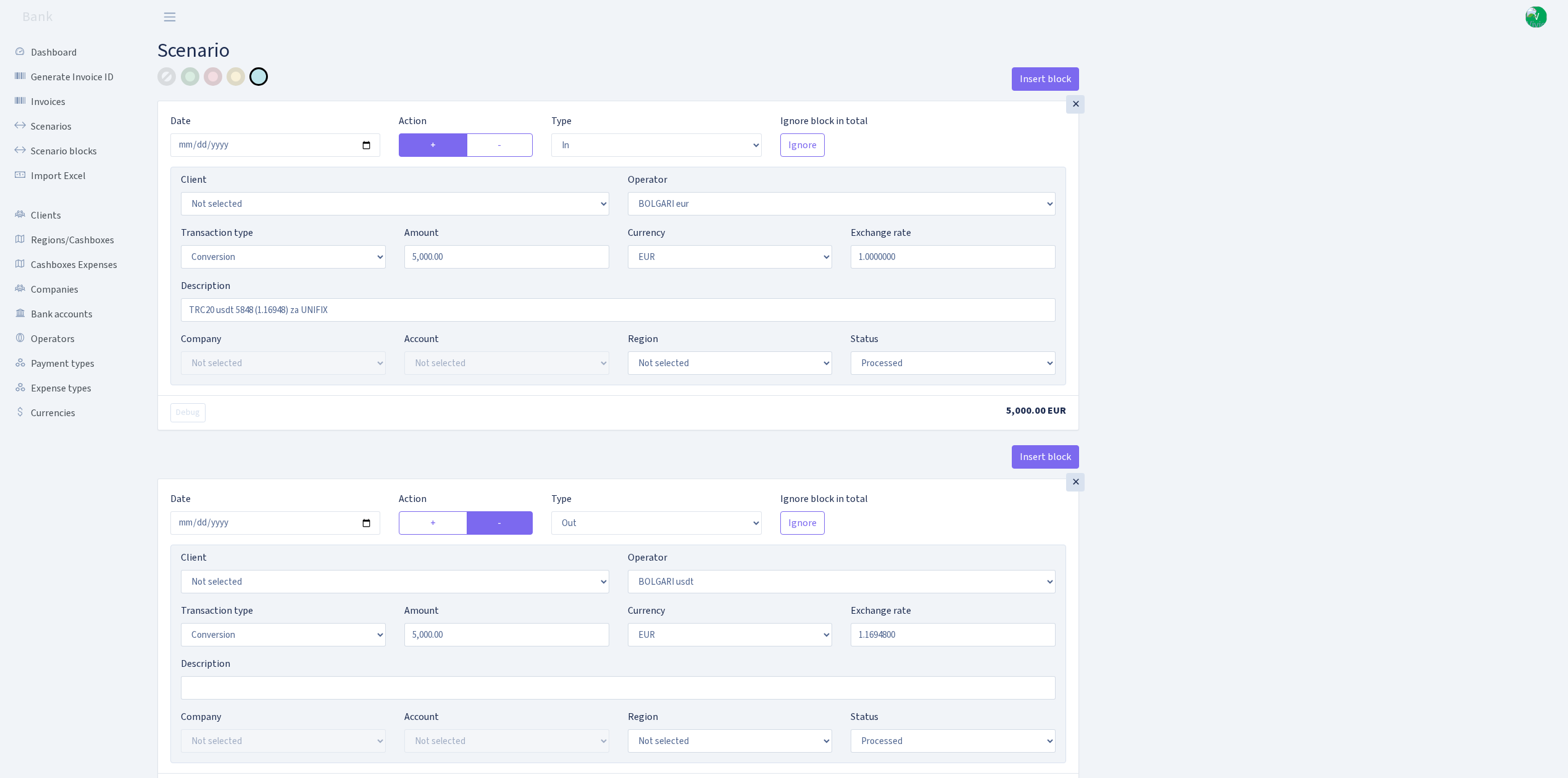
select select "in"
select select "507"
select select "2"
select select "6"
select select "20"
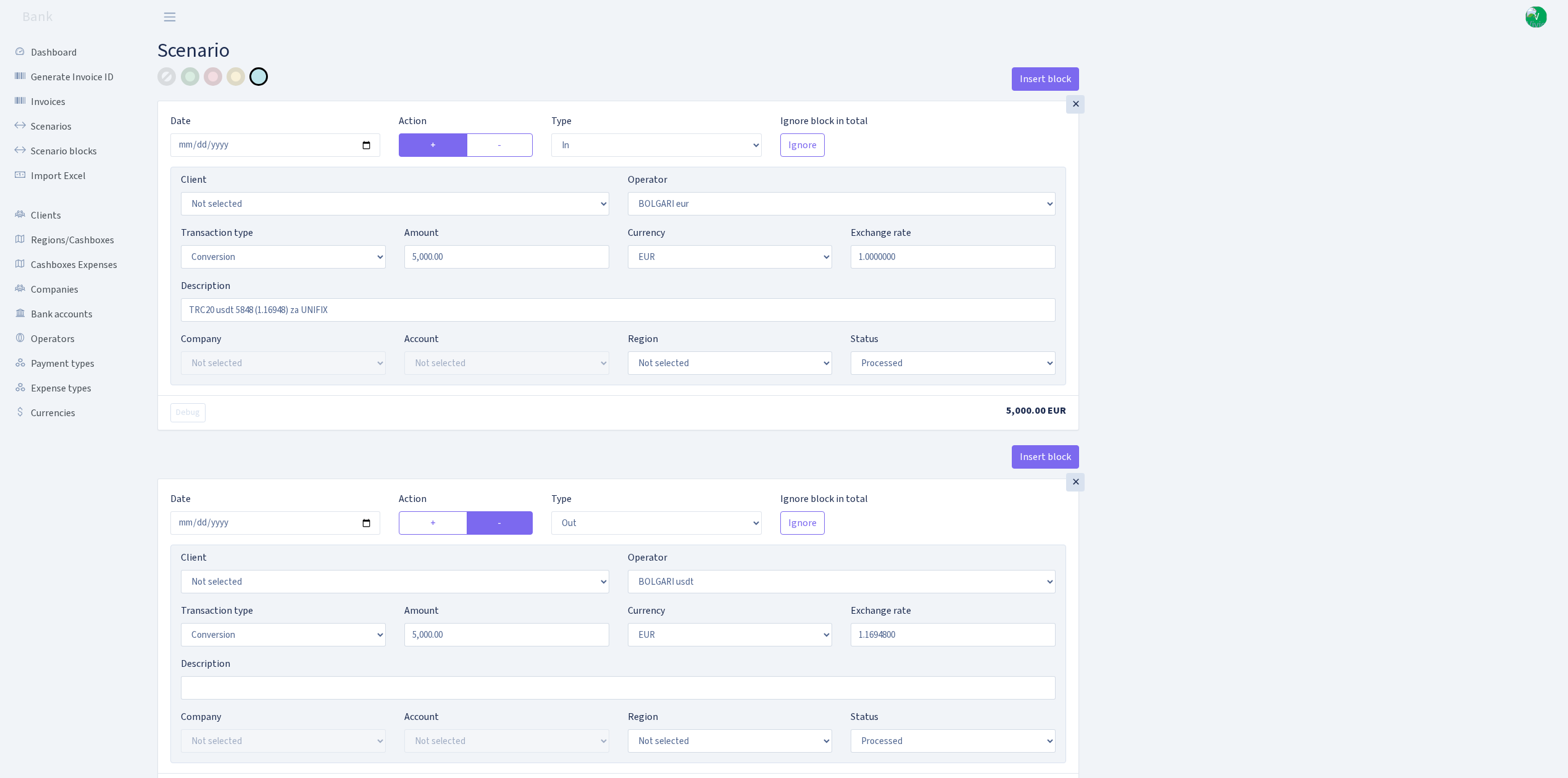
select select "61"
select select "processed"
click at [67, 127] on link "Scenarios" at bounding box center [67, 126] width 124 height 24
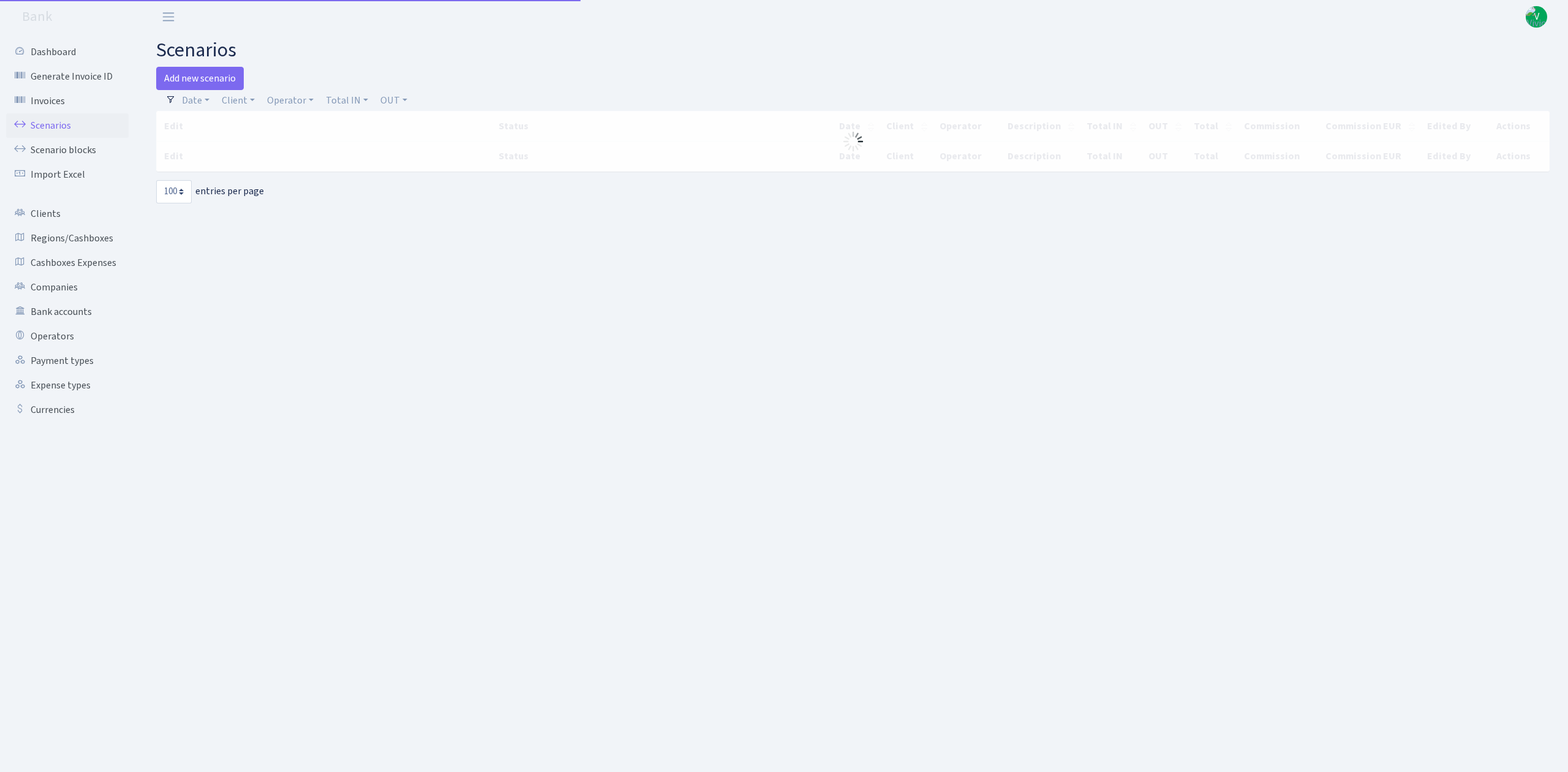
select select "100"
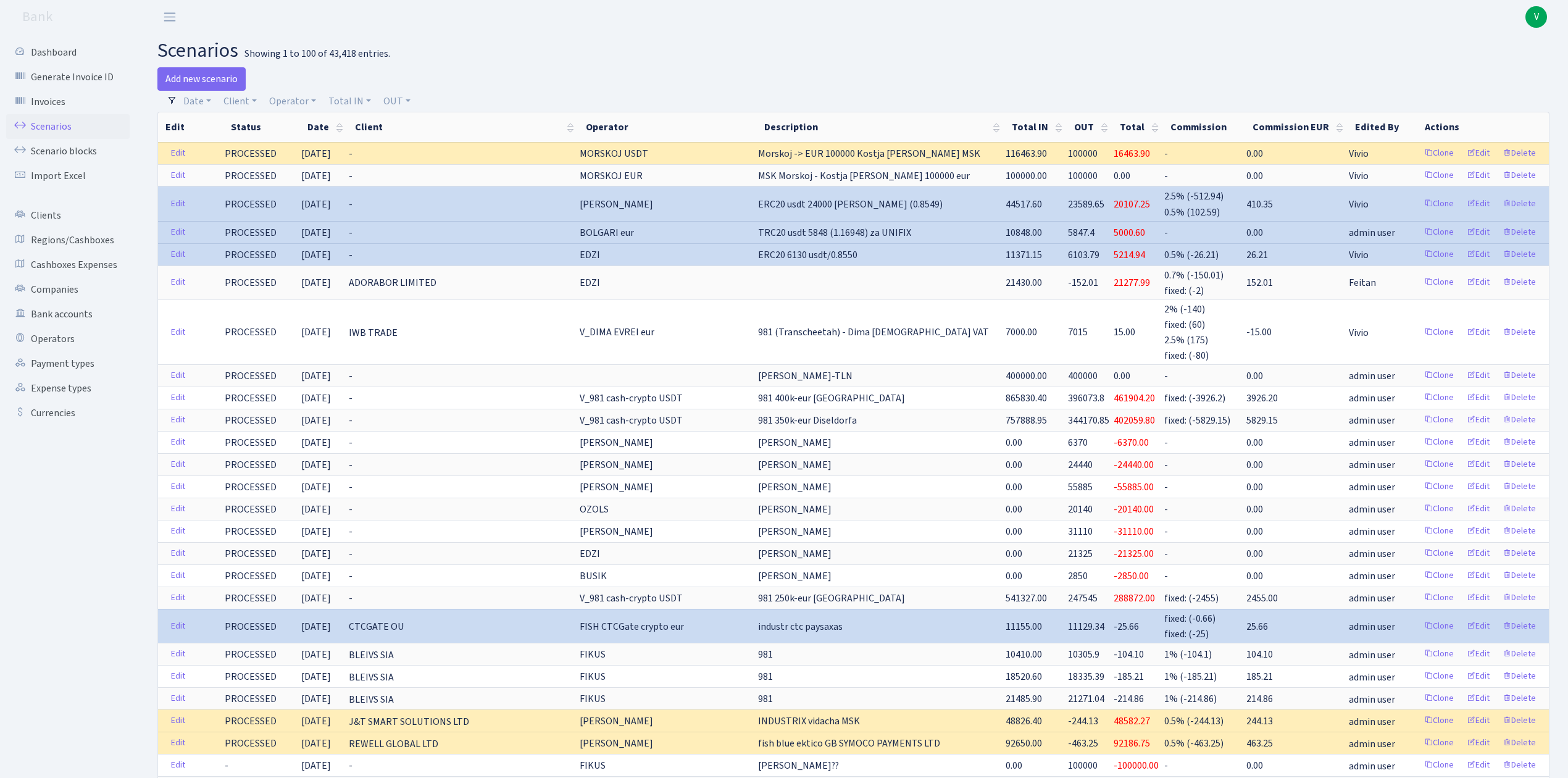
click at [1538, 11] on span "V" at bounding box center [1535, 16] width 21 height 21
click at [1478, 73] on link "Logout" at bounding box center [1497, 71] width 111 height 19
